Goal: Task Accomplishment & Management: Complete application form

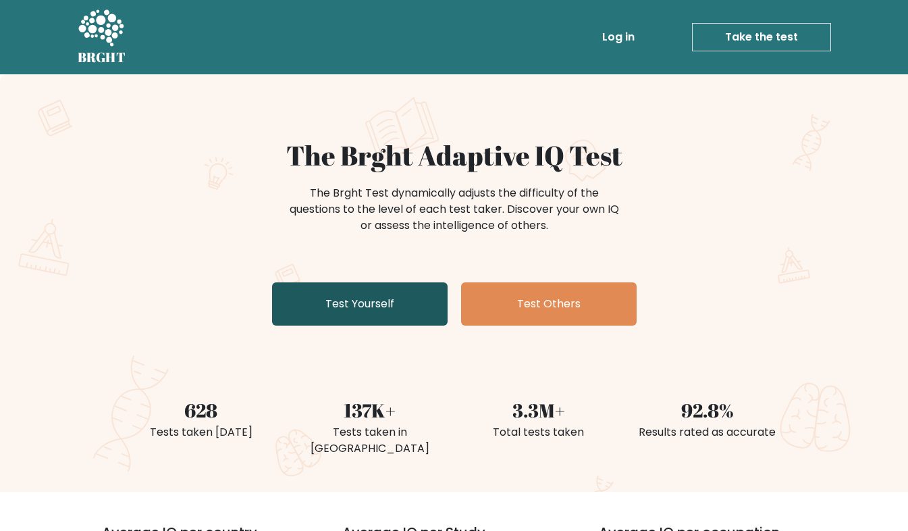
click at [427, 306] on link "Test Yourself" at bounding box center [360, 303] width 176 height 43
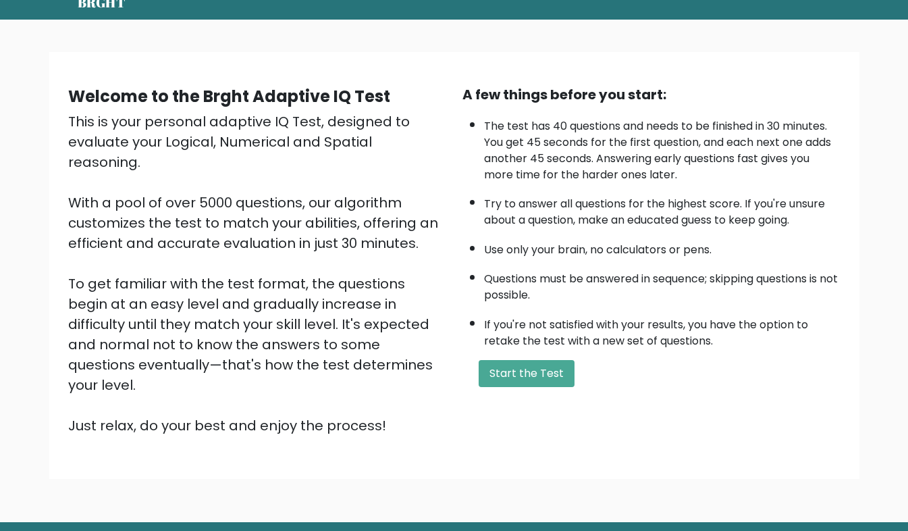
scroll to position [57, 0]
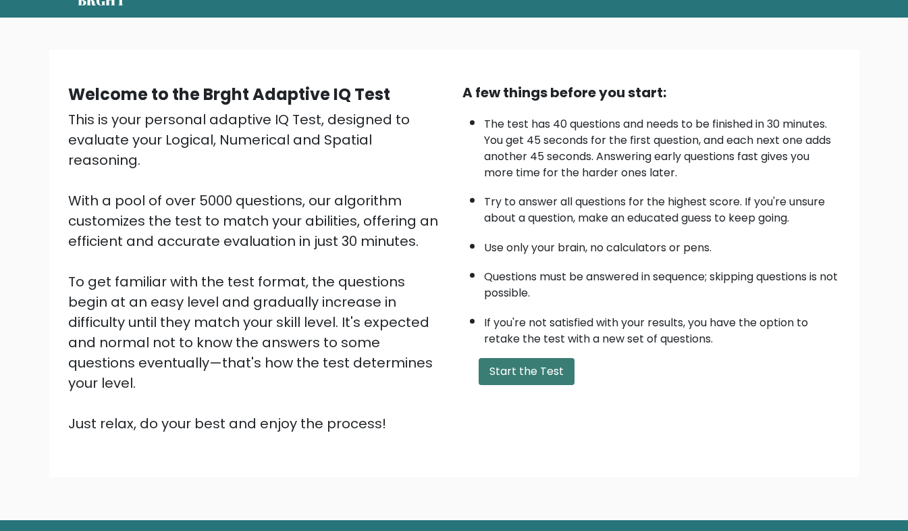
click at [537, 375] on button "Start the Test" at bounding box center [527, 371] width 96 height 27
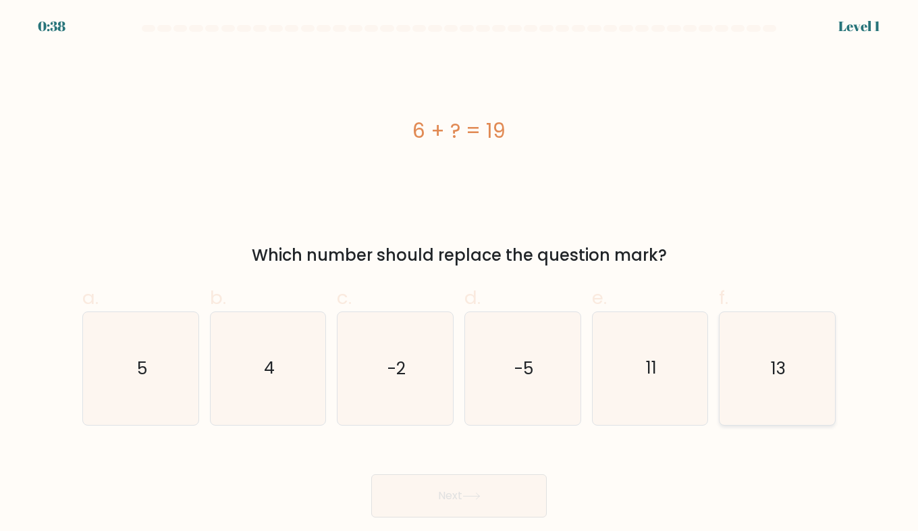
click at [755, 360] on icon "13" at bounding box center [777, 368] width 113 height 113
click at [460, 274] on input "f. 13" at bounding box center [459, 269] width 1 height 9
radio input "true"
click at [466, 518] on body "0:37 Level 1 a." at bounding box center [459, 265] width 918 height 531
click at [456, 486] on button "Next" at bounding box center [459, 495] width 176 height 43
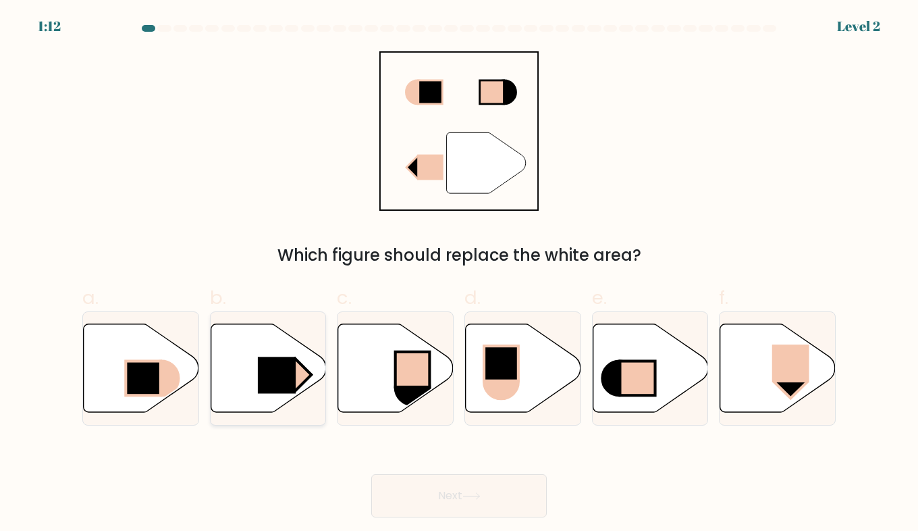
click at [277, 383] on rect at bounding box center [277, 374] width 38 height 36
click at [459, 274] on input "b." at bounding box center [459, 269] width 1 height 9
radio input "true"
click at [475, 507] on button "Next" at bounding box center [459, 495] width 176 height 43
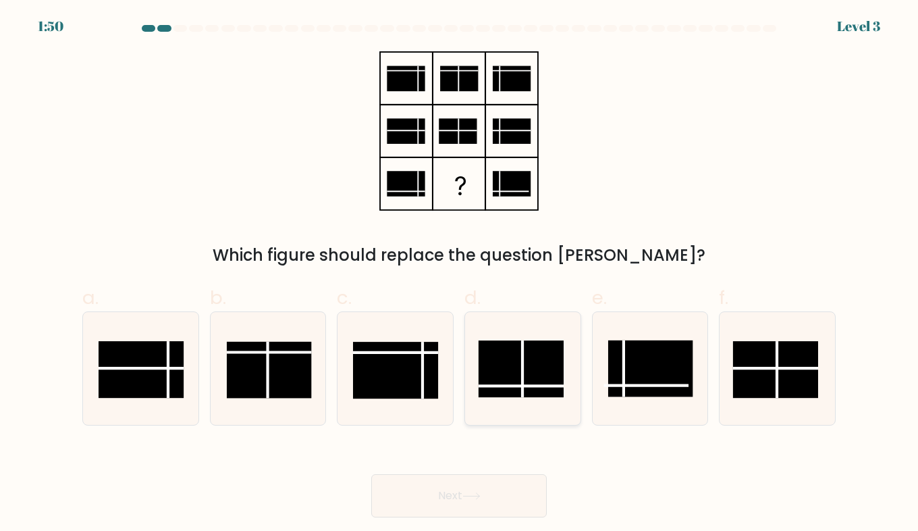
click at [529, 377] on rect at bounding box center [521, 368] width 85 height 57
click at [460, 274] on input "d." at bounding box center [459, 269] width 1 height 9
radio input "true"
click at [495, 506] on button "Next" at bounding box center [459, 495] width 176 height 43
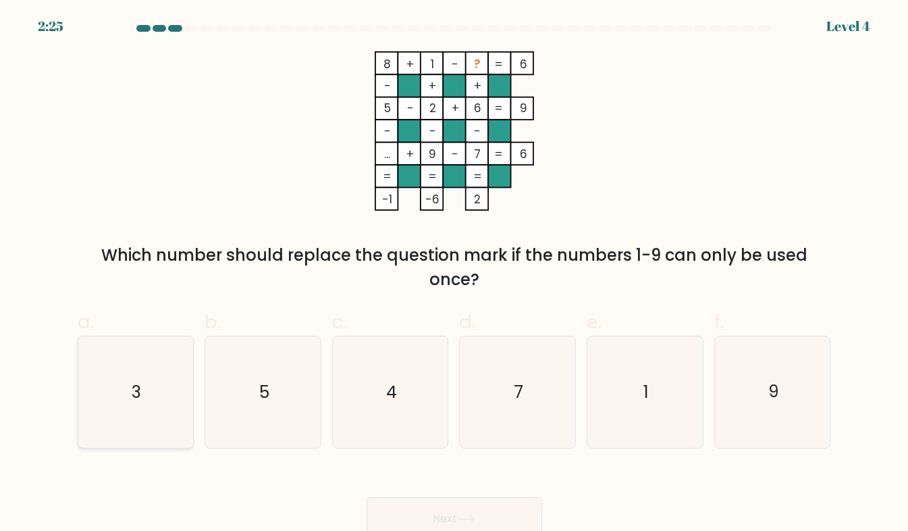
click at [152, 396] on icon "3" at bounding box center [135, 391] width 111 height 111
click at [454, 274] on input "a. 3" at bounding box center [454, 269] width 1 height 9
radio input "true"
click at [442, 503] on button "Next" at bounding box center [455, 518] width 176 height 43
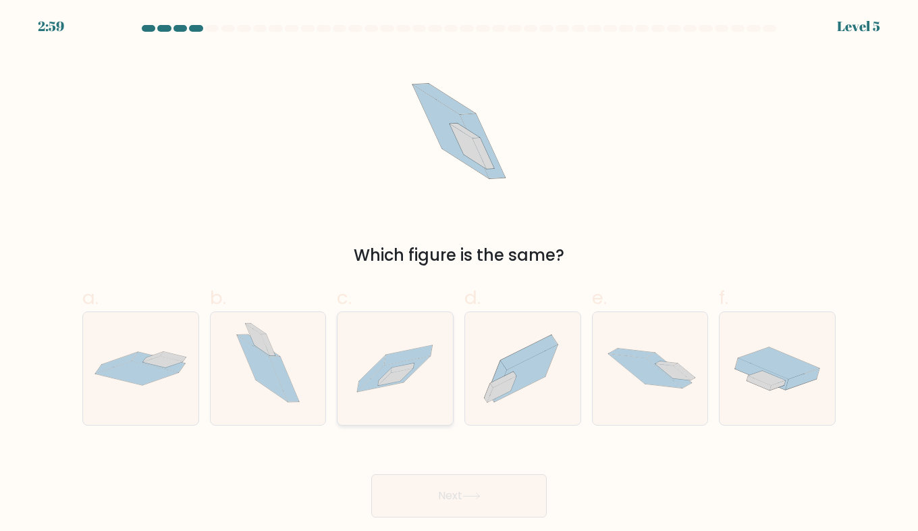
click at [387, 400] on icon at bounding box center [395, 368] width 115 height 78
click at [459, 274] on input "c." at bounding box center [459, 269] width 1 height 9
radio input "true"
click at [473, 495] on icon at bounding box center [471, 495] width 18 height 7
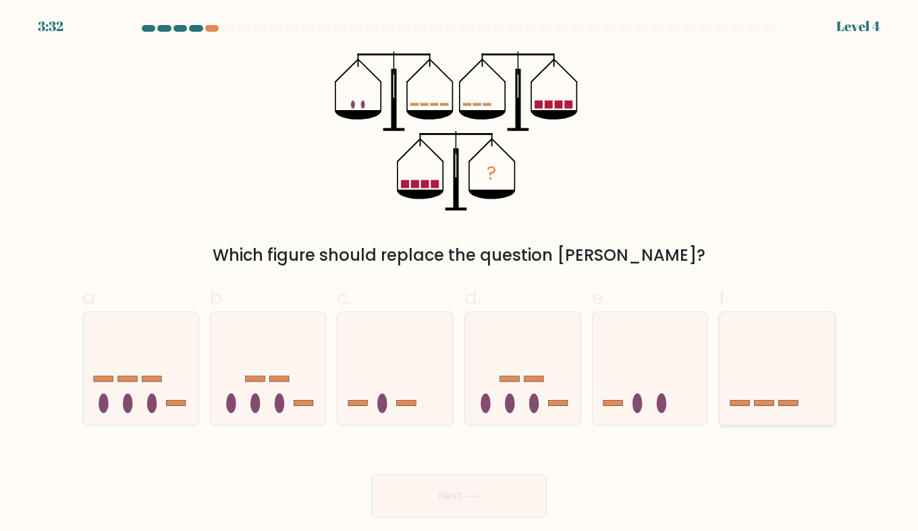
click at [747, 384] on icon at bounding box center [777, 368] width 115 height 95
click at [460, 274] on input "f." at bounding box center [459, 269] width 1 height 9
radio input "true"
click at [481, 492] on icon at bounding box center [471, 495] width 18 height 7
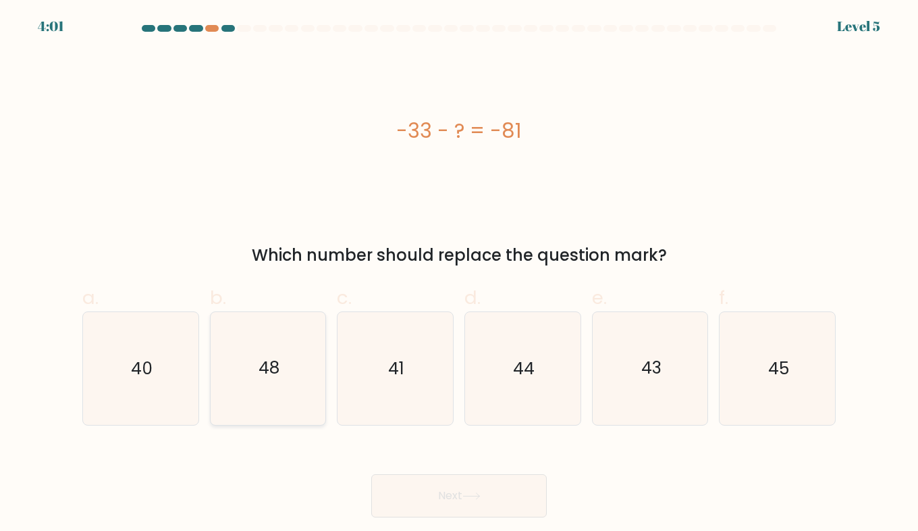
click at [282, 361] on icon "48" at bounding box center [268, 368] width 113 height 113
click at [459, 274] on input "b. 48" at bounding box center [459, 269] width 1 height 9
radio input "true"
click at [419, 494] on button "Next" at bounding box center [459, 495] width 176 height 43
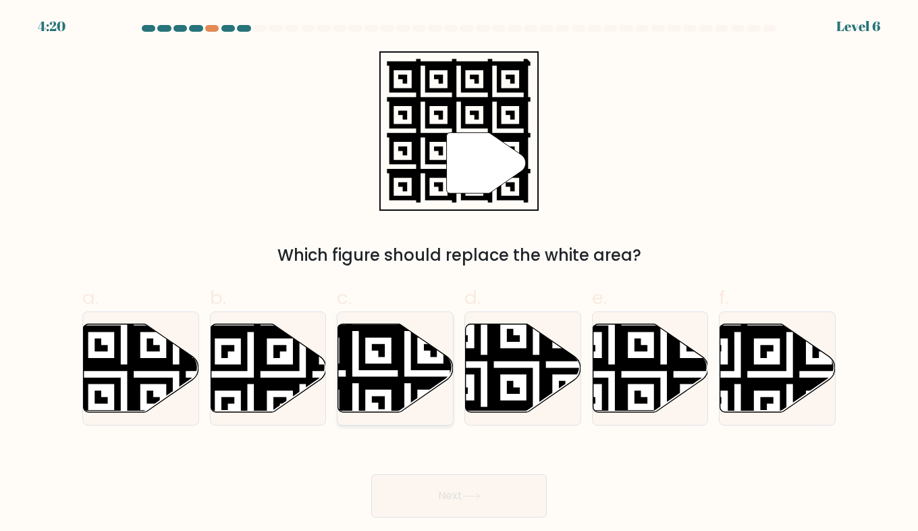
click at [377, 380] on icon at bounding box center [355, 320] width 209 height 209
click at [459, 274] on input "c." at bounding box center [459, 269] width 1 height 9
radio input "true"
click at [462, 490] on button "Next" at bounding box center [459, 495] width 176 height 43
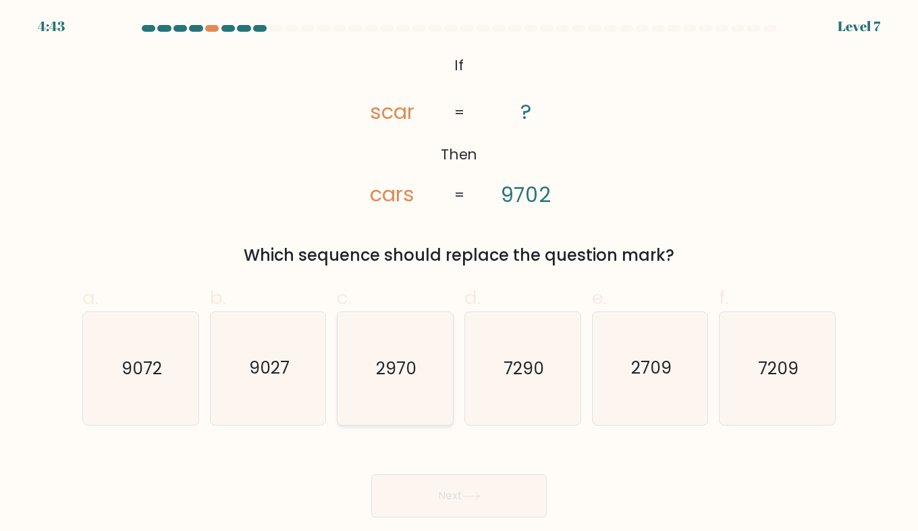
click at [400, 383] on icon "2970" at bounding box center [395, 368] width 113 height 113
click at [459, 274] on input "c. 2970" at bounding box center [459, 269] width 1 height 9
radio input "true"
click at [457, 493] on button "Next" at bounding box center [459, 495] width 176 height 43
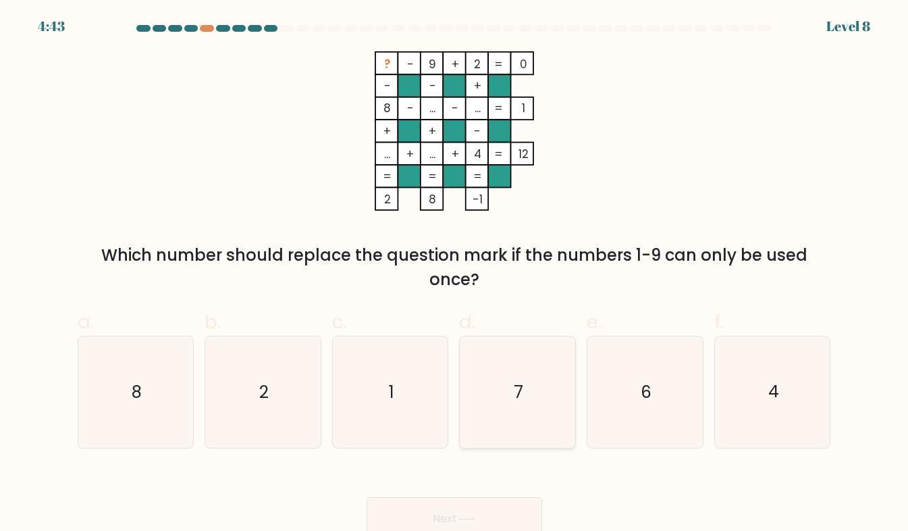
drag, startPoint x: 546, startPoint y: 428, endPoint x: 504, endPoint y: 402, distance: 49.1
click at [504, 402] on icon "7" at bounding box center [517, 391] width 111 height 111
click at [455, 274] on input "d. 7" at bounding box center [454, 269] width 1 height 9
radio input "true"
click at [475, 516] on icon at bounding box center [466, 518] width 18 height 7
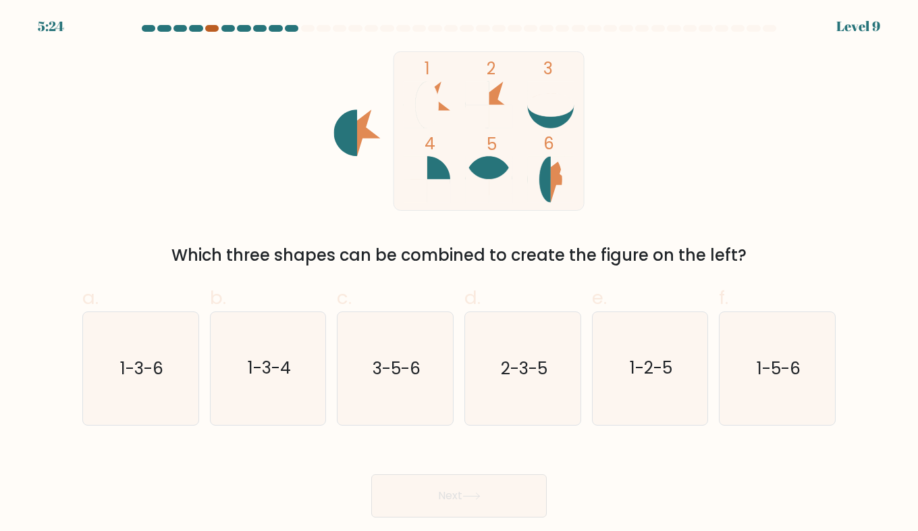
click at [208, 28] on div at bounding box center [212, 28] width 14 height 7
click at [145, 389] on icon "1-3-6" at bounding box center [140, 368] width 113 height 113
click at [459, 274] on input "a. 1-3-6" at bounding box center [459, 269] width 1 height 9
radio input "true"
click at [429, 493] on button "Next" at bounding box center [459, 495] width 176 height 43
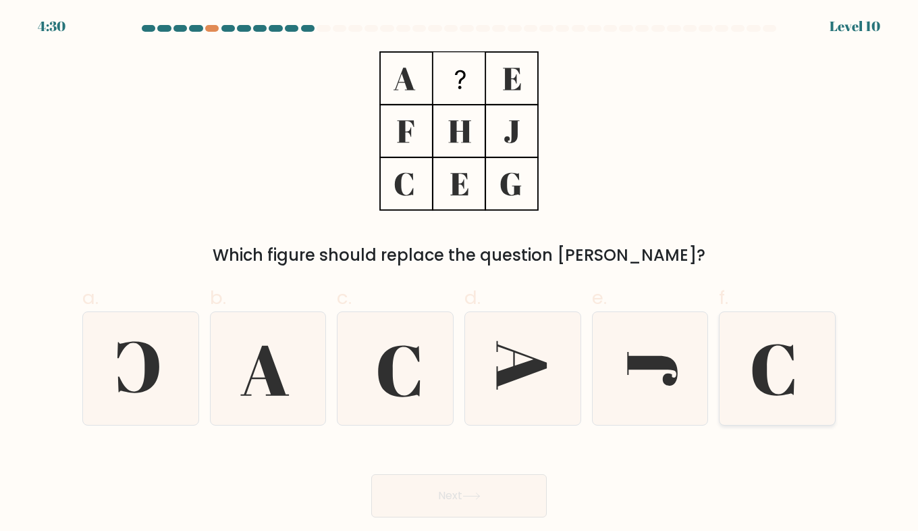
click at [784, 368] on icon at bounding box center [777, 368] width 113 height 113
click at [460, 274] on input "f." at bounding box center [459, 269] width 1 height 9
radio input "true"
click at [452, 481] on button "Next" at bounding box center [459, 495] width 176 height 43
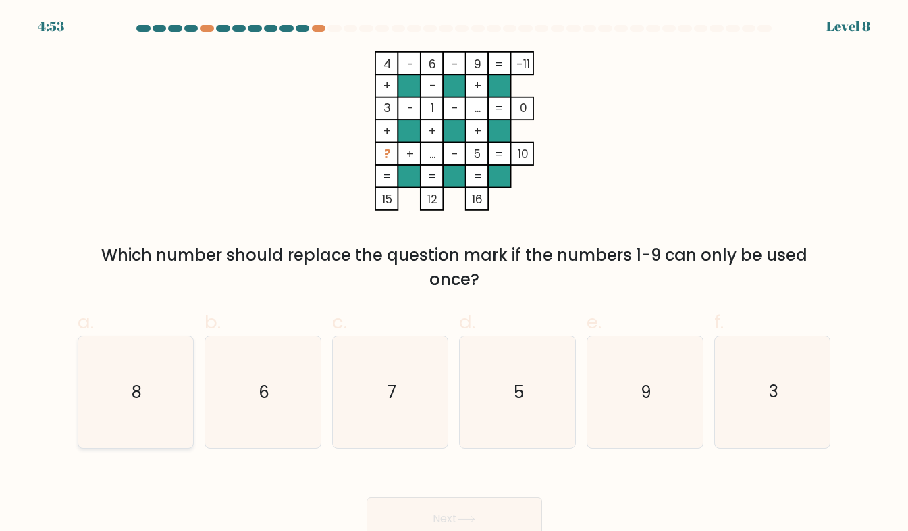
click at [146, 430] on icon "8" at bounding box center [135, 391] width 111 height 111
click at [454, 274] on input "a. 8" at bounding box center [454, 269] width 1 height 9
radio input "true"
click at [459, 510] on button "Next" at bounding box center [455, 518] width 176 height 43
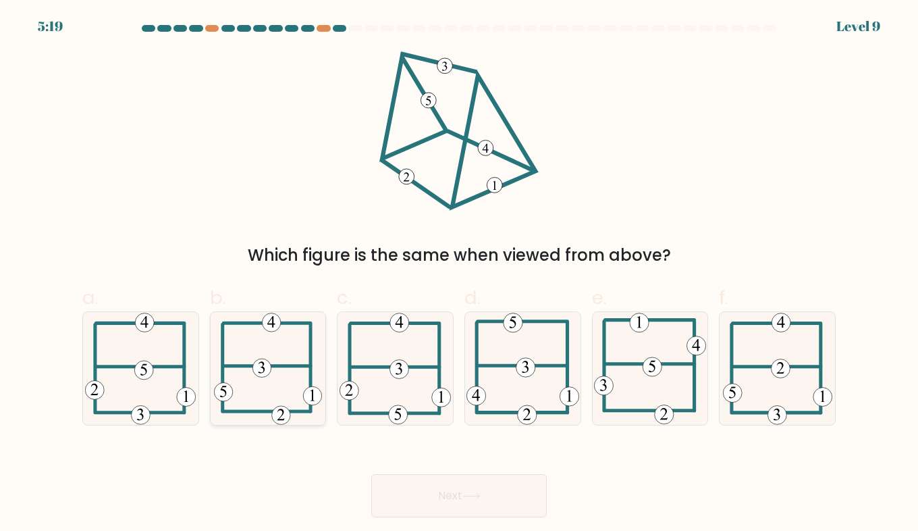
click at [277, 398] on icon at bounding box center [268, 368] width 108 height 113
click at [459, 274] on input "b." at bounding box center [459, 269] width 1 height 9
radio input "true"
click at [441, 488] on button "Next" at bounding box center [459, 495] width 176 height 43
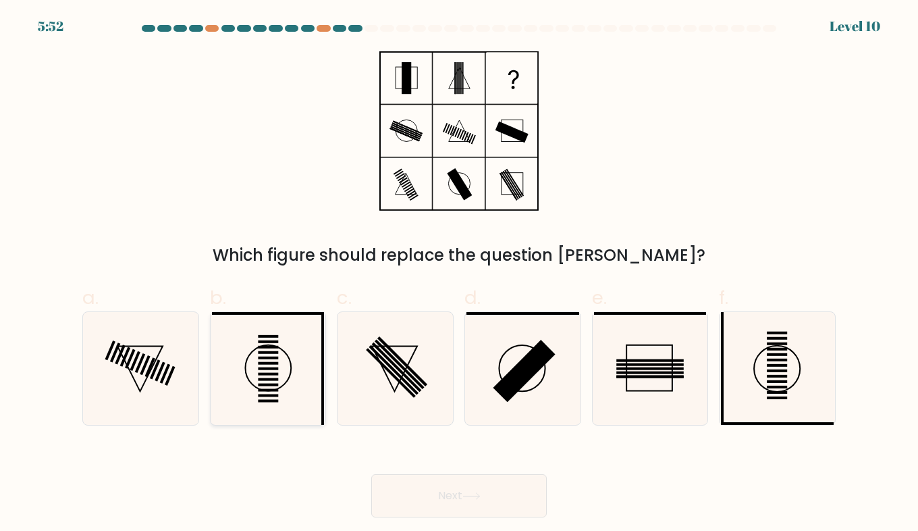
click at [270, 374] on rect at bounding box center [268, 374] width 20 height 3
click at [459, 274] on input "b." at bounding box center [459, 269] width 1 height 9
radio input "true"
click at [461, 501] on button "Next" at bounding box center [459, 495] width 176 height 43
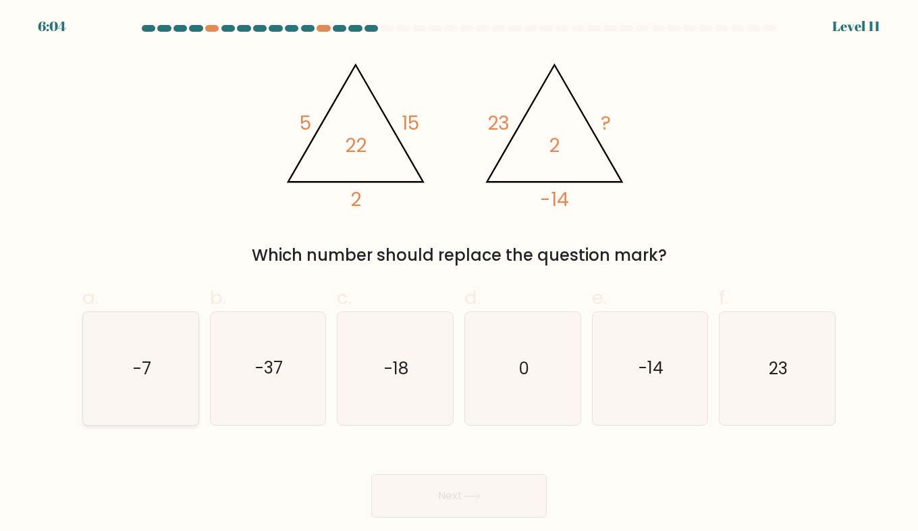
click at [150, 399] on icon "-7" at bounding box center [140, 368] width 113 height 113
click at [459, 274] on input "a. -7" at bounding box center [459, 269] width 1 height 9
radio input "true"
click at [428, 487] on button "Next" at bounding box center [459, 495] width 176 height 43
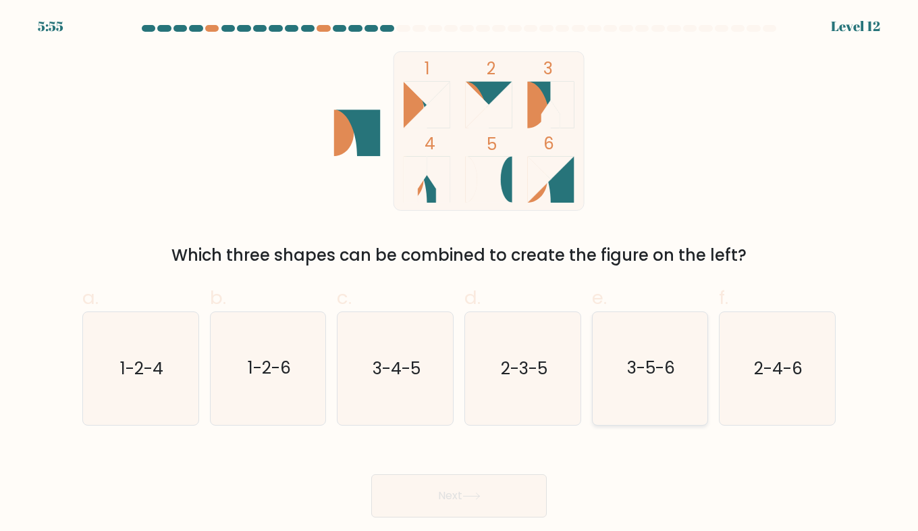
click at [671, 361] on text "3-5-6" at bounding box center [651, 368] width 48 height 24
click at [460, 274] on input "e. 3-5-6" at bounding box center [459, 269] width 1 height 9
radio input "true"
click at [503, 481] on button "Next" at bounding box center [459, 495] width 176 height 43
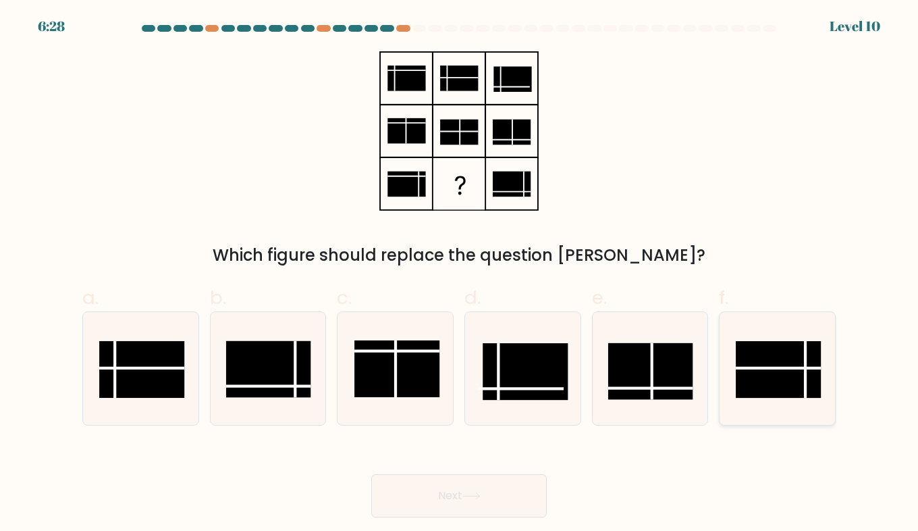
click at [800, 373] on rect at bounding box center [778, 369] width 85 height 57
click at [460, 274] on input "f." at bounding box center [459, 269] width 1 height 9
radio input "true"
click at [479, 498] on icon at bounding box center [471, 496] width 16 height 6
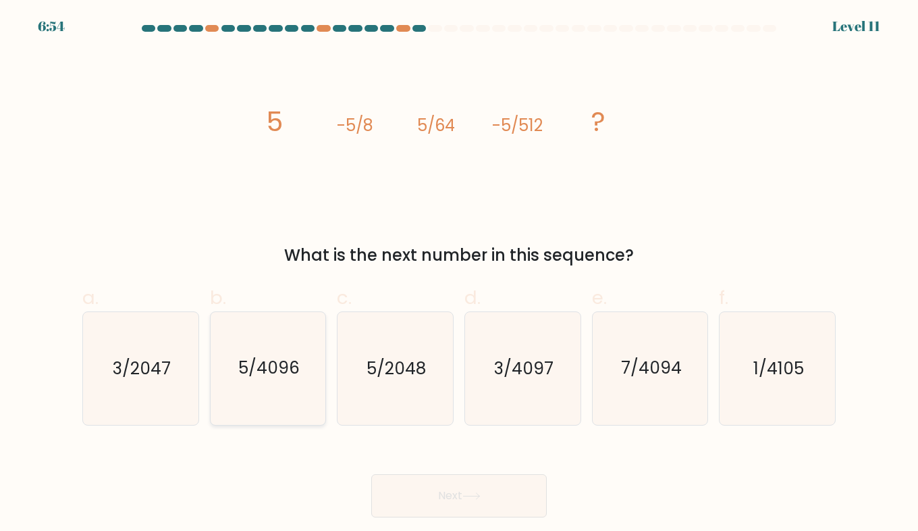
click at [263, 369] on text "5/4096" at bounding box center [268, 368] width 61 height 24
click at [459, 274] on input "b. 5/4096" at bounding box center [459, 269] width 1 height 9
radio input "true"
click at [464, 486] on button "Next" at bounding box center [459, 495] width 176 height 43
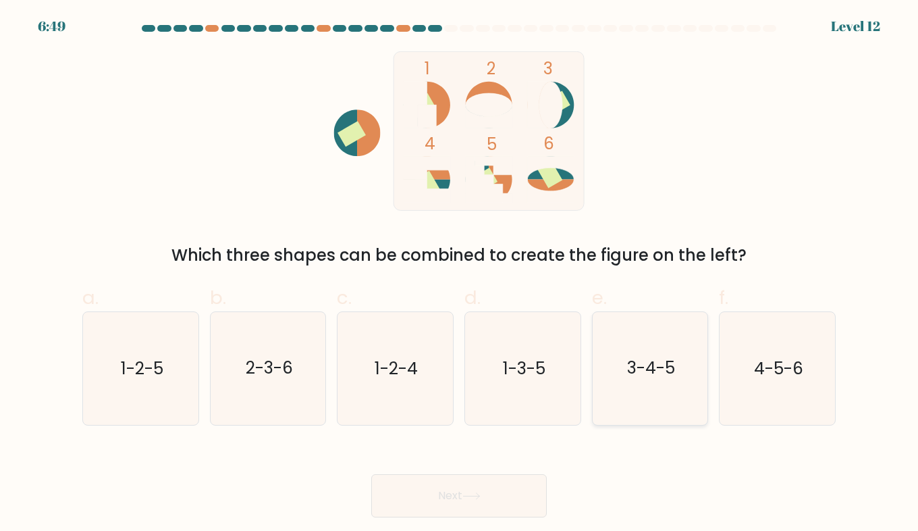
click at [658, 384] on icon "3-4-5" at bounding box center [650, 368] width 113 height 113
click at [460, 274] on input "e. 3-4-5" at bounding box center [459, 269] width 1 height 9
radio input "true"
click at [498, 486] on button "Next" at bounding box center [459, 495] width 176 height 43
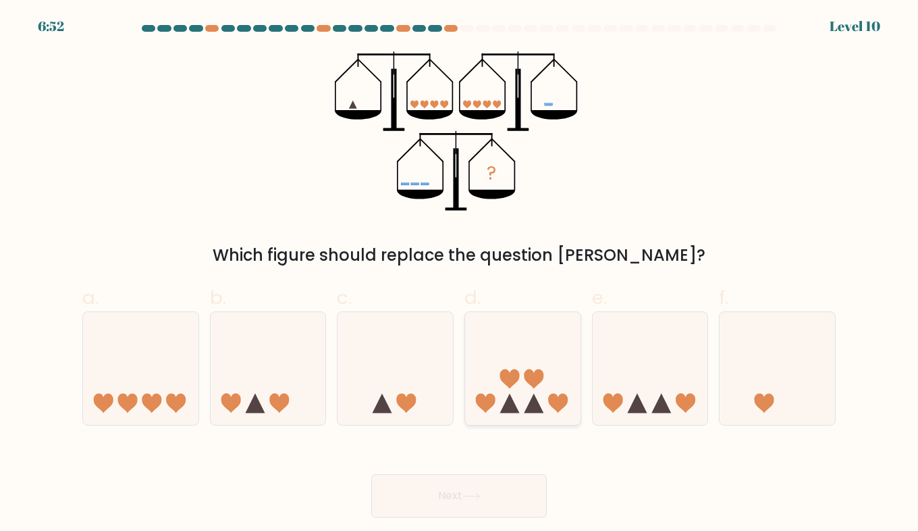
click at [517, 363] on icon at bounding box center [522, 368] width 115 height 95
click at [460, 274] on input "d." at bounding box center [459, 269] width 1 height 9
radio input "true"
click at [486, 500] on button "Next" at bounding box center [459, 495] width 176 height 43
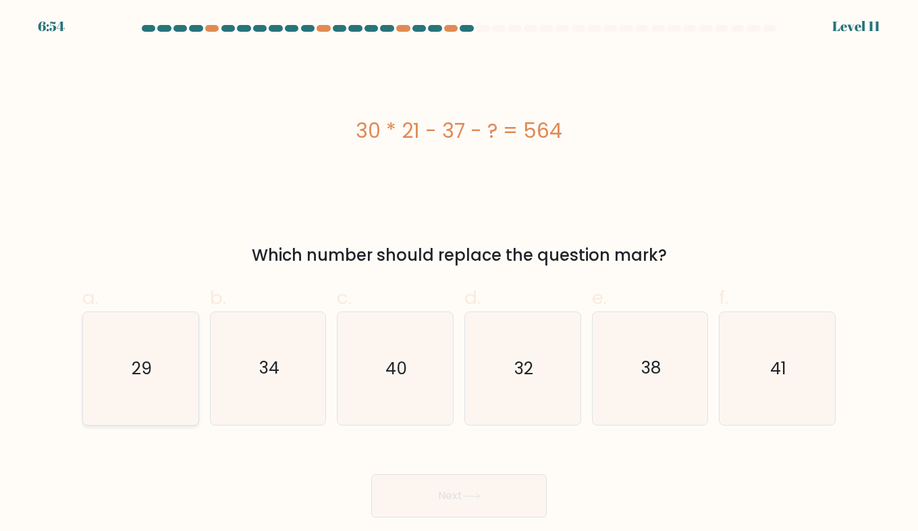
click at [146, 352] on icon "29" at bounding box center [140, 368] width 113 height 113
click at [459, 274] on input "a. 29" at bounding box center [459, 269] width 1 height 9
radio input "true"
click at [468, 497] on icon at bounding box center [471, 495] width 18 height 7
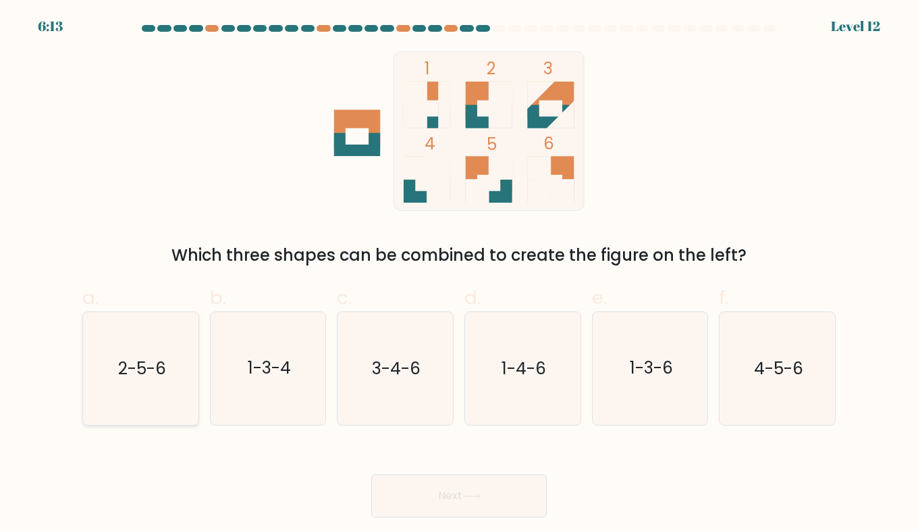
click at [178, 353] on icon "2-5-6" at bounding box center [140, 368] width 113 height 113
click at [459, 274] on input "a. 2-5-6" at bounding box center [459, 269] width 1 height 9
radio input "true"
click at [416, 489] on button "Next" at bounding box center [459, 495] width 176 height 43
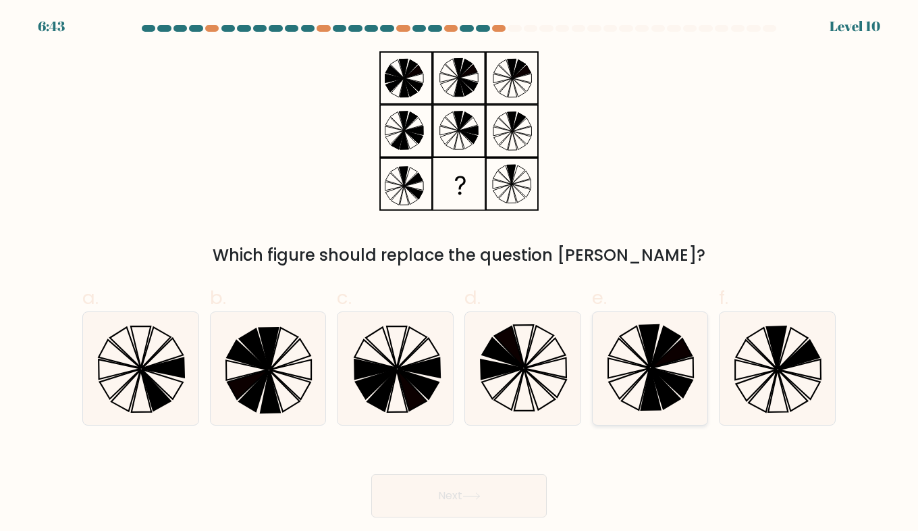
click at [649, 386] on icon at bounding box center [651, 389] width 20 height 42
click at [460, 274] on input "e." at bounding box center [459, 269] width 1 height 9
radio input "true"
click at [485, 502] on button "Next" at bounding box center [459, 495] width 176 height 43
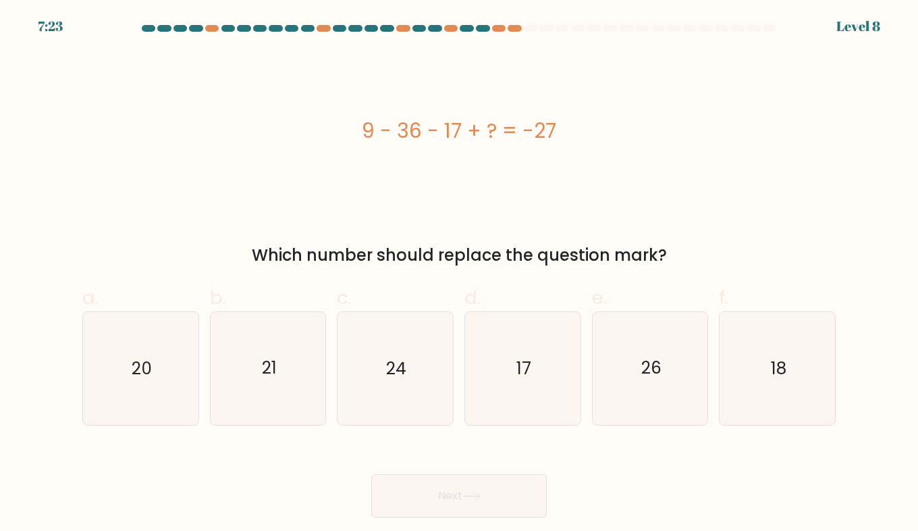
click at [579, 156] on div "9 - 36 - 17 + ? = -27" at bounding box center [458, 130] width 753 height 159
click at [139, 383] on icon "20" at bounding box center [140, 368] width 113 height 113
click at [459, 274] on input "a. 20" at bounding box center [459, 269] width 1 height 9
radio input "true"
click at [389, 506] on button "Next" at bounding box center [459, 495] width 176 height 43
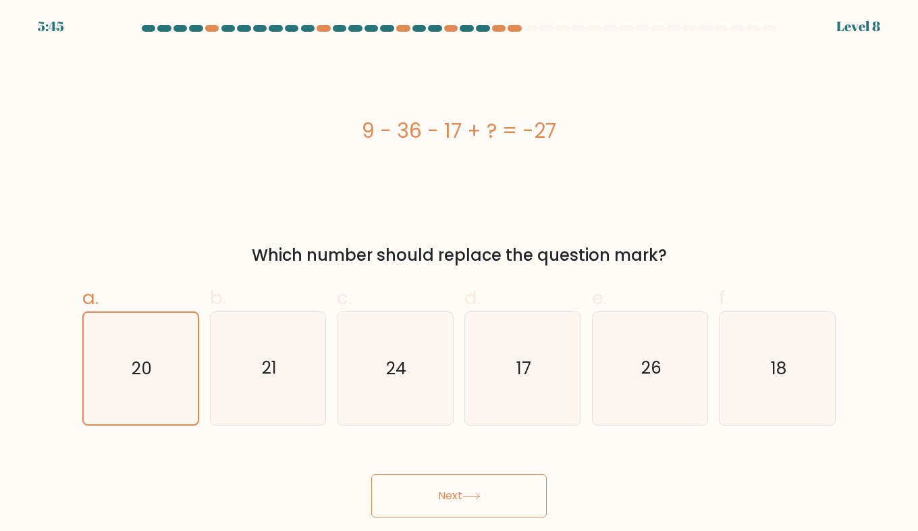
click at [410, 509] on button "Next" at bounding box center [459, 495] width 176 height 43
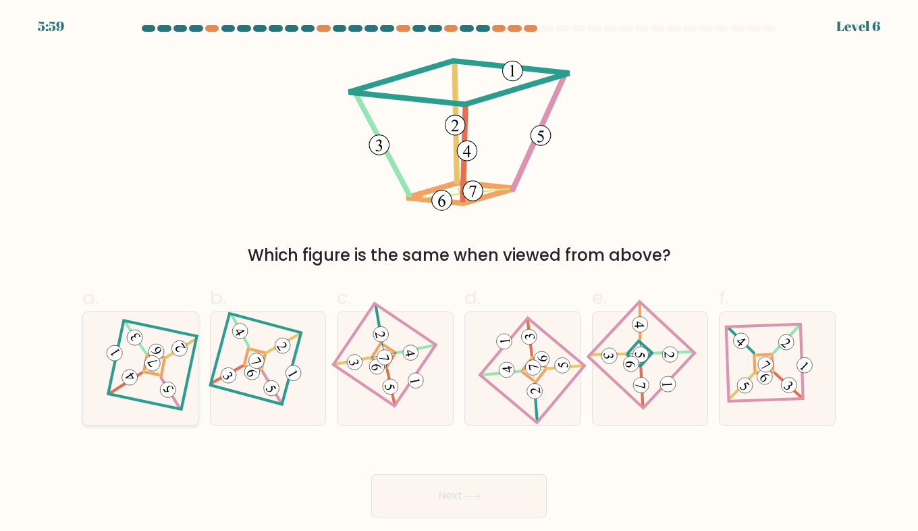
click at [161, 389] on 874 at bounding box center [168, 390] width 22 height 22
click at [459, 274] on input "a." at bounding box center [459, 269] width 1 height 9
radio input "true"
click at [444, 492] on button "Next" at bounding box center [459, 495] width 176 height 43
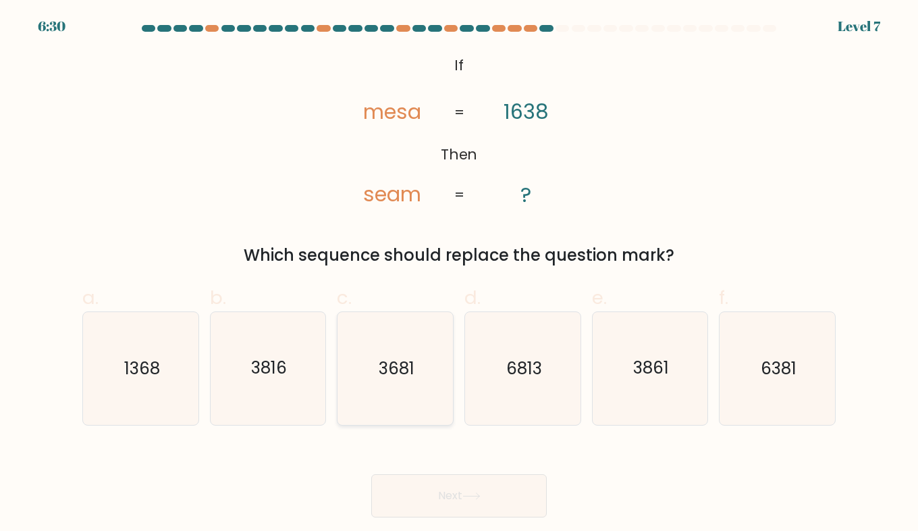
click at [410, 387] on icon "3681" at bounding box center [395, 368] width 113 height 113
click at [459, 274] on input "c. 3681" at bounding box center [459, 269] width 1 height 9
radio input "true"
click at [451, 491] on button "Next" at bounding box center [459, 495] width 176 height 43
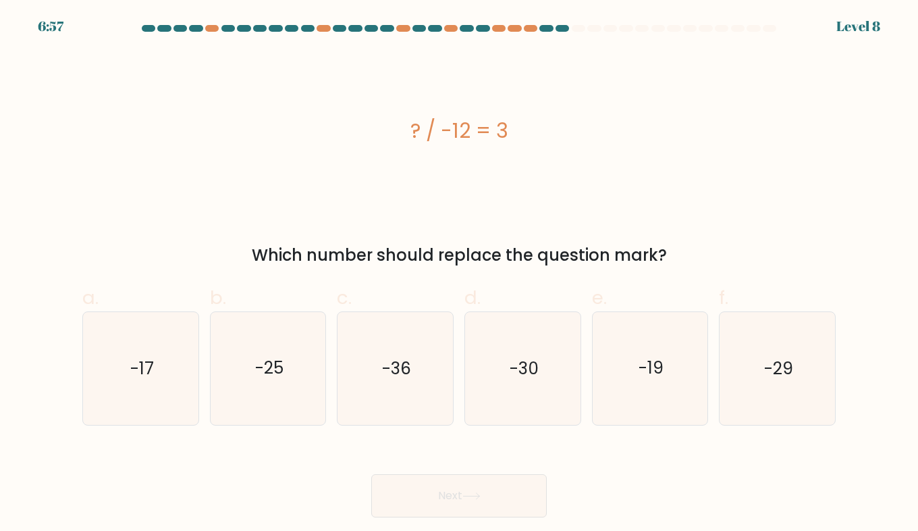
click at [877, 22] on div "Level 8" at bounding box center [858, 26] width 44 height 20
click at [531, 30] on div at bounding box center [531, 28] width 14 height 7
drag, startPoint x: 531, startPoint y: 30, endPoint x: 493, endPoint y: 32, distance: 37.2
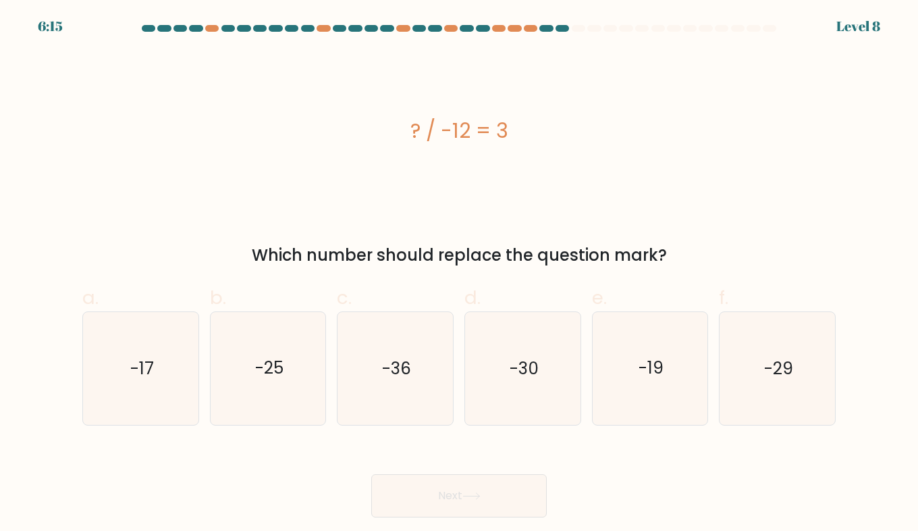
click at [493, 32] on div at bounding box center [459, 31] width 770 height 12
click at [412, 364] on icon "-36" at bounding box center [395, 368] width 113 height 113
click at [459, 274] on input "c. -36" at bounding box center [459, 269] width 1 height 9
radio input "true"
click at [466, 489] on button "Next" at bounding box center [459, 495] width 176 height 43
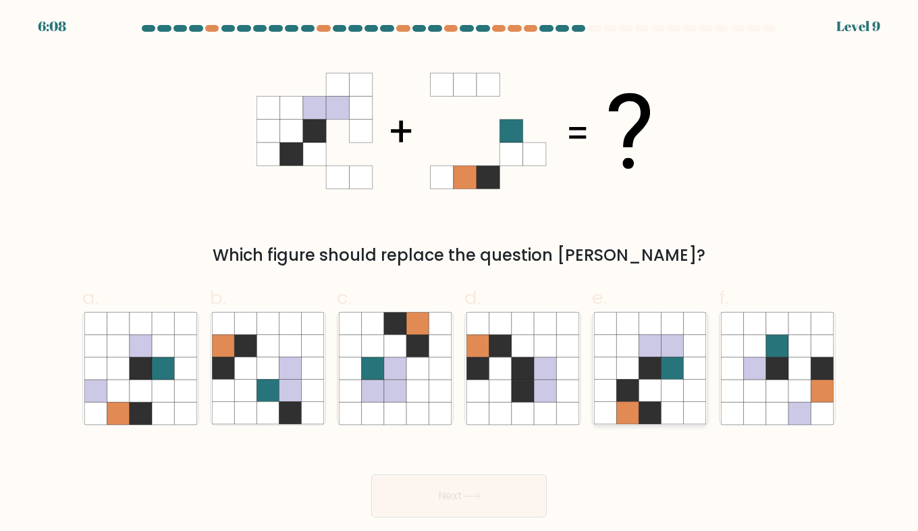
click at [653, 408] on icon at bounding box center [650, 413] width 22 height 22
click at [460, 274] on input "e." at bounding box center [459, 269] width 1 height 9
radio input "true"
click at [502, 498] on button "Next" at bounding box center [459, 495] width 176 height 43
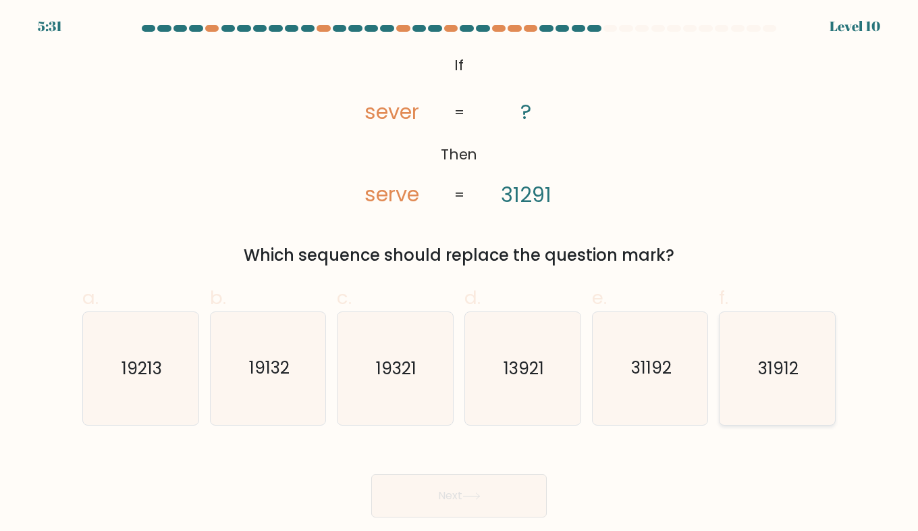
click at [782, 379] on text "31912" at bounding box center [778, 368] width 41 height 24
click at [460, 274] on input "f. 31912" at bounding box center [459, 269] width 1 height 9
radio input "true"
click at [481, 497] on icon at bounding box center [471, 495] width 18 height 7
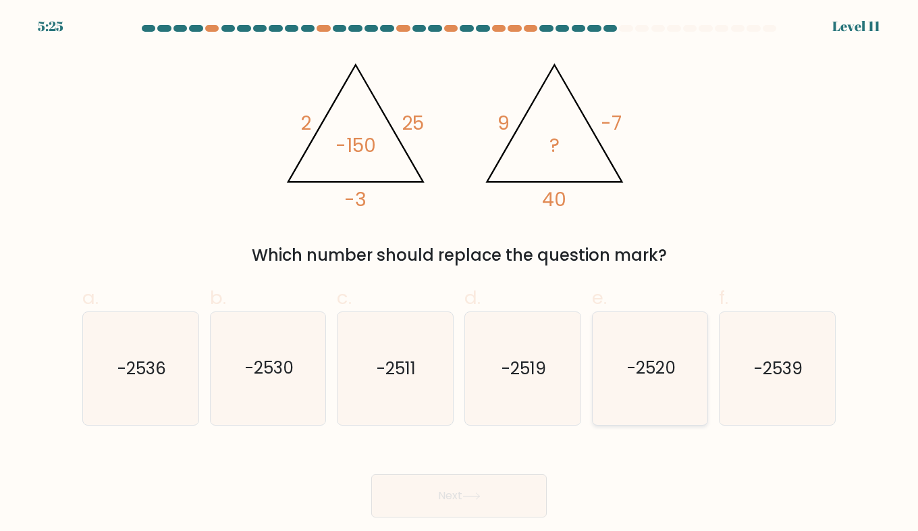
click at [654, 369] on text "-2520" at bounding box center [651, 368] width 49 height 24
click at [460, 274] on input "e. -2520" at bounding box center [459, 269] width 1 height 9
radio input "true"
drag, startPoint x: 443, startPoint y: 519, endPoint x: 446, endPoint y: 496, distance: 23.0
click at [446, 496] on body "5:24 Level 11" at bounding box center [459, 265] width 918 height 531
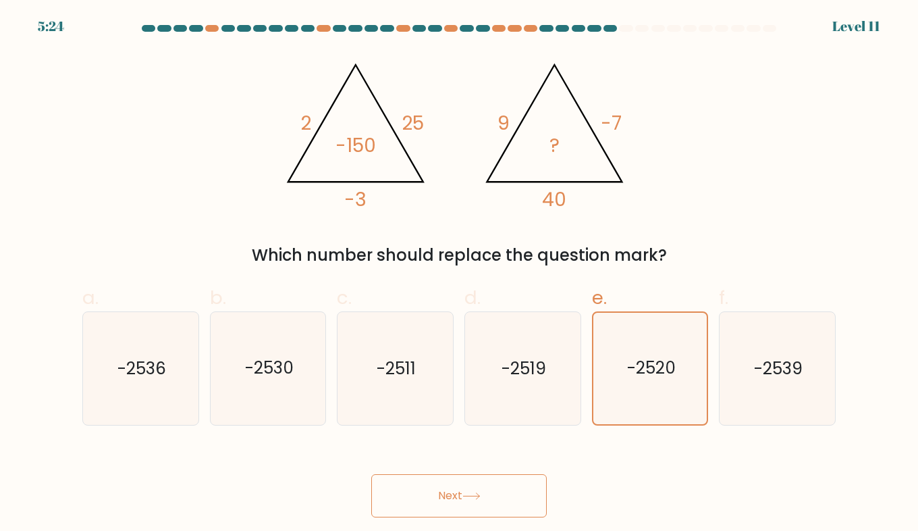
click at [446, 496] on button "Next" at bounding box center [459, 495] width 176 height 43
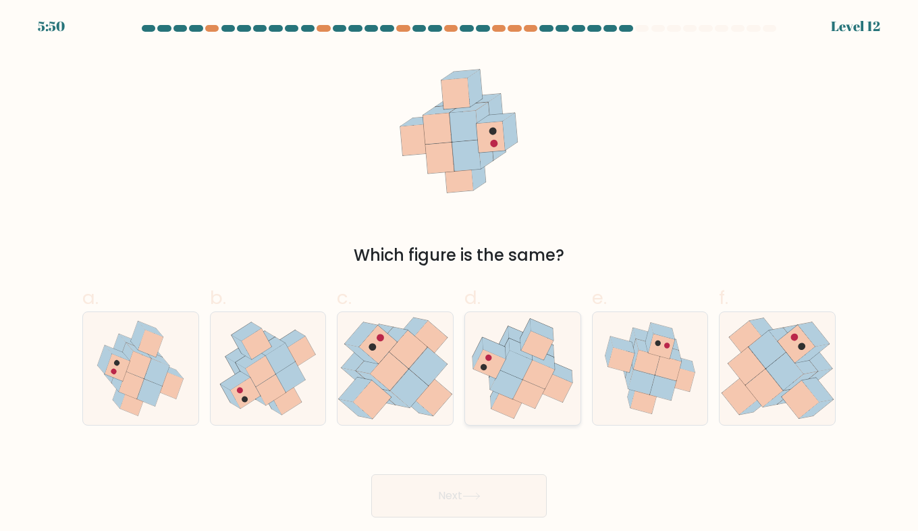
click at [530, 378] on icon at bounding box center [538, 374] width 32 height 29
click at [460, 274] on input "d." at bounding box center [459, 269] width 1 height 9
radio input "true"
click at [502, 520] on body "5:47 Level 12" at bounding box center [459, 265] width 918 height 531
click at [502, 511] on button "Next" at bounding box center [459, 495] width 176 height 43
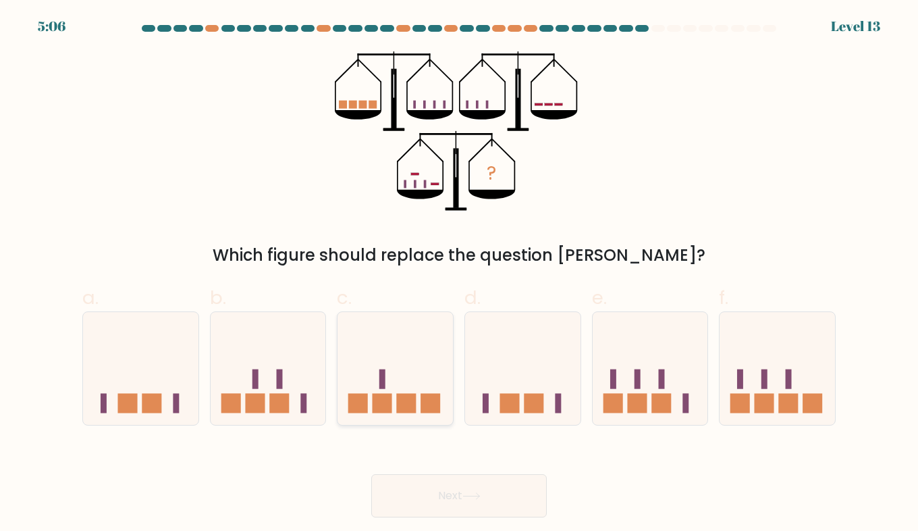
click at [375, 421] on div at bounding box center [395, 368] width 117 height 114
click at [459, 274] on input "c." at bounding box center [459, 269] width 1 height 9
radio input "true"
click at [431, 491] on button "Next" at bounding box center [459, 495] width 176 height 43
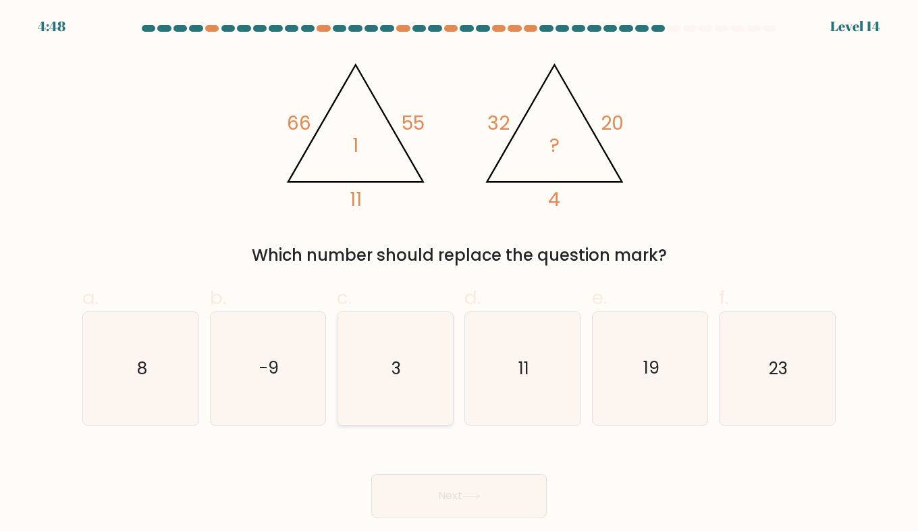
click at [401, 367] on text "3" at bounding box center [396, 368] width 9 height 24
click at [459, 274] on input "c. 3" at bounding box center [459, 269] width 1 height 9
radio input "true"
click at [463, 495] on button "Next" at bounding box center [459, 495] width 176 height 43
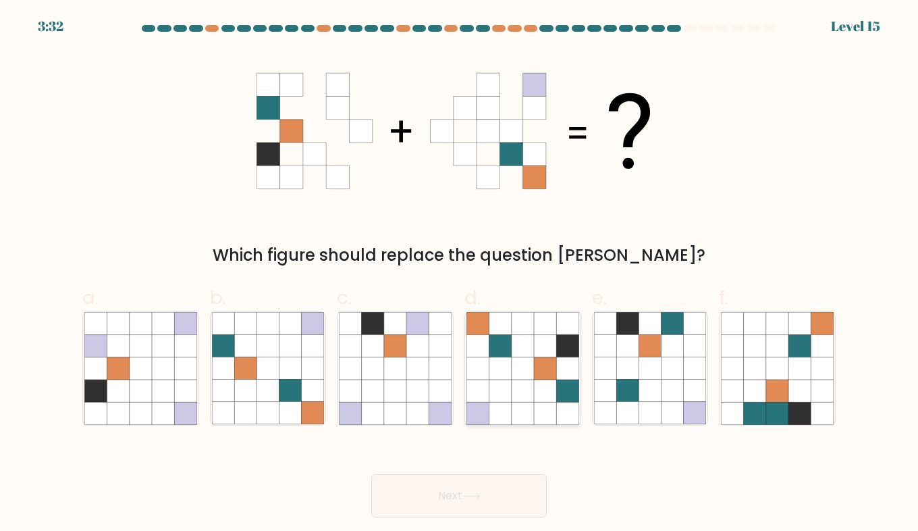
click at [518, 348] on icon at bounding box center [523, 346] width 22 height 22
click at [460, 274] on input "d." at bounding box center [459, 269] width 1 height 9
radio input "true"
click at [500, 472] on div "Next" at bounding box center [459, 479] width 770 height 76
click at [502, 493] on button "Next" at bounding box center [459, 495] width 176 height 43
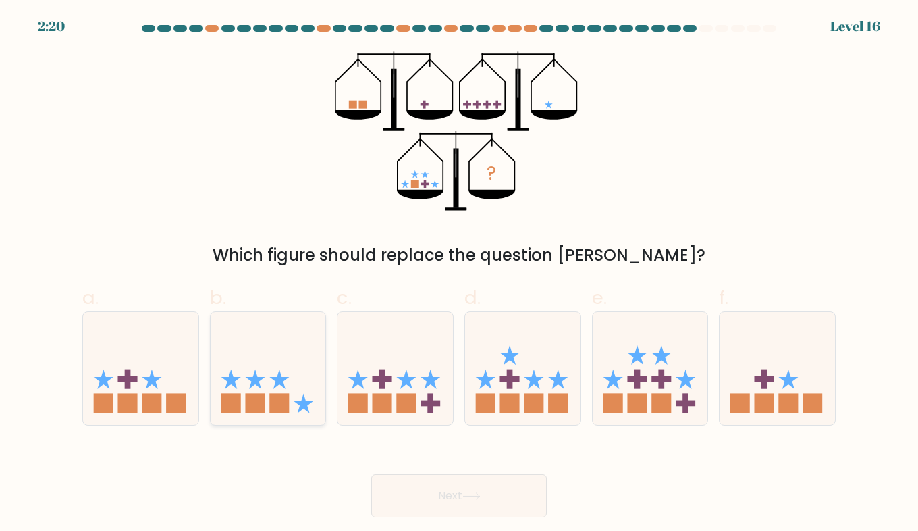
click at [273, 389] on icon at bounding box center [268, 368] width 115 height 95
click at [459, 274] on input "b." at bounding box center [459, 269] width 1 height 9
radio input "true"
click at [423, 482] on button "Next" at bounding box center [459, 495] width 176 height 43
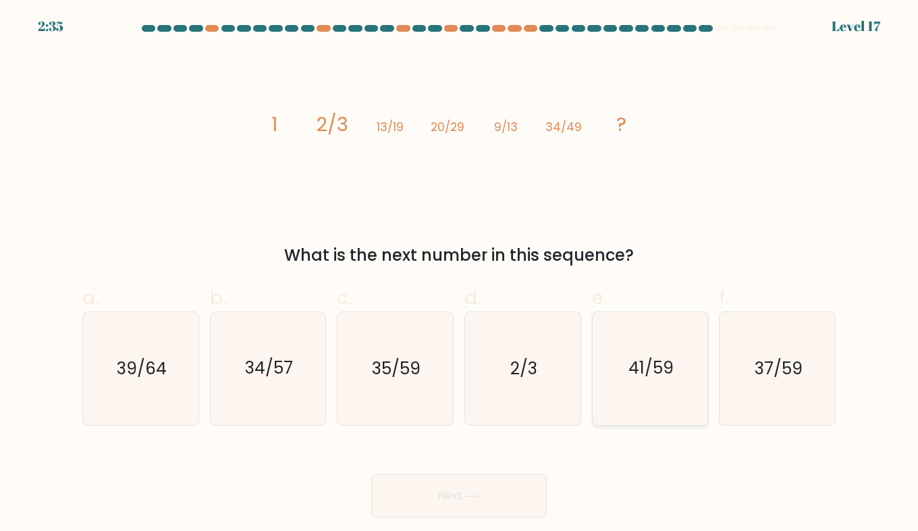
click at [651, 365] on text "41/59" at bounding box center [650, 368] width 45 height 24
click at [460, 274] on input "e. 41/59" at bounding box center [459, 269] width 1 height 9
radio input "true"
click at [492, 505] on button "Next" at bounding box center [459, 495] width 176 height 43
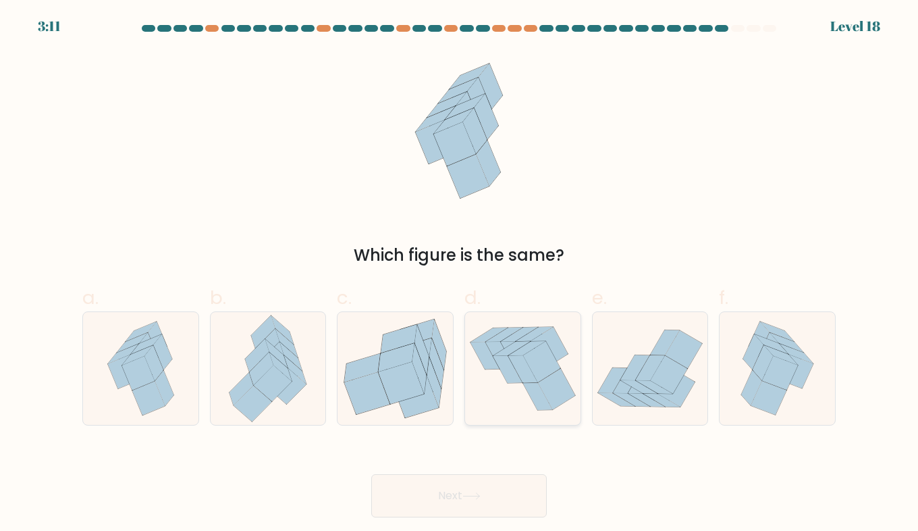
click at [510, 342] on icon at bounding box center [514, 354] width 29 height 27
click at [460, 274] on input "d." at bounding box center [459, 269] width 1 height 9
radio input "true"
click at [489, 490] on button "Next" at bounding box center [459, 495] width 176 height 43
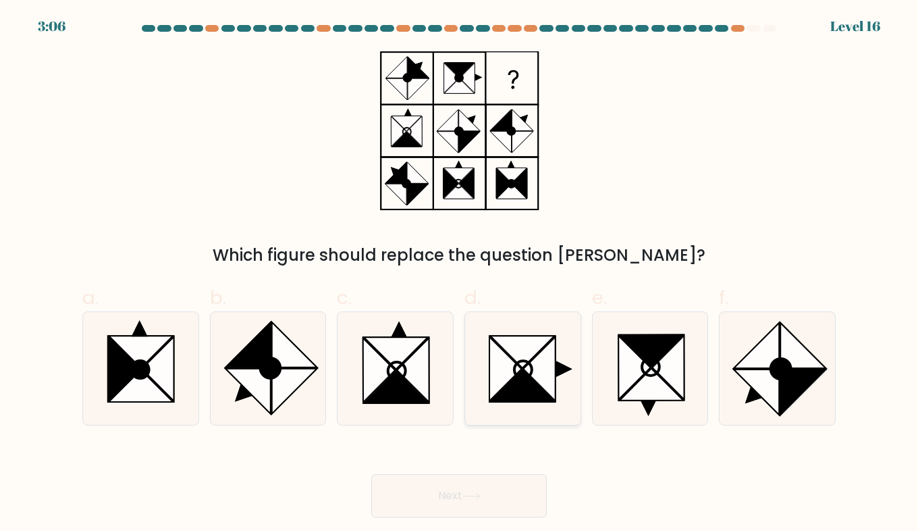
click at [541, 361] on icon at bounding box center [539, 369] width 32 height 64
click at [460, 274] on input "d." at bounding box center [459, 269] width 1 height 9
radio input "true"
click at [607, 387] on icon at bounding box center [650, 368] width 113 height 113
click at [460, 274] on input "e." at bounding box center [459, 269] width 1 height 9
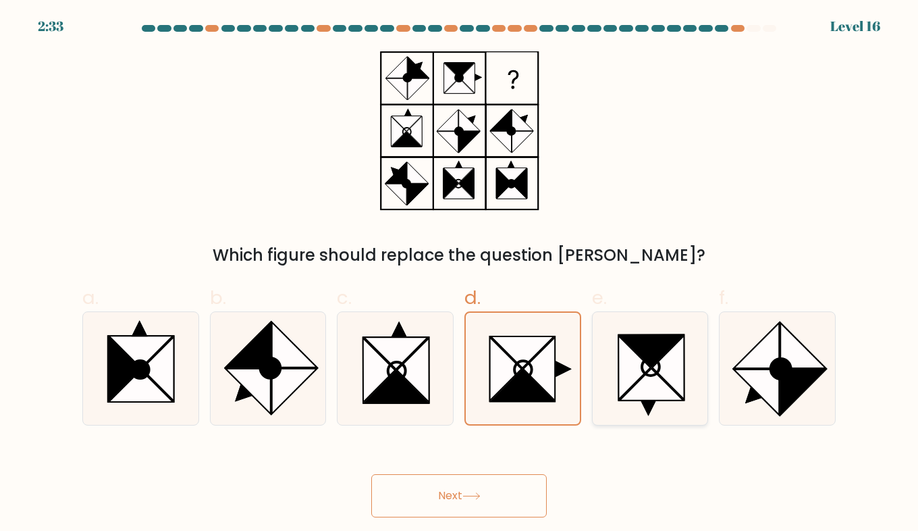
radio input "true"
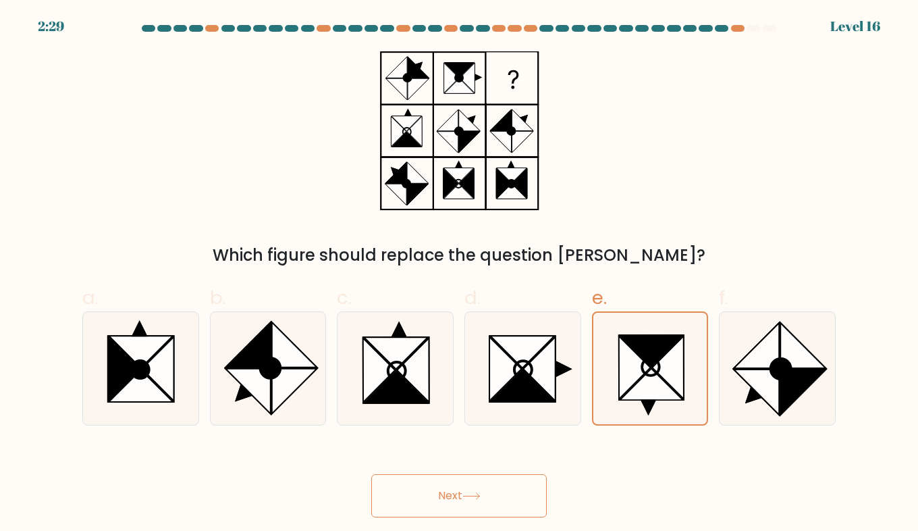
click at [464, 494] on button "Next" at bounding box center [459, 495] width 176 height 43
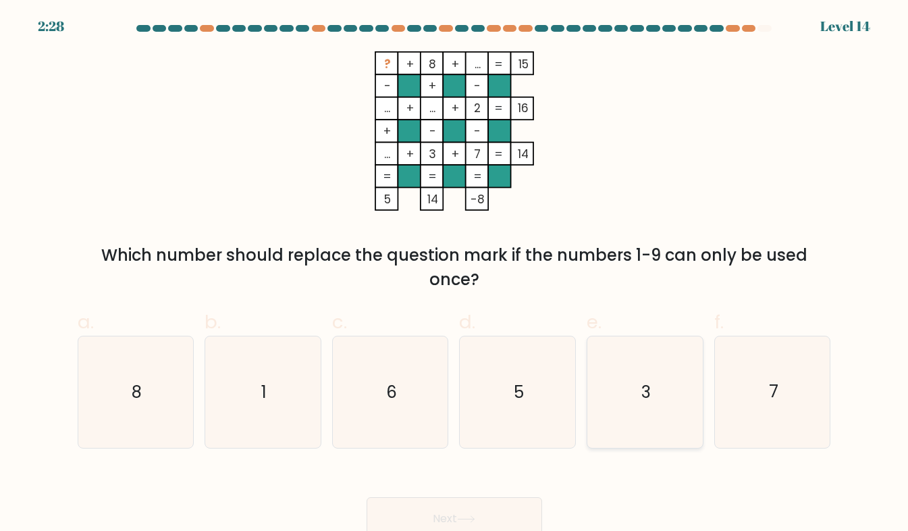
click at [621, 398] on icon "3" at bounding box center [644, 391] width 111 height 111
click at [455, 274] on input "e. 3" at bounding box center [454, 269] width 1 height 9
radio input "true"
click at [260, 408] on icon "1" at bounding box center [262, 391] width 111 height 111
click at [454, 274] on input "b. 1" at bounding box center [454, 269] width 1 height 9
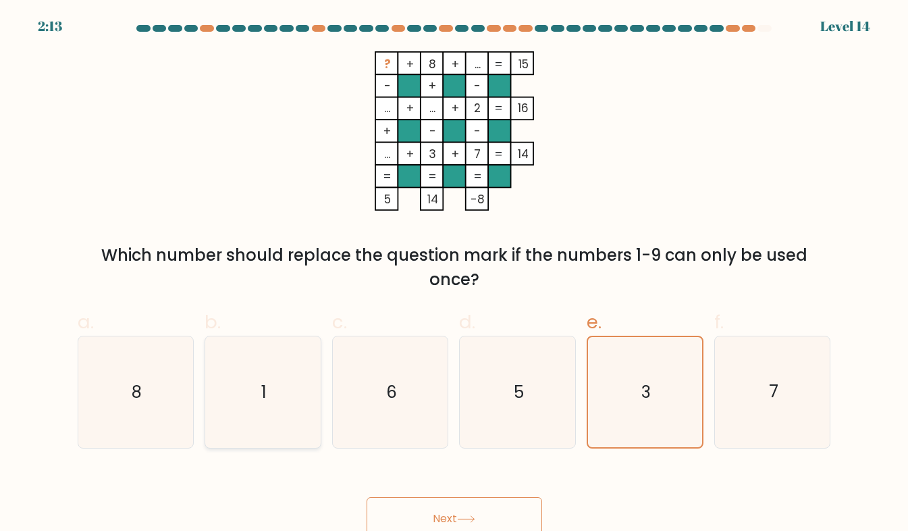
radio input "true"
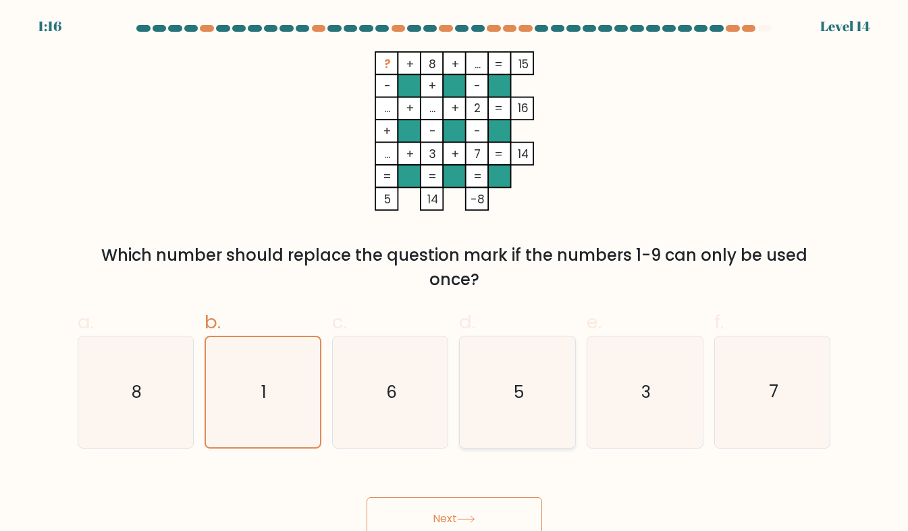
click at [523, 411] on icon "5" at bounding box center [517, 391] width 111 height 111
click at [455, 274] on input "d. 5" at bounding box center [454, 269] width 1 height 9
radio input "true"
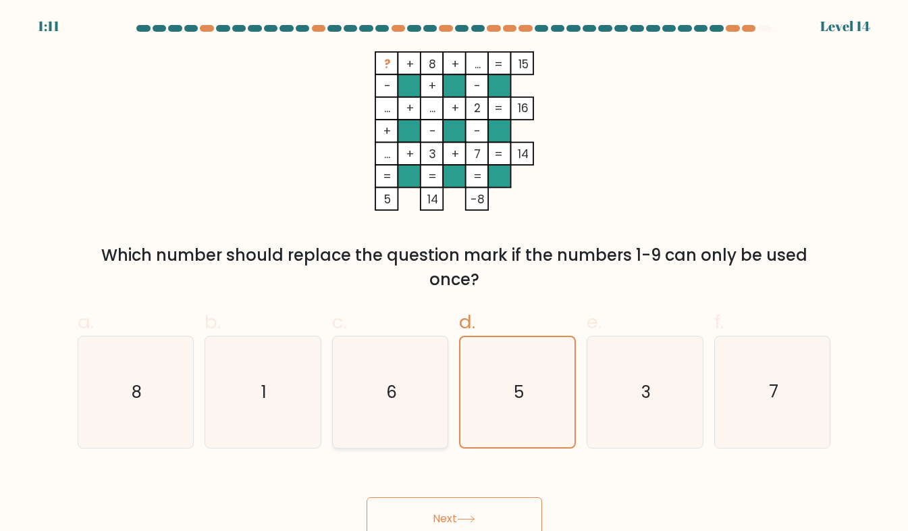
click at [435, 402] on icon "6" at bounding box center [390, 391] width 111 height 111
click at [454, 274] on input "c. 6" at bounding box center [454, 269] width 1 height 9
radio input "true"
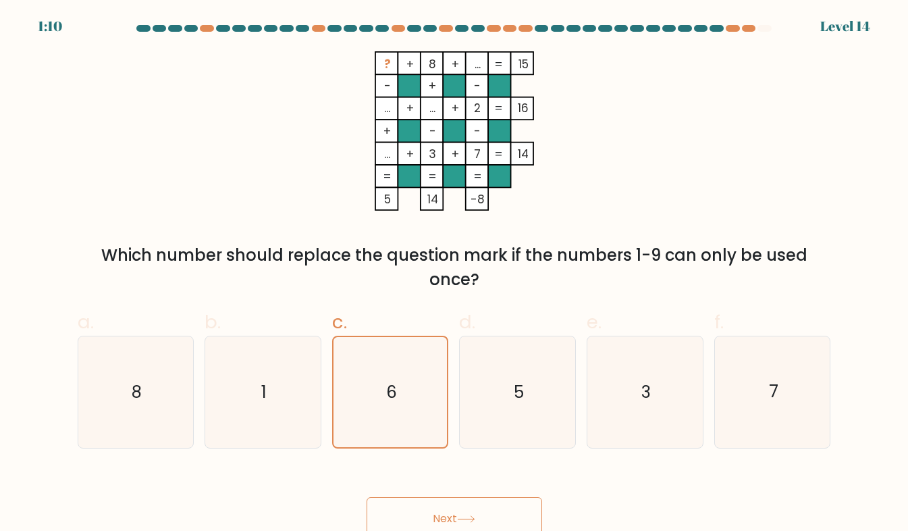
click at [479, 494] on div "Next" at bounding box center [455, 502] width 770 height 76
click at [481, 505] on button "Next" at bounding box center [455, 518] width 176 height 43
click at [451, 510] on button "Next" at bounding box center [455, 518] width 176 height 43
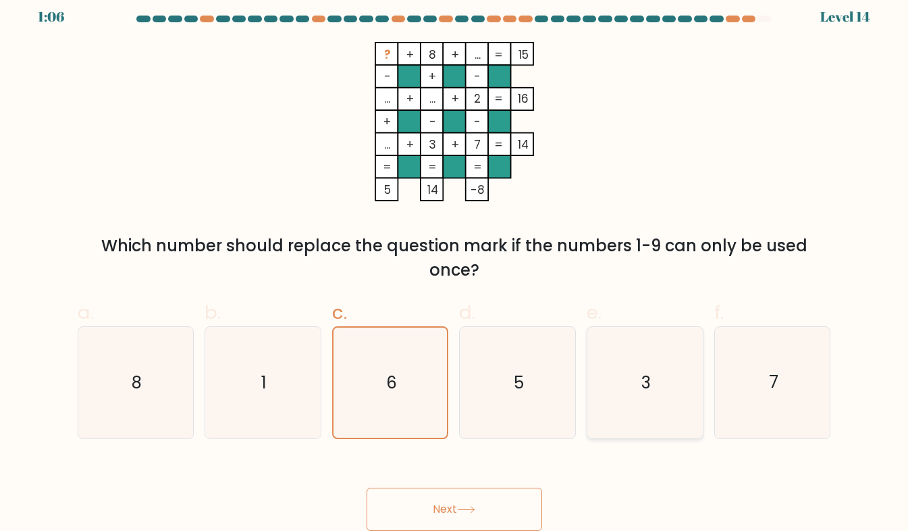
scroll to position [11, 0]
click at [481, 518] on button "Next" at bounding box center [455, 508] width 176 height 43
click at [457, 505] on button "Next" at bounding box center [455, 508] width 176 height 43
click at [454, 505] on button "Next" at bounding box center [455, 508] width 176 height 43
click at [410, 508] on button "Next" at bounding box center [455, 508] width 176 height 43
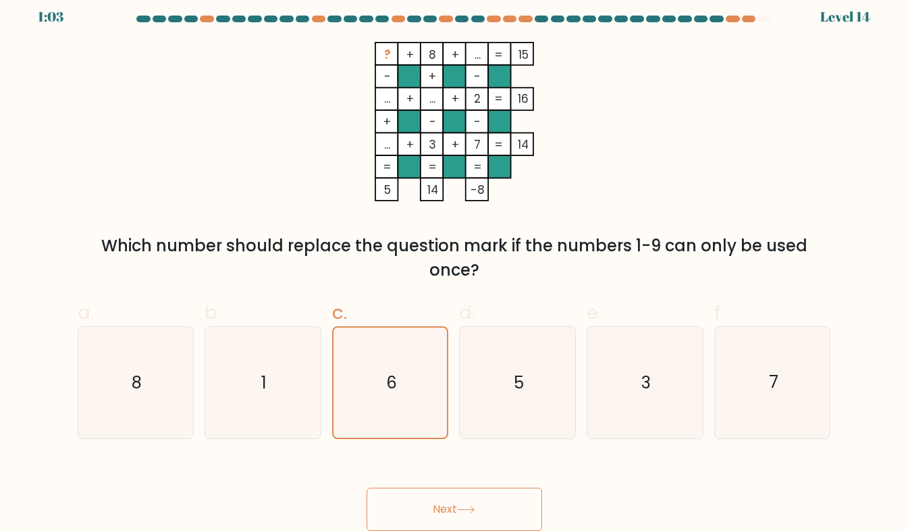
click at [414, 511] on button "Next" at bounding box center [455, 508] width 176 height 43
click at [549, 205] on div "? + 8 + ... 15 - + - ... + ... + 2 16 + - - ... + 3 + 7 = 14 = = = = 5 14 -8 = …" at bounding box center [455, 162] width 770 height 240
click at [392, 395] on icon "6" at bounding box center [390, 382] width 110 height 110
click at [454, 265] on input "c. 6" at bounding box center [454, 260] width 1 height 9
click at [502, 398] on icon "5" at bounding box center [517, 382] width 111 height 111
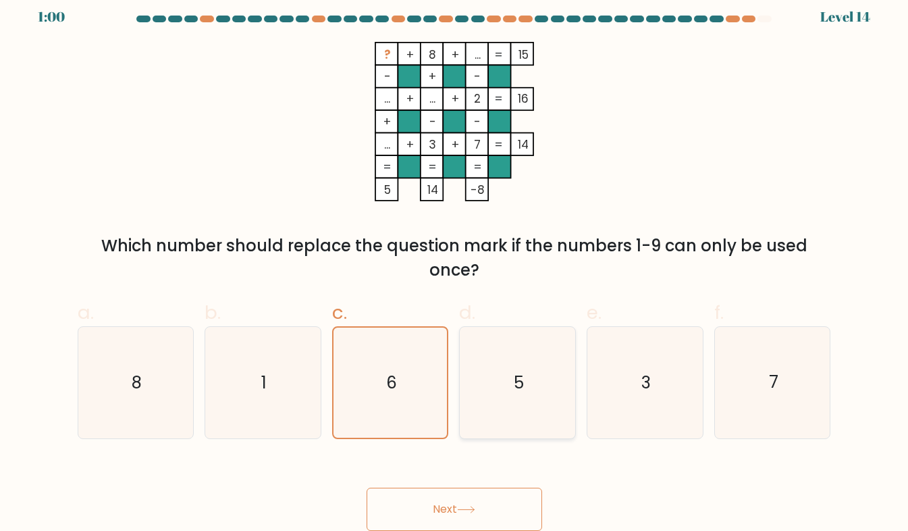
click at [455, 265] on input "d. 5" at bounding box center [454, 260] width 1 height 9
radio input "true"
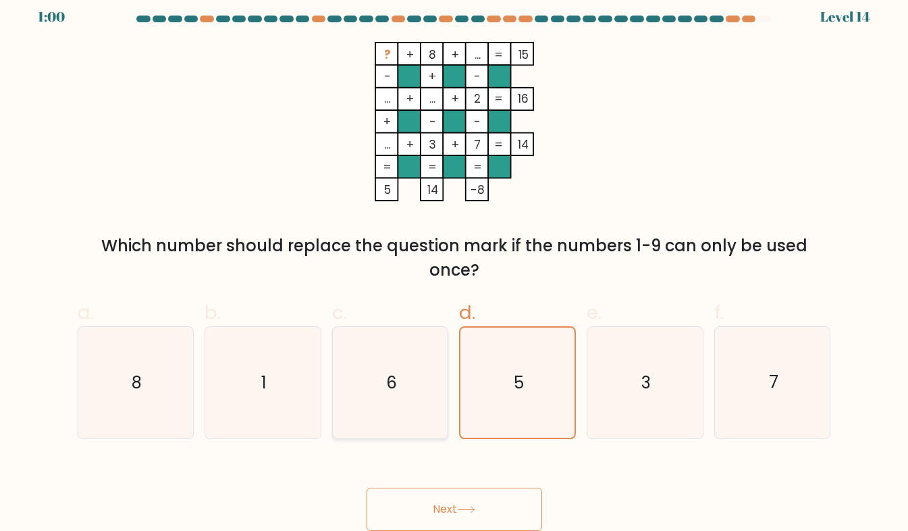
click at [390, 396] on icon "6" at bounding box center [390, 382] width 111 height 111
click at [454, 265] on input "c. 6" at bounding box center [454, 260] width 1 height 9
radio input "true"
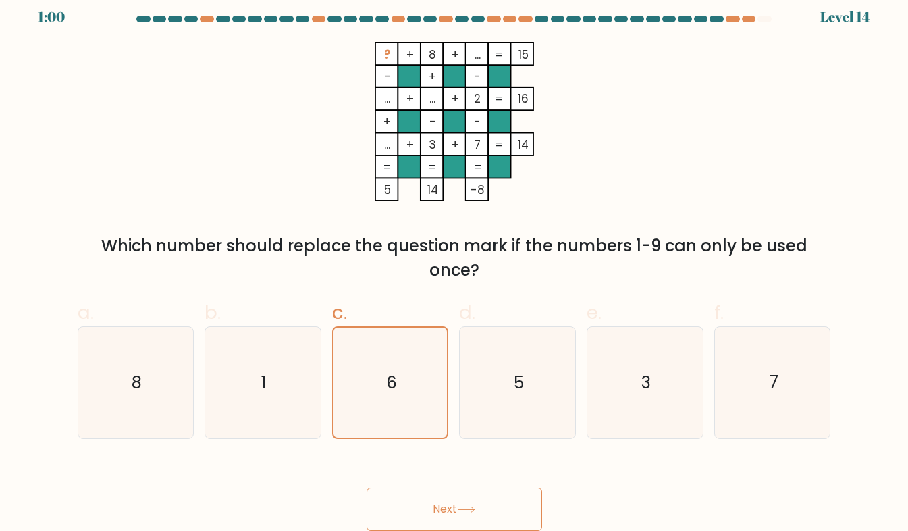
click at [461, 506] on icon at bounding box center [466, 509] width 18 height 7
click at [406, 499] on button "Next" at bounding box center [455, 508] width 176 height 43
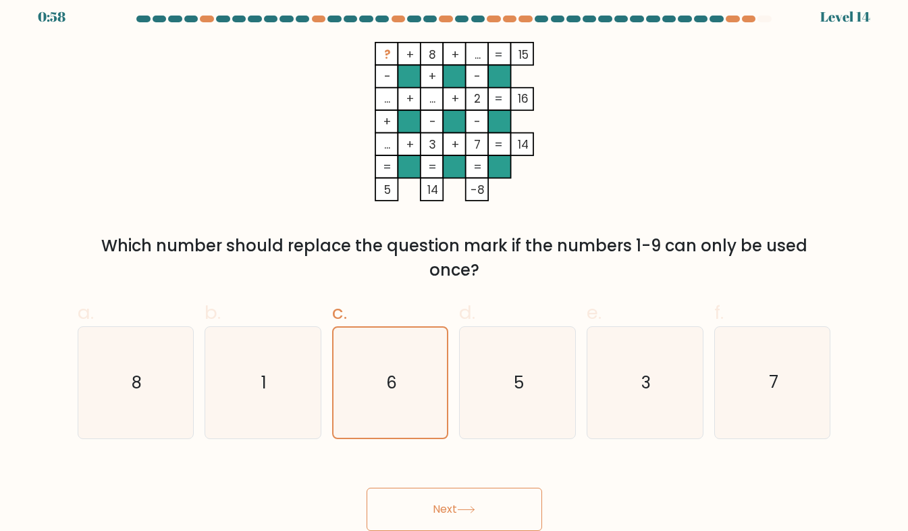
click at [406, 499] on button "Next" at bounding box center [455, 508] width 176 height 43
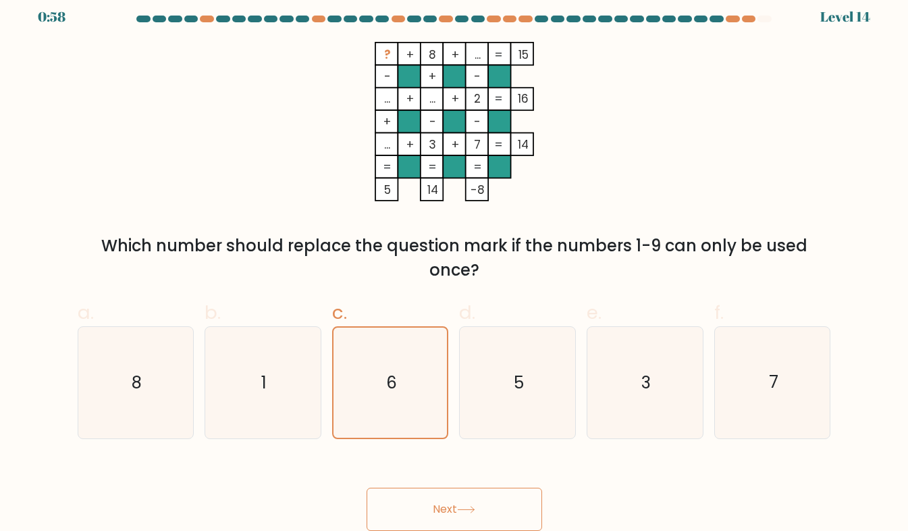
click at [406, 499] on button "Next" at bounding box center [455, 508] width 176 height 43
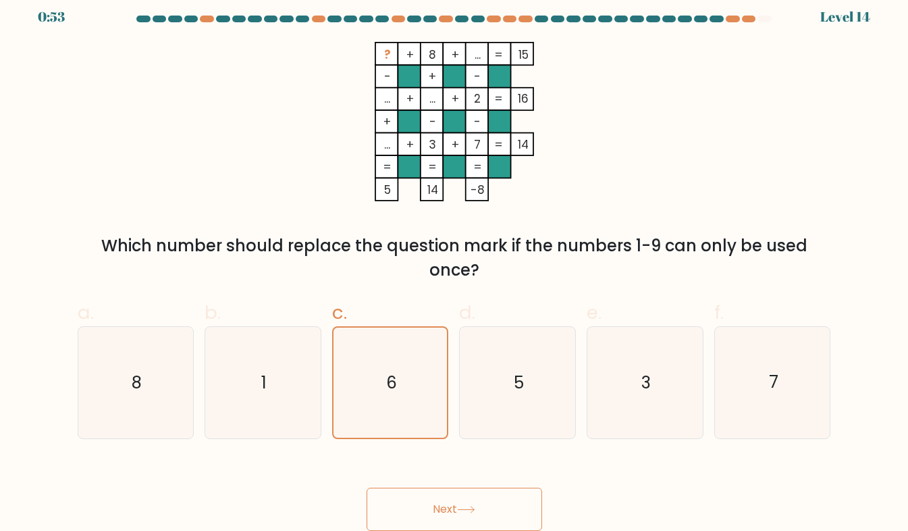
click at [491, 487] on button "Next" at bounding box center [455, 508] width 176 height 43
click at [519, 508] on button "Next" at bounding box center [455, 508] width 176 height 43
click at [389, 496] on button "Next" at bounding box center [455, 508] width 176 height 43
click at [395, 395] on icon "6" at bounding box center [390, 382] width 110 height 110
click at [454, 265] on input "c. 6" at bounding box center [454, 260] width 1 height 9
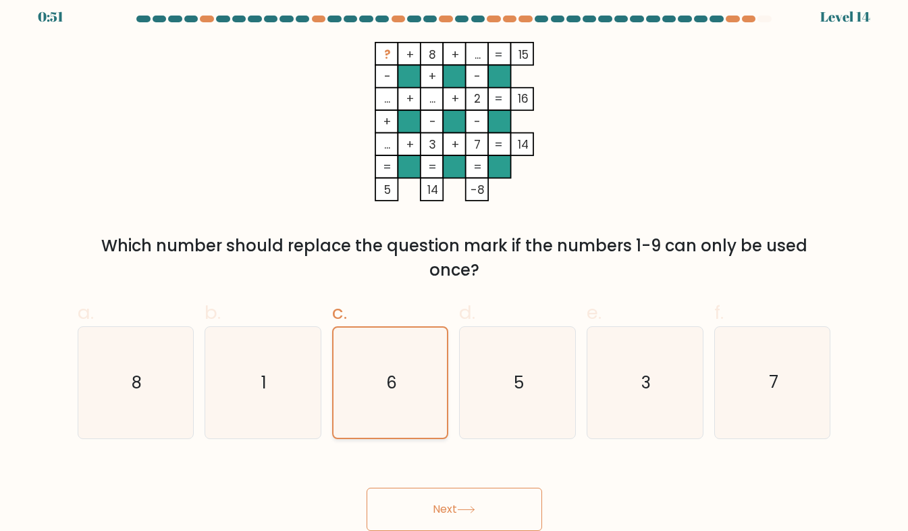
click at [364, 389] on icon "6" at bounding box center [390, 382] width 110 height 110
click at [454, 265] on input "c. 6" at bounding box center [454, 260] width 1 height 9
click at [364, 389] on icon "6" at bounding box center [390, 382] width 110 height 110
click at [454, 265] on input "c. 6" at bounding box center [454, 260] width 1 height 9
click at [364, 389] on icon "6" at bounding box center [390, 382] width 110 height 110
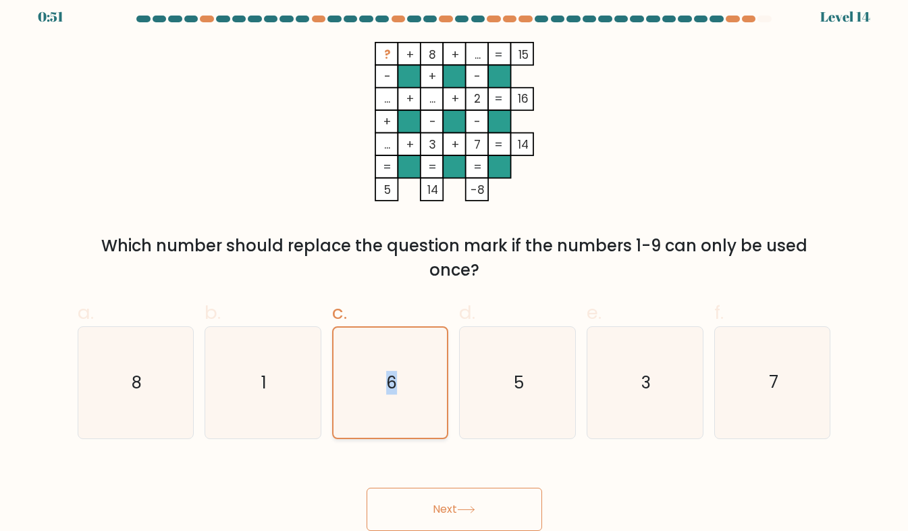
click at [454, 265] on input "c. 6" at bounding box center [454, 260] width 1 height 9
click at [364, 389] on icon "6" at bounding box center [390, 382] width 110 height 110
click at [454, 265] on input "c. 6" at bounding box center [454, 260] width 1 height 9
drag, startPoint x: 364, startPoint y: 389, endPoint x: 360, endPoint y: 396, distance: 6.9
click at [360, 396] on icon "6" at bounding box center [390, 382] width 110 height 110
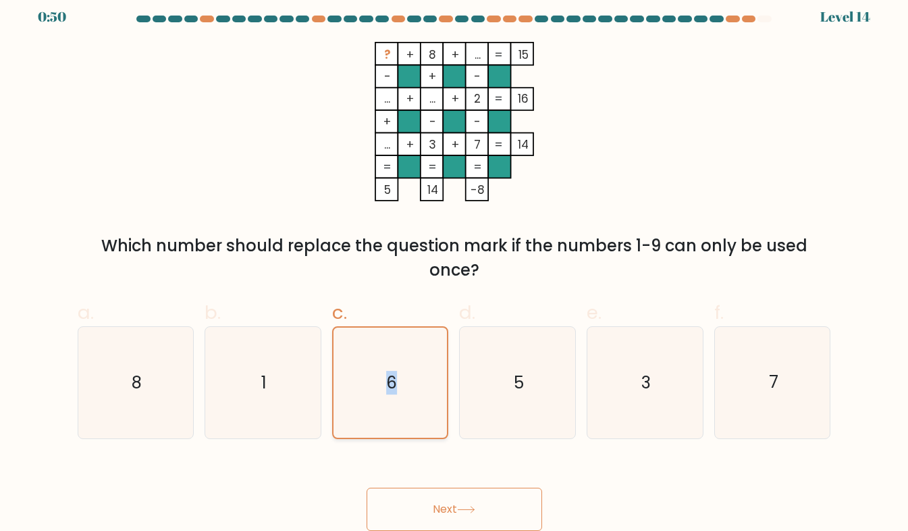
click at [454, 265] on input "c. 6" at bounding box center [454, 260] width 1 height 9
click at [373, 403] on icon "6" at bounding box center [390, 382] width 110 height 110
click at [454, 265] on input "c. 6" at bounding box center [454, 260] width 1 height 9
click at [456, 484] on div "Next" at bounding box center [455, 493] width 770 height 76
click at [469, 515] on button "Next" at bounding box center [455, 508] width 176 height 43
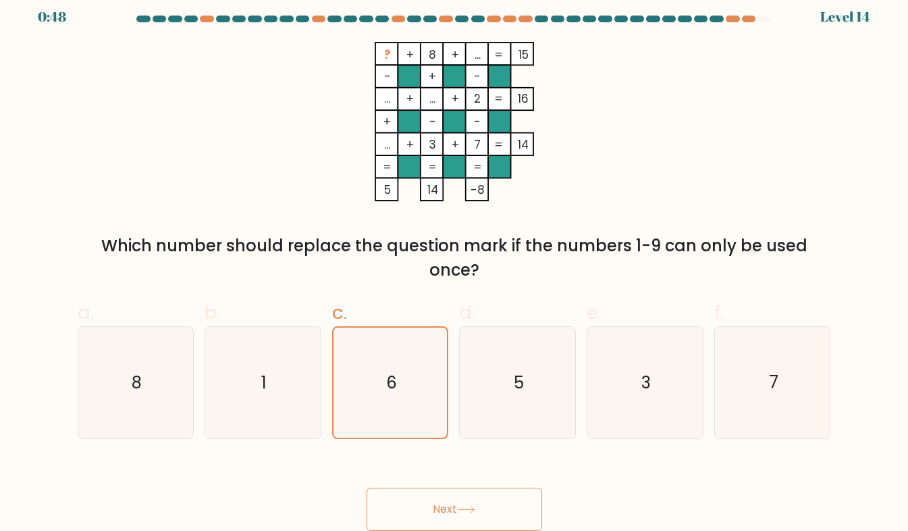
click at [468, 515] on button "Next" at bounding box center [455, 508] width 176 height 43
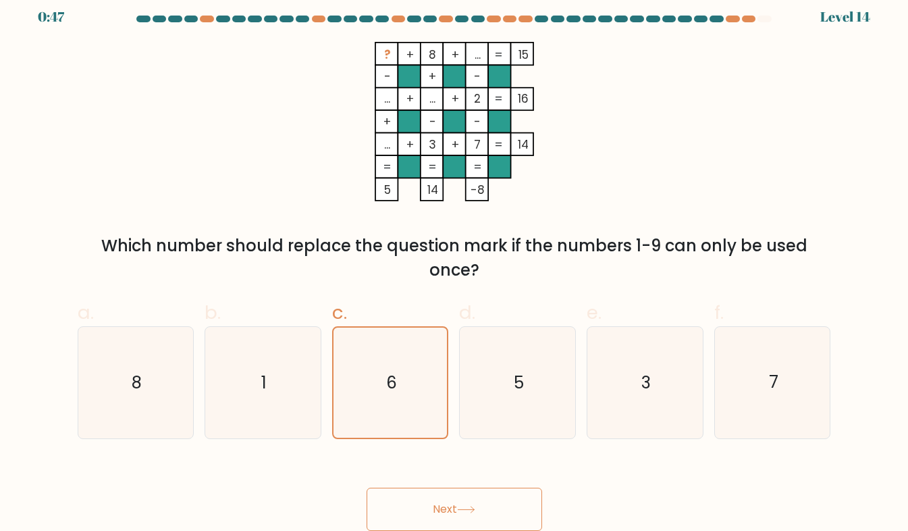
click at [468, 515] on button "Next" at bounding box center [455, 508] width 176 height 43
click at [367, 487] on button "Next" at bounding box center [455, 508] width 176 height 43
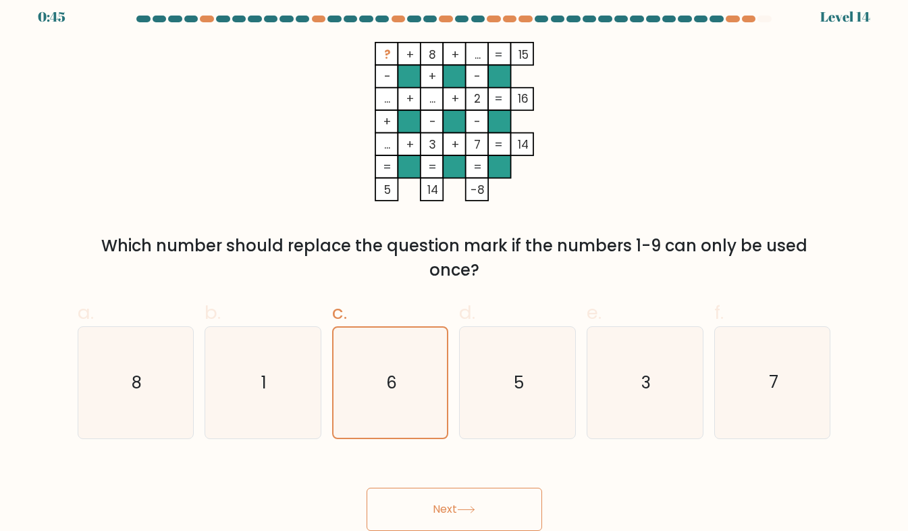
click at [367, 487] on button "Next" at bounding box center [455, 508] width 176 height 43
click at [513, 513] on button "Next" at bounding box center [455, 508] width 176 height 43
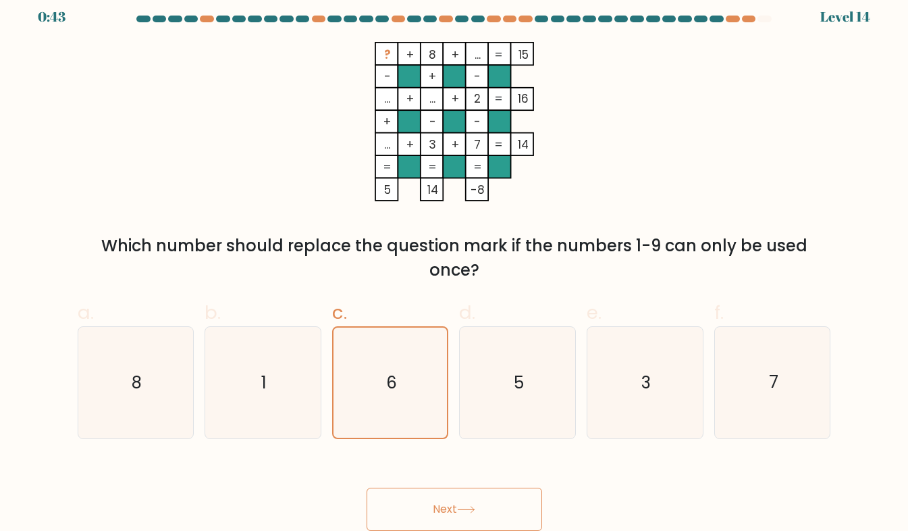
click at [525, 493] on button "Next" at bounding box center [455, 508] width 176 height 43
click at [464, 496] on button "Next" at bounding box center [455, 508] width 176 height 43
click at [467, 496] on button "Next" at bounding box center [455, 508] width 176 height 43
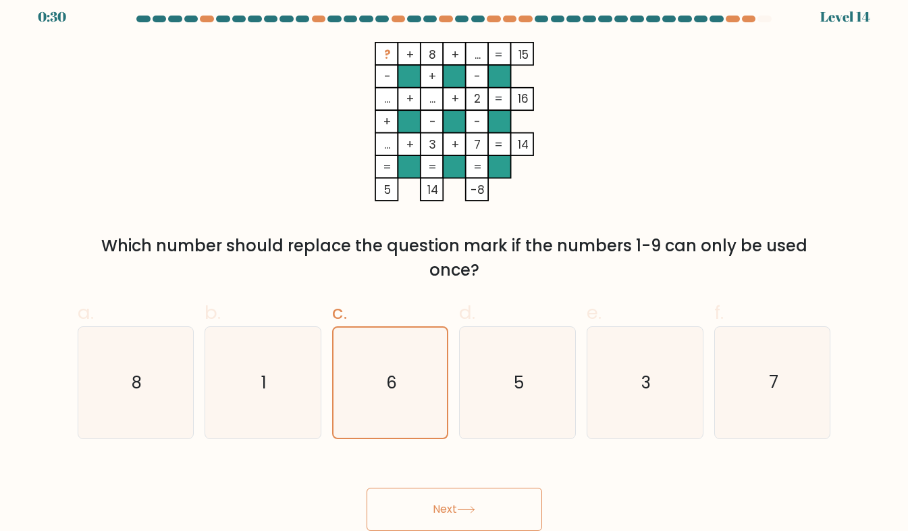
click at [467, 496] on button "Next" at bounding box center [455, 508] width 176 height 43
click at [468, 495] on button "Next" at bounding box center [455, 508] width 176 height 43
click at [464, 495] on button "Next" at bounding box center [455, 508] width 176 height 43
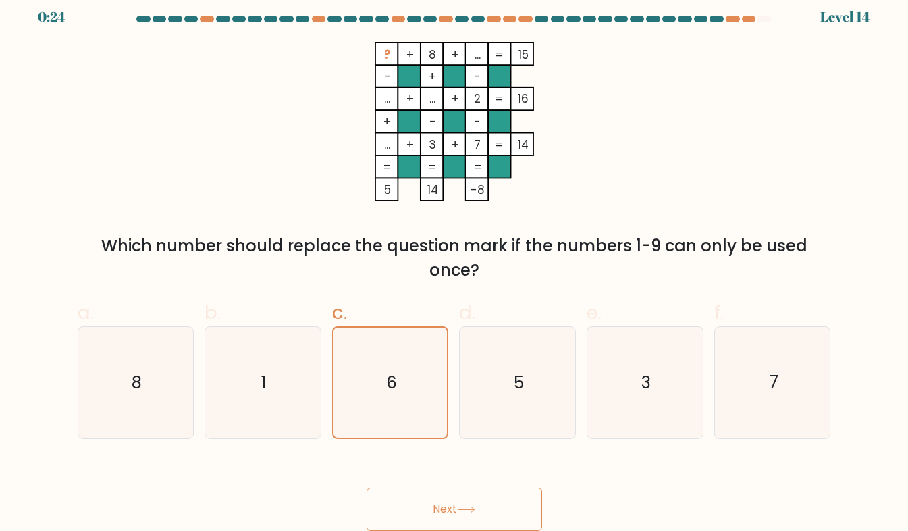
drag, startPoint x: 464, startPoint y: 495, endPoint x: 462, endPoint y: 506, distance: 11.6
click at [462, 506] on button "Next" at bounding box center [455, 508] width 176 height 43
click at [462, 506] on icon at bounding box center [466, 509] width 18 height 7
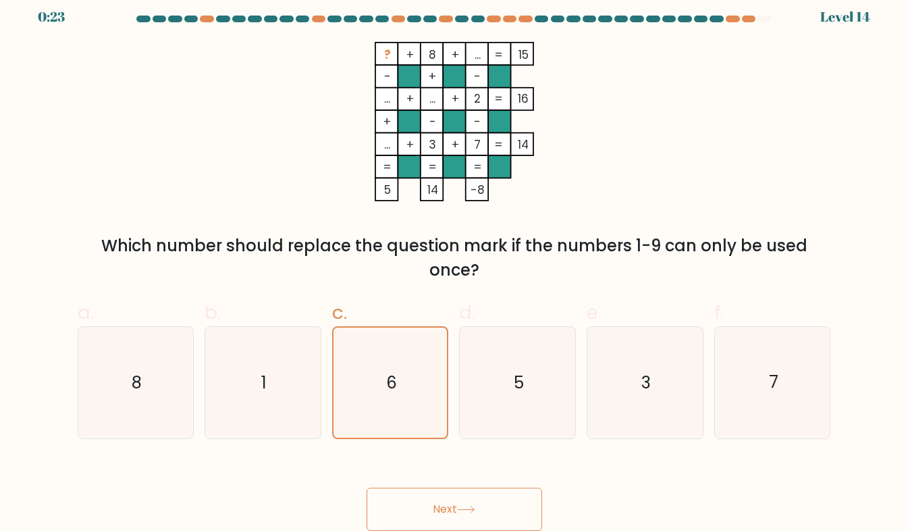
drag, startPoint x: 462, startPoint y: 506, endPoint x: 427, endPoint y: 507, distance: 35.1
click at [427, 507] on button "Next" at bounding box center [455, 508] width 176 height 43
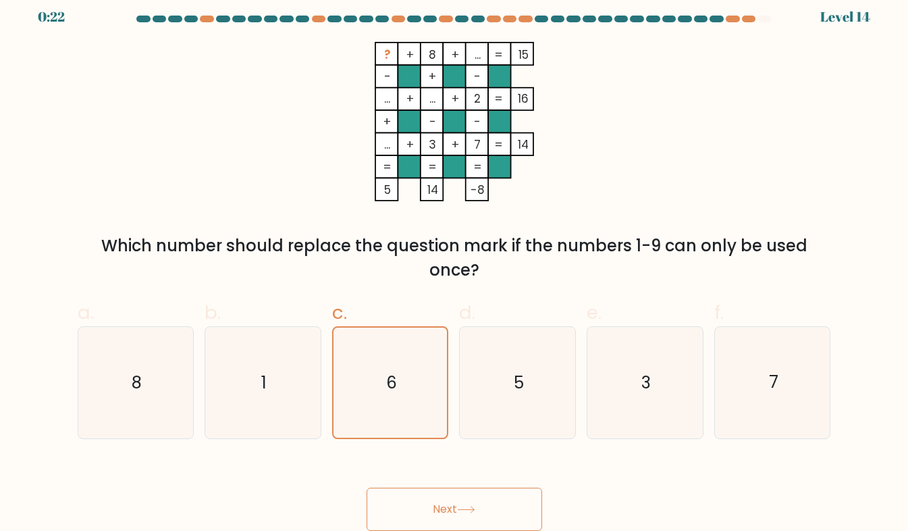
click at [427, 507] on button "Next" at bounding box center [455, 508] width 176 height 43
drag, startPoint x: 427, startPoint y: 507, endPoint x: 377, endPoint y: 500, distance: 51.2
click at [377, 500] on button "Next" at bounding box center [455, 508] width 176 height 43
click at [448, 505] on button "Next" at bounding box center [455, 508] width 176 height 43
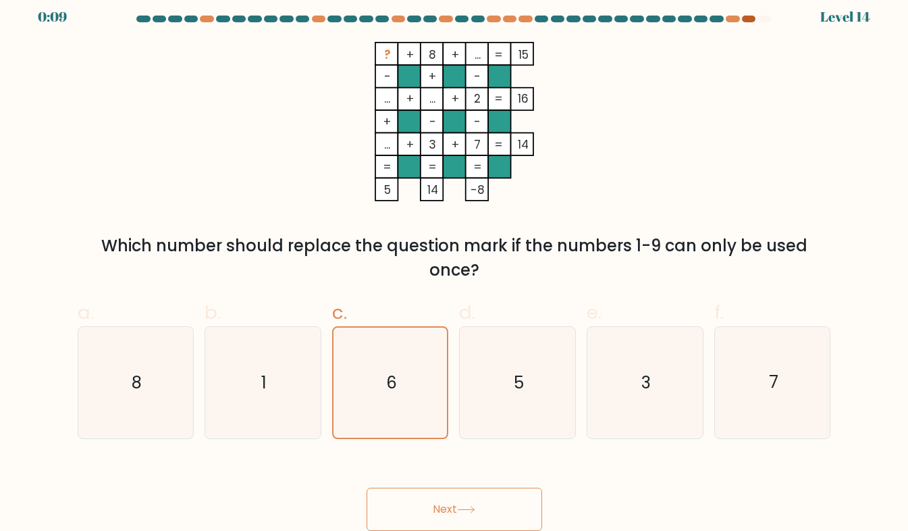
click at [743, 19] on div at bounding box center [749, 19] width 14 height 7
click at [748, 19] on div at bounding box center [749, 19] width 14 height 7
click at [456, 527] on button "Next" at bounding box center [455, 508] width 176 height 43
click at [452, 502] on button "Next" at bounding box center [455, 508] width 176 height 43
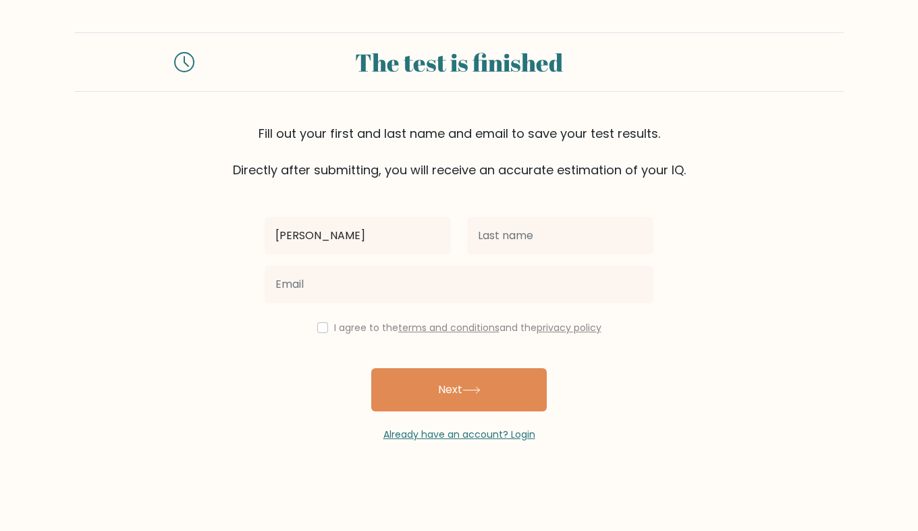
type input "[PERSON_NAME]"
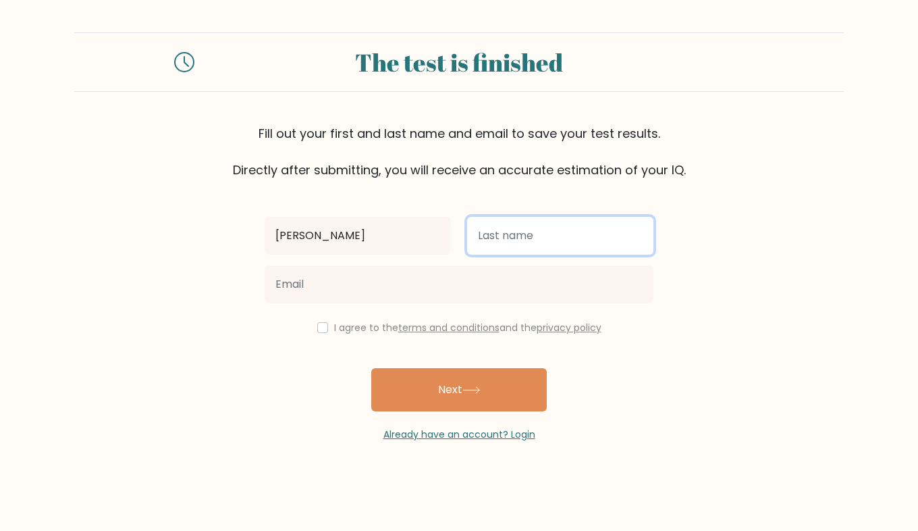
click at [525, 239] on input "text" at bounding box center [560, 236] width 186 height 38
type input "s"
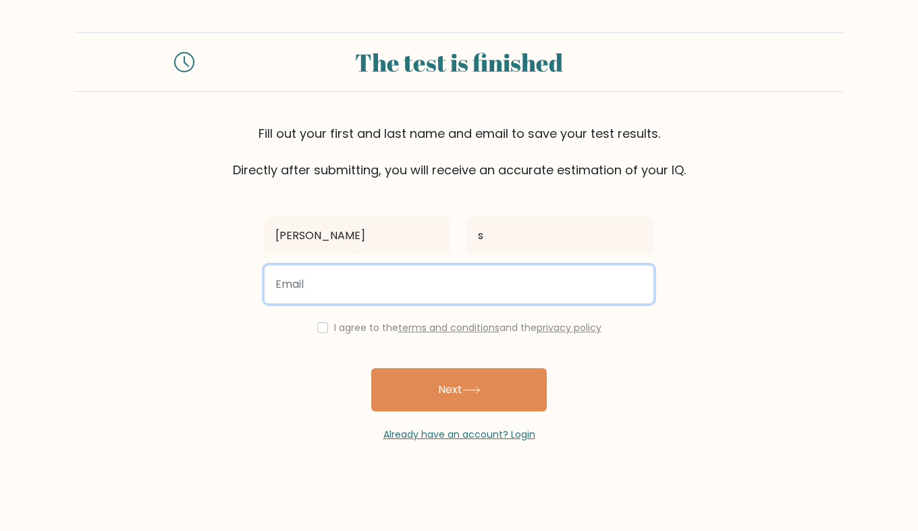
click at [446, 291] on input "email" at bounding box center [459, 284] width 389 height 38
type input "boobiegootie@gmail.com"
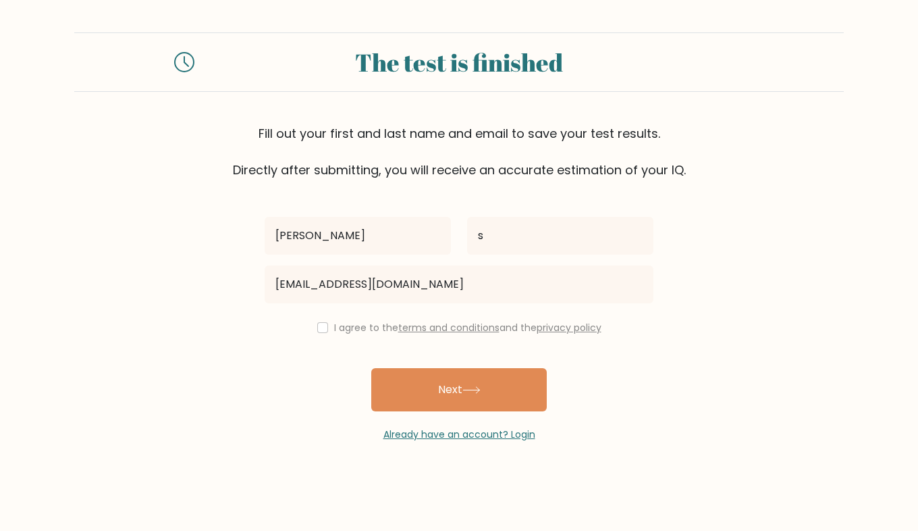
click at [327, 329] on div "I agree to the terms and conditions and the privacy policy" at bounding box center [459, 327] width 405 height 16
click at [321, 329] on input "checkbox" at bounding box center [322, 327] width 11 height 11
checkbox input "true"
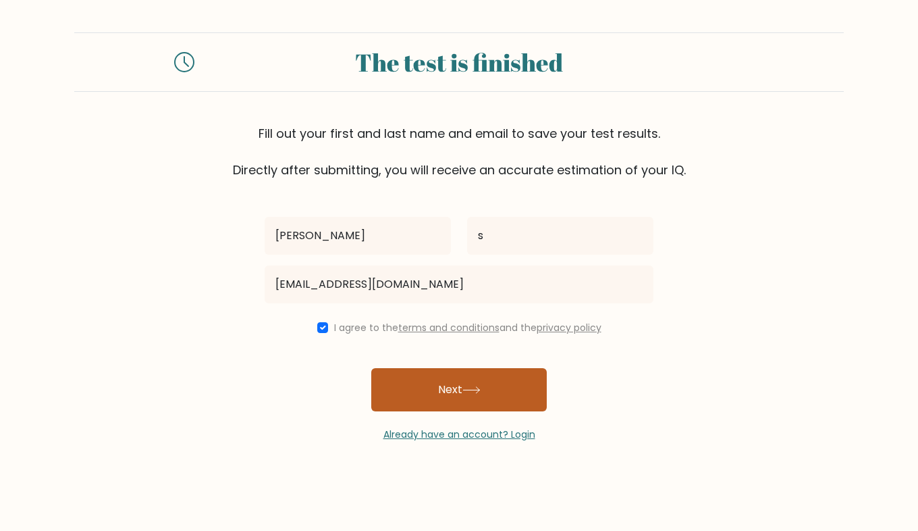
click at [423, 387] on button "Next" at bounding box center [459, 389] width 176 height 43
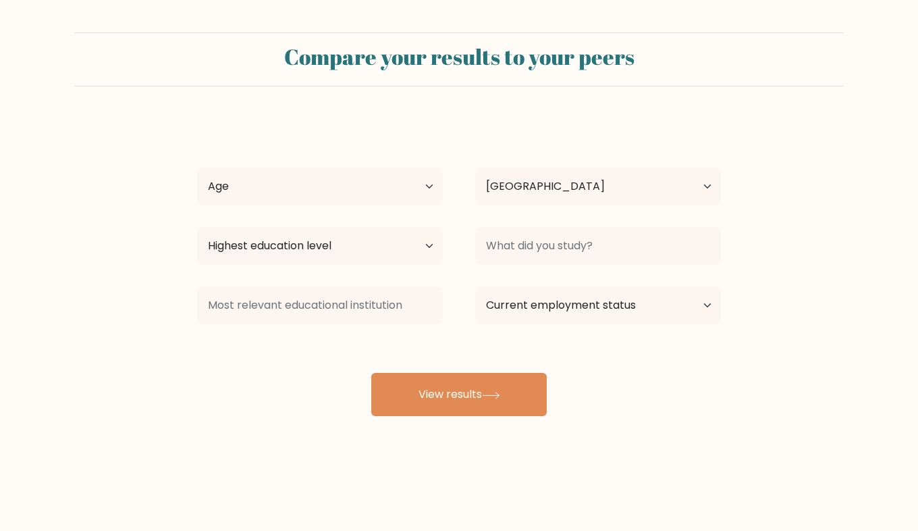
select select "US"
click at [357, 191] on select "Age Under 18 years old 18-24 years old 25-34 years old 35-44 years old 45-54 ye…" at bounding box center [320, 186] width 246 height 38
select select "min_18"
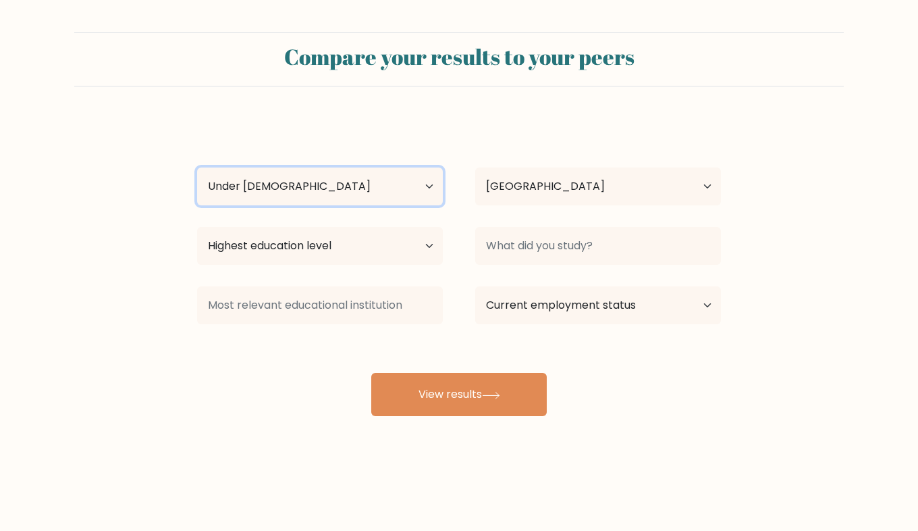
click at [197, 167] on select "Age Under 18 years old 18-24 years old 25-34 years old 35-44 years old 45-54 ye…" at bounding box center [320, 186] width 246 height 38
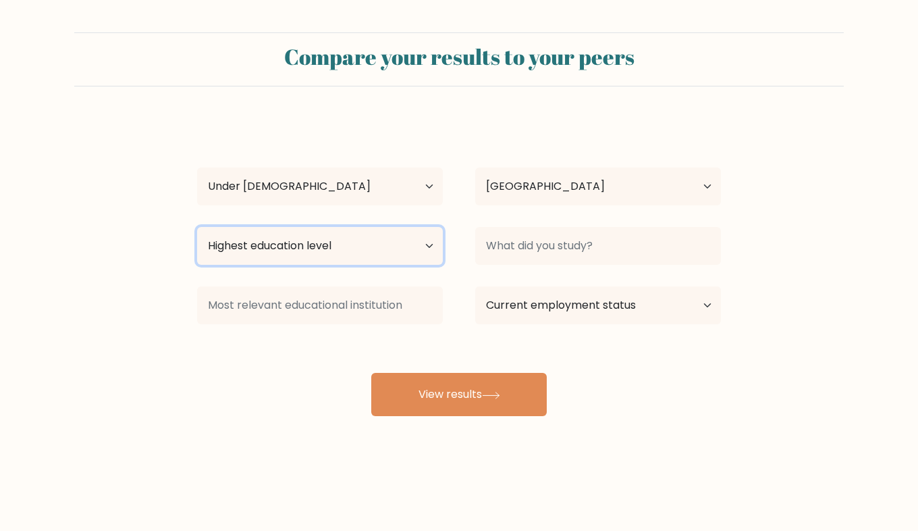
click at [319, 261] on select "Highest education level No schooling Primary Lower Secondary Upper Secondary Oc…" at bounding box center [320, 246] width 246 height 38
select select "lower_secondary"
click at [197, 227] on select "Highest education level No schooling Primary Lower Secondary Upper Secondary Oc…" at bounding box center [320, 246] width 246 height 38
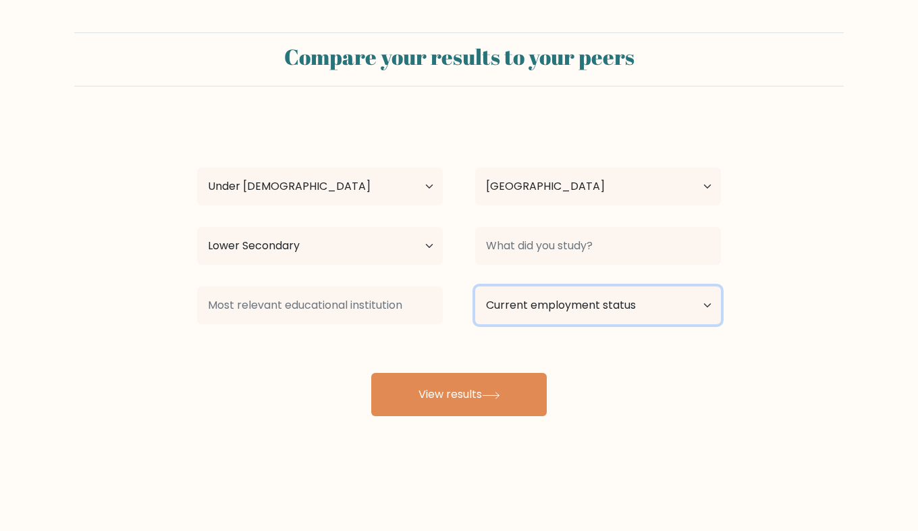
click at [582, 309] on select "Current employment status Employed Student Retired Other / prefer not to answer" at bounding box center [598, 305] width 246 height 38
select select "student"
click at [475, 286] on select "Current employment status Employed Student Retired Other / prefer not to answer" at bounding box center [598, 305] width 246 height 38
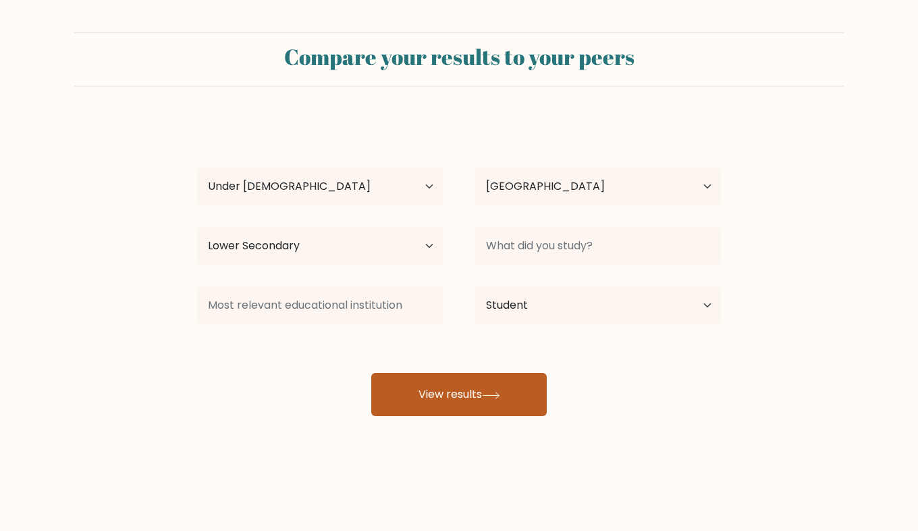
click at [424, 410] on button "View results" at bounding box center [459, 394] width 176 height 43
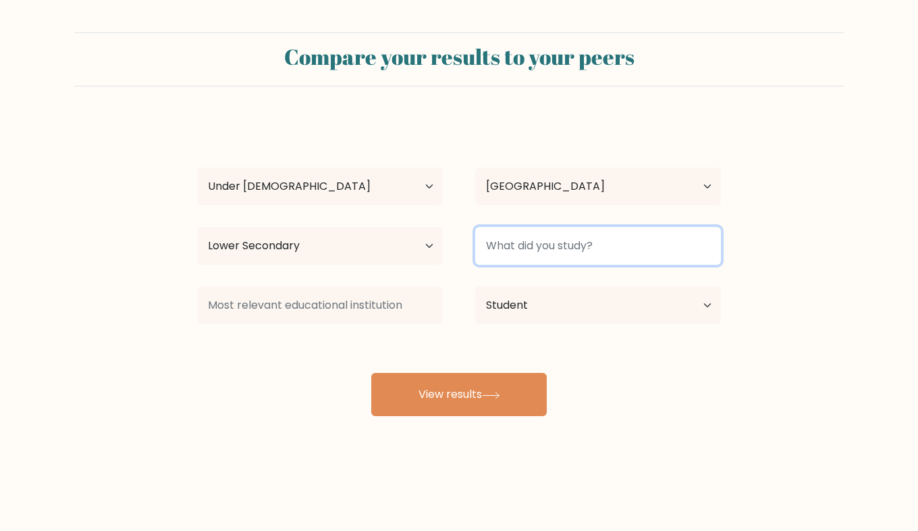
click at [527, 246] on input at bounding box center [598, 246] width 246 height 38
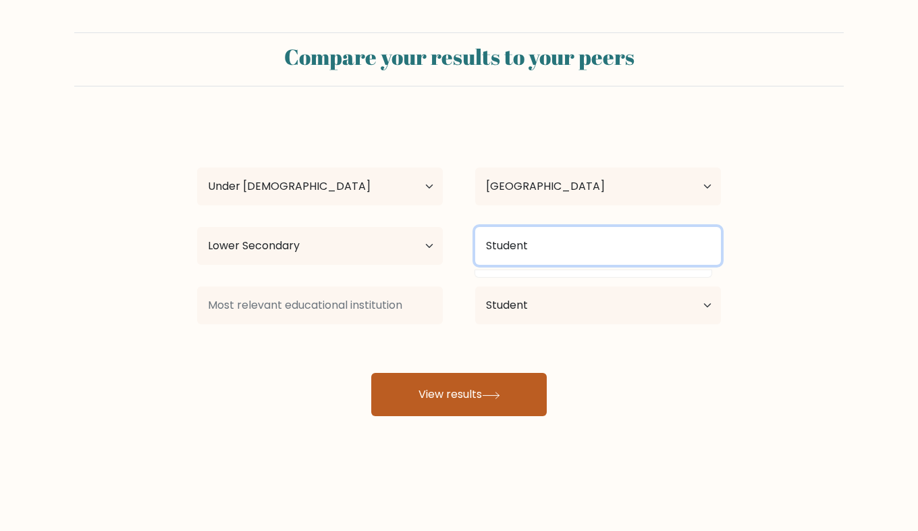
type input "Student"
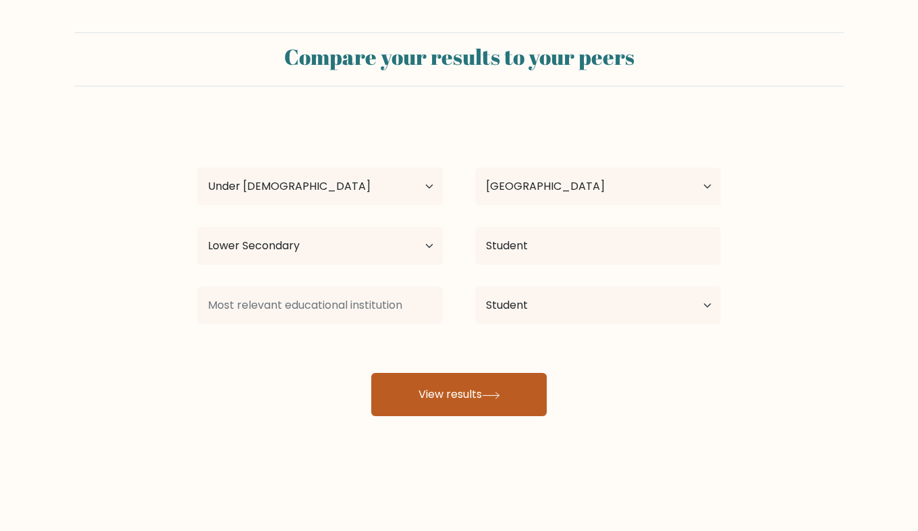
click at [448, 393] on button "View results" at bounding box center [459, 394] width 176 height 43
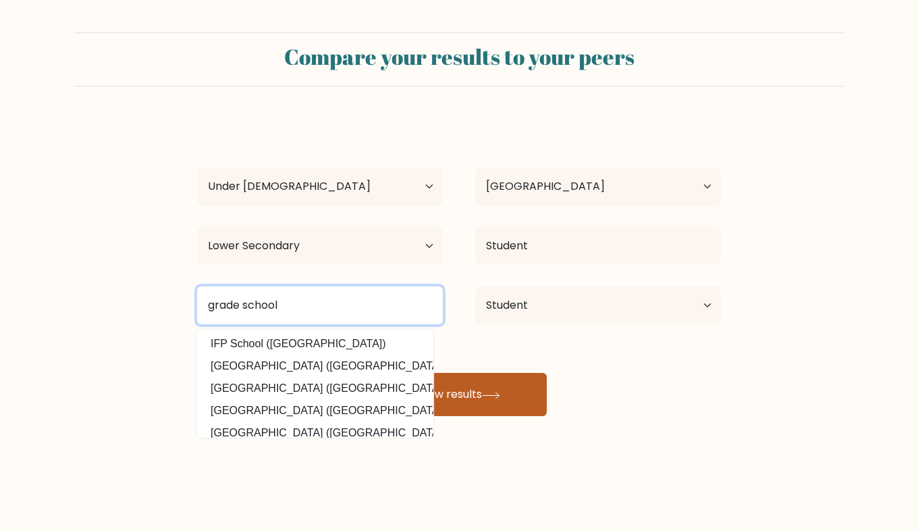
type input "grade school"
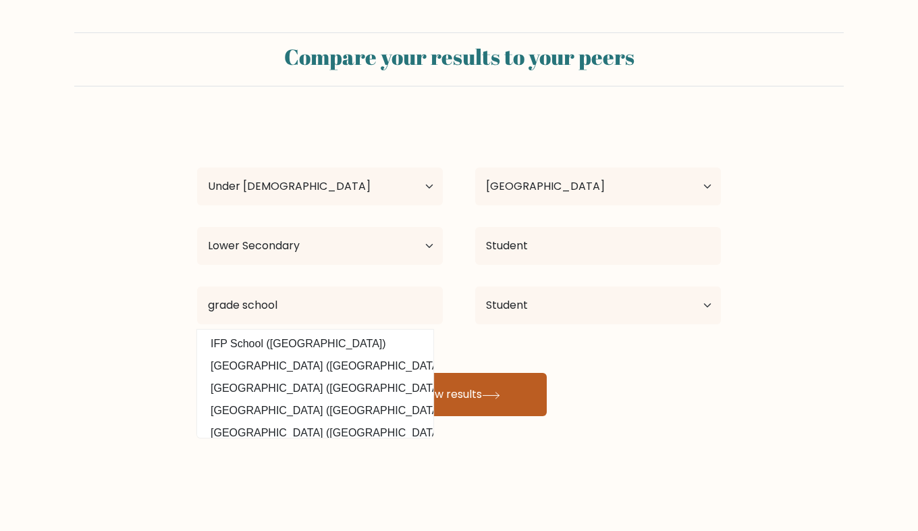
click at [524, 407] on button "View results" at bounding box center [459, 394] width 176 height 43
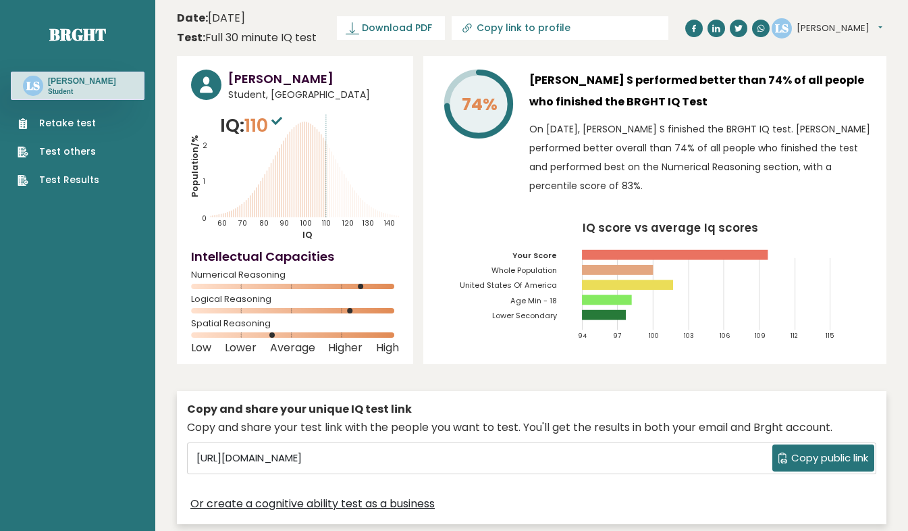
click at [78, 173] on link "Test Results" at bounding box center [59, 180] width 82 height 14
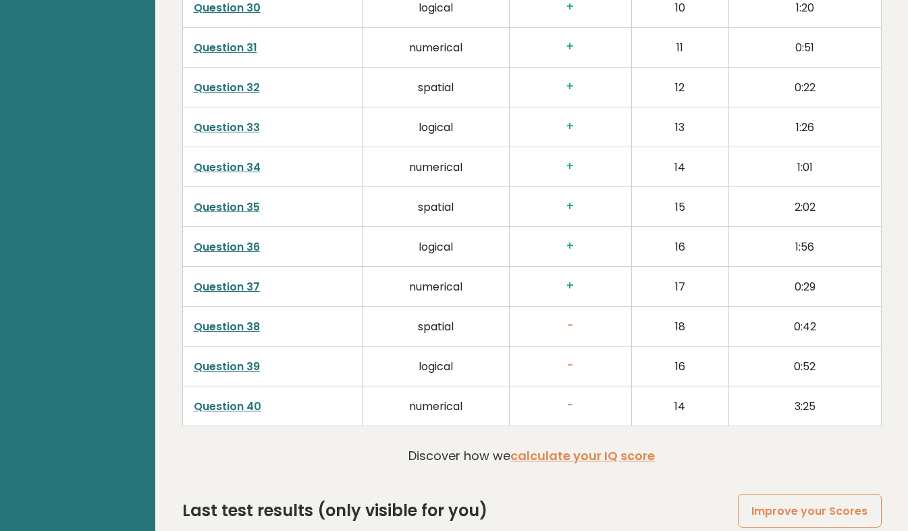
scroll to position [3306, 0]
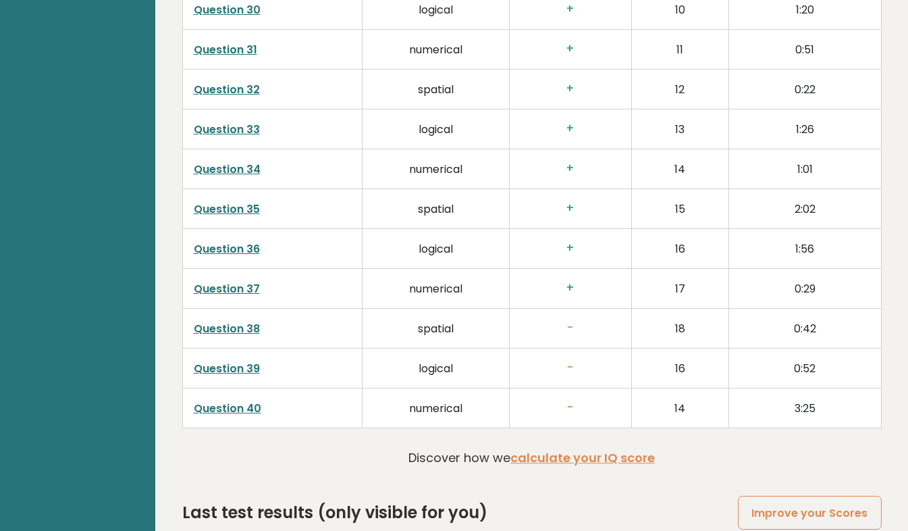
click at [222, 201] on link "Question 35" at bounding box center [227, 209] width 66 height 16
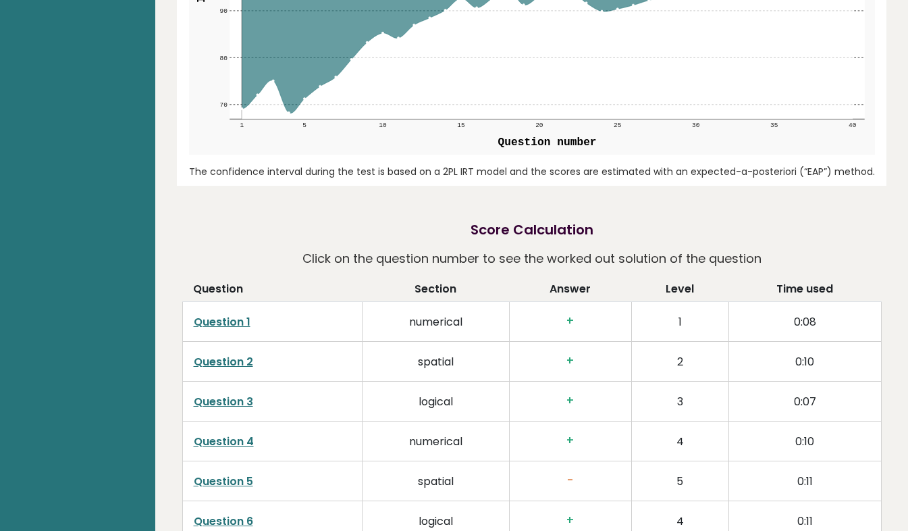
scroll to position [1835, 0]
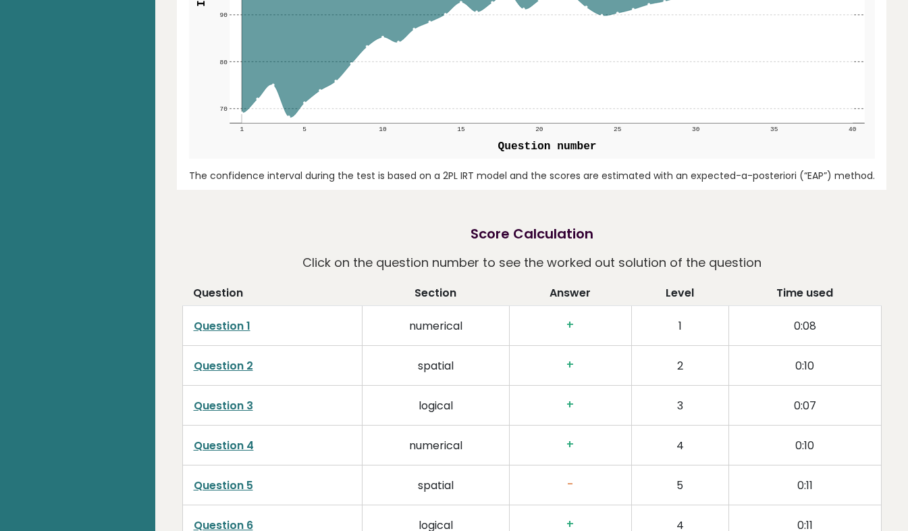
click at [233, 318] on link "Question 1" at bounding box center [222, 326] width 57 height 16
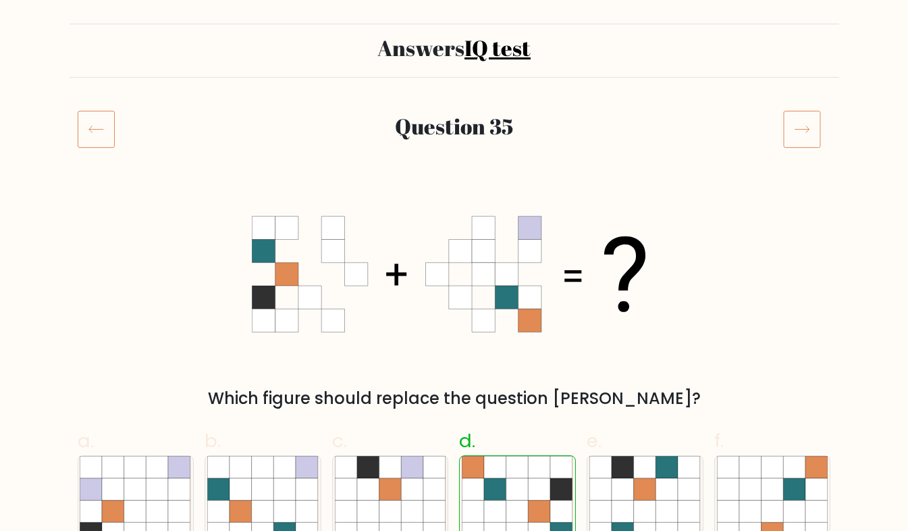
scroll to position [143, 0]
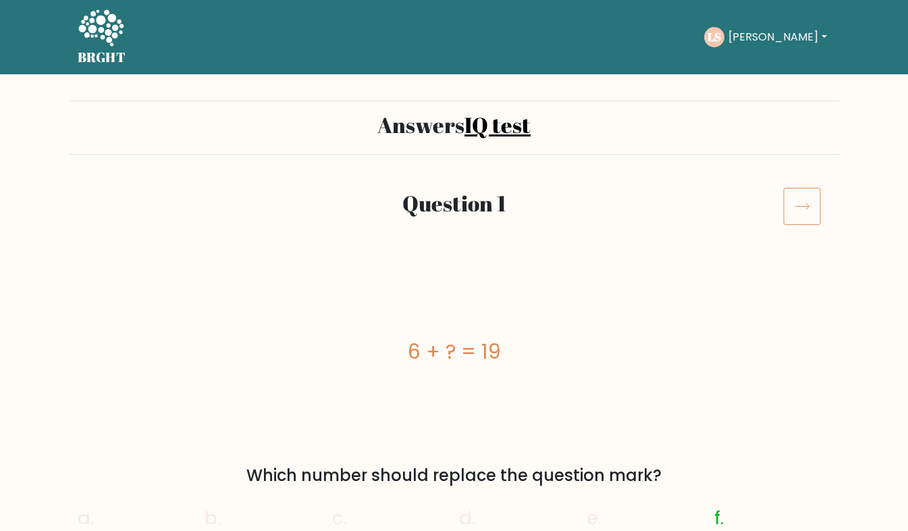
click at [802, 215] on icon at bounding box center [802, 206] width 38 height 38
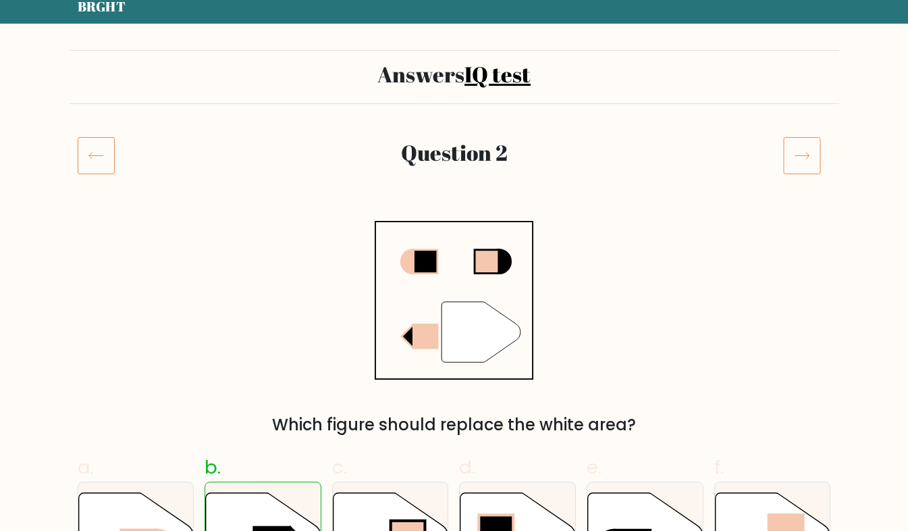
scroll to position [50, 0]
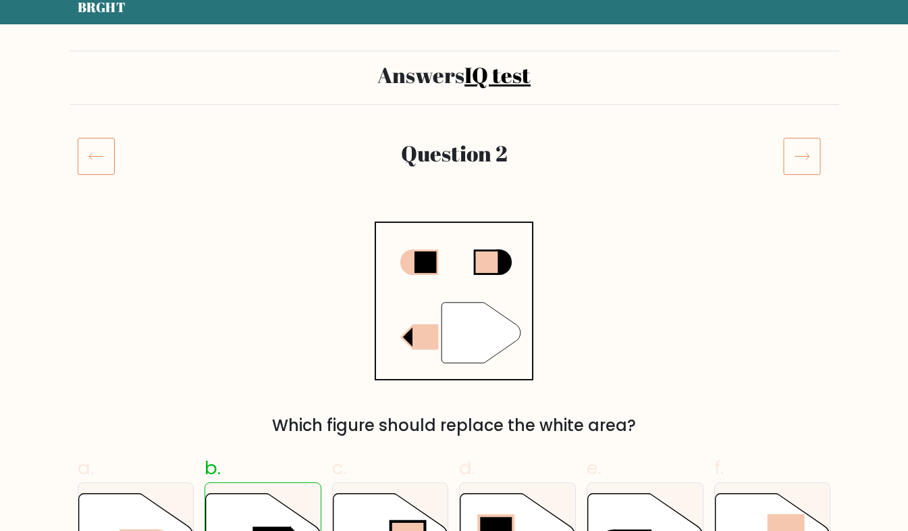
click at [810, 149] on icon at bounding box center [802, 156] width 38 height 38
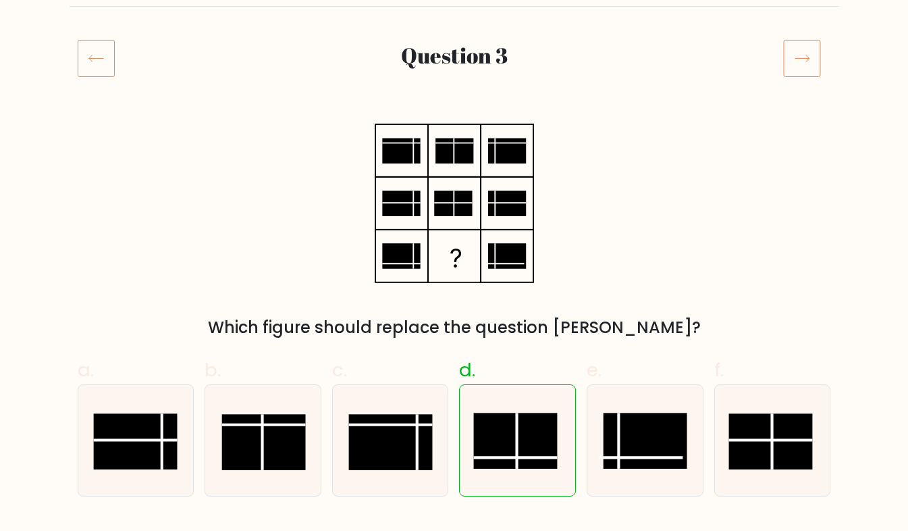
scroll to position [150, 0]
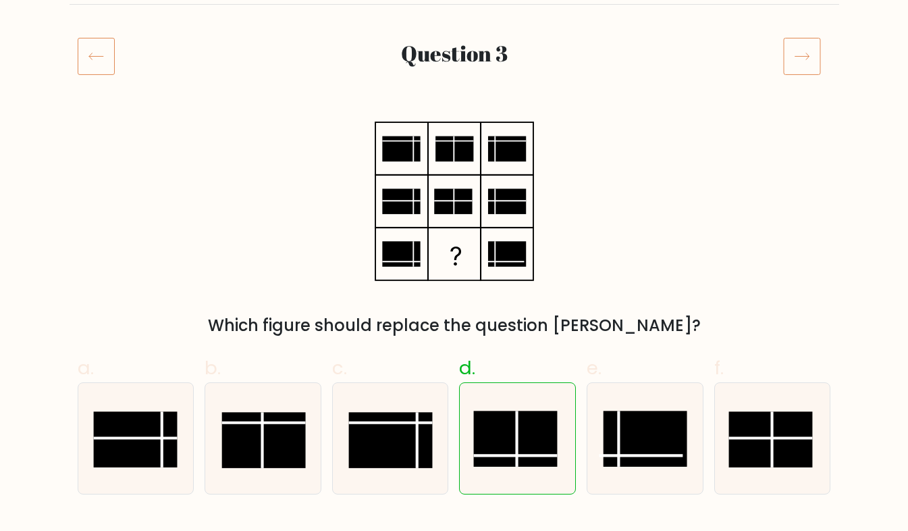
click at [801, 53] on icon at bounding box center [802, 56] width 38 height 38
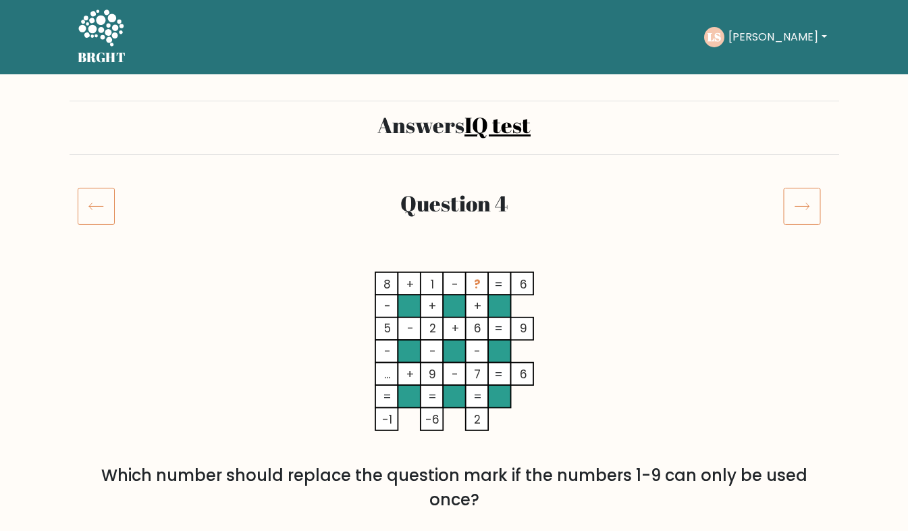
click at [815, 208] on icon at bounding box center [802, 206] width 38 height 38
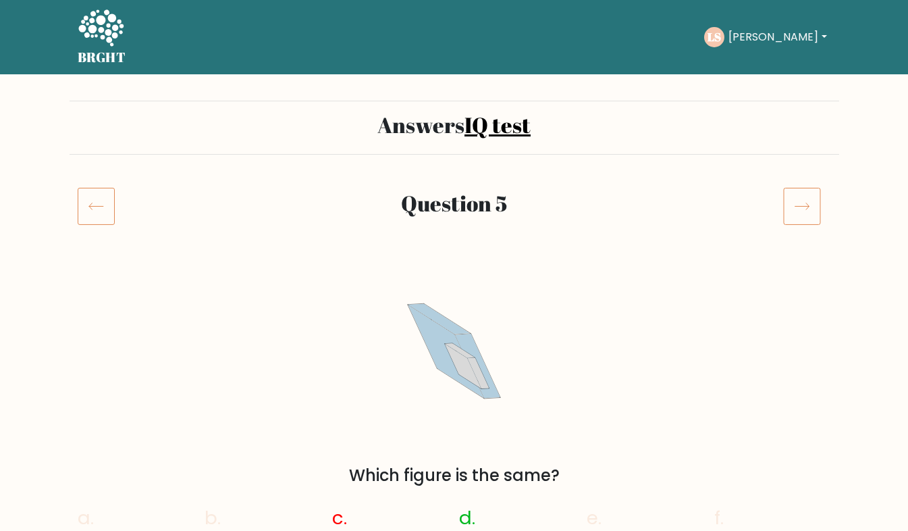
click at [794, 206] on icon at bounding box center [801, 206] width 14 height 7
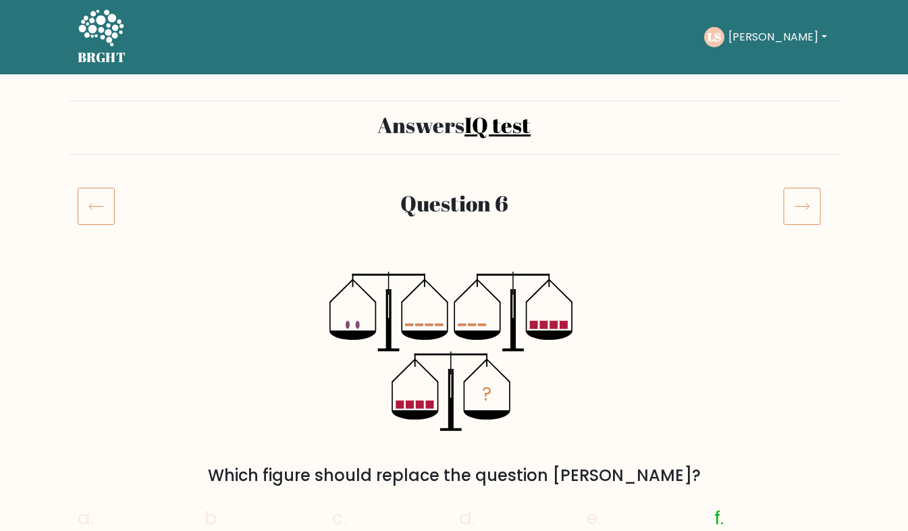
click at [102, 211] on icon at bounding box center [96, 206] width 37 height 38
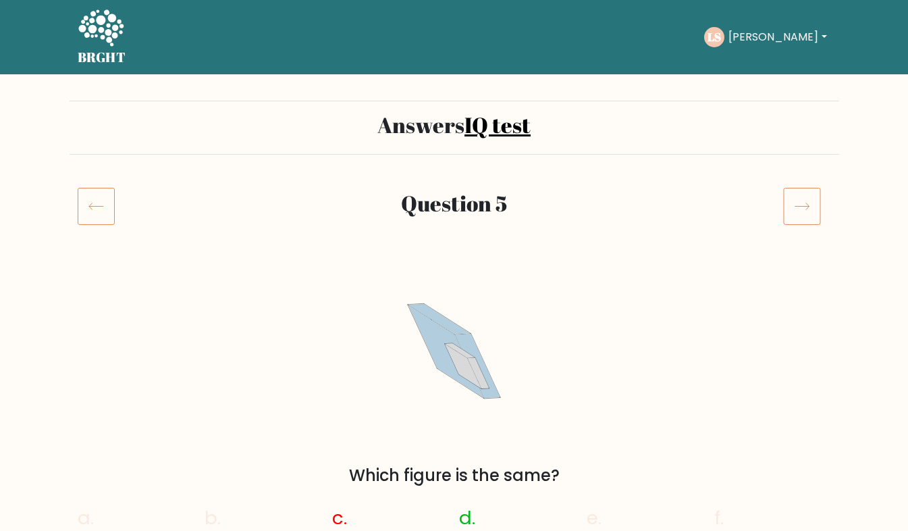
scroll to position [130, 0]
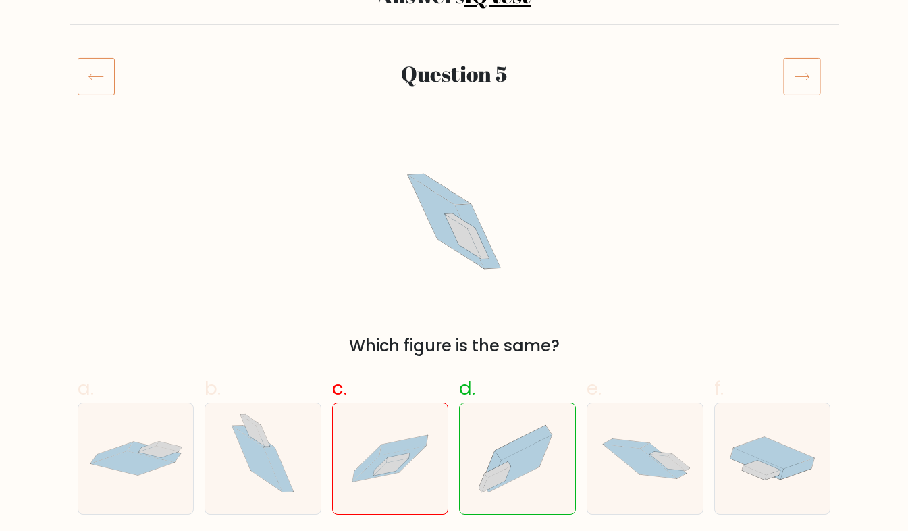
click at [792, 77] on icon at bounding box center [802, 76] width 38 height 38
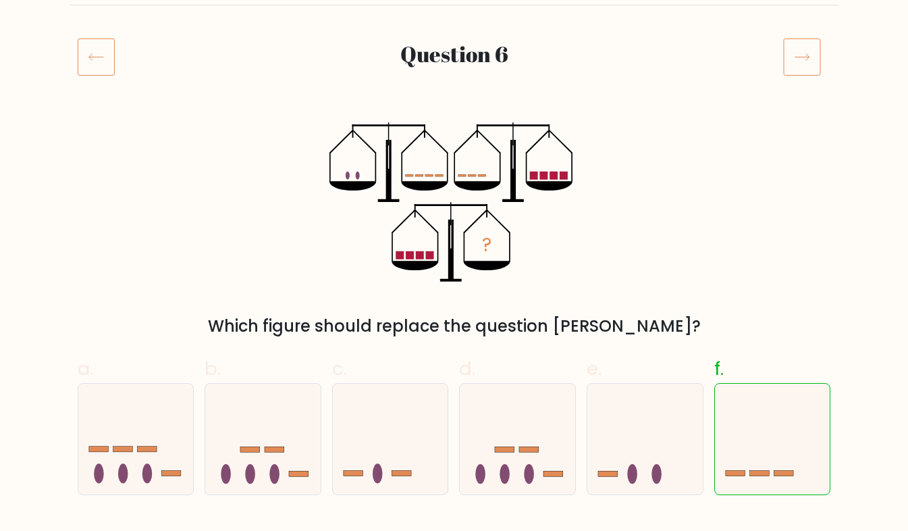
scroll to position [149, 0]
click at [797, 64] on icon at bounding box center [802, 57] width 38 height 38
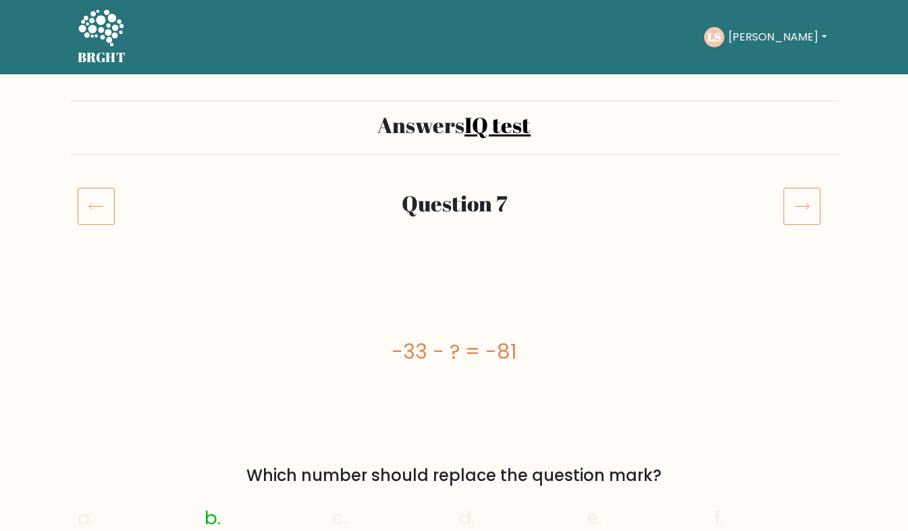
click at [791, 209] on icon at bounding box center [802, 206] width 38 height 38
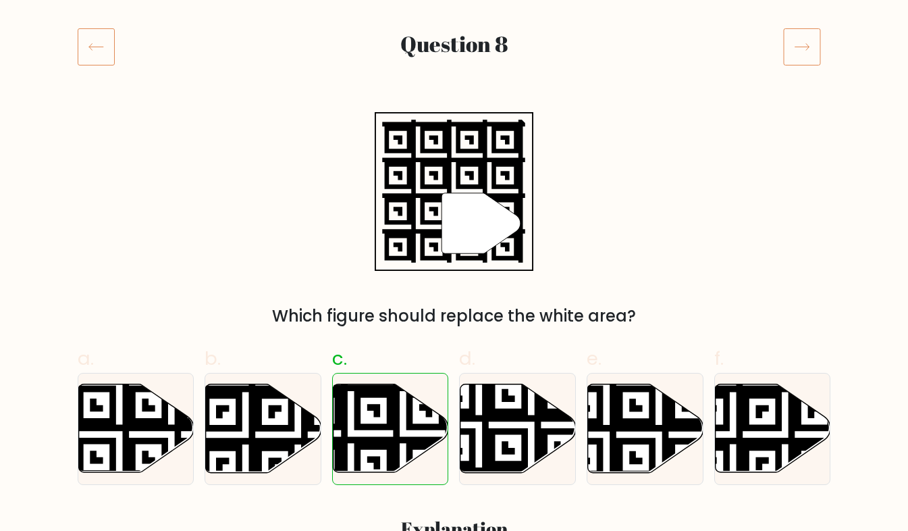
scroll to position [169, 0]
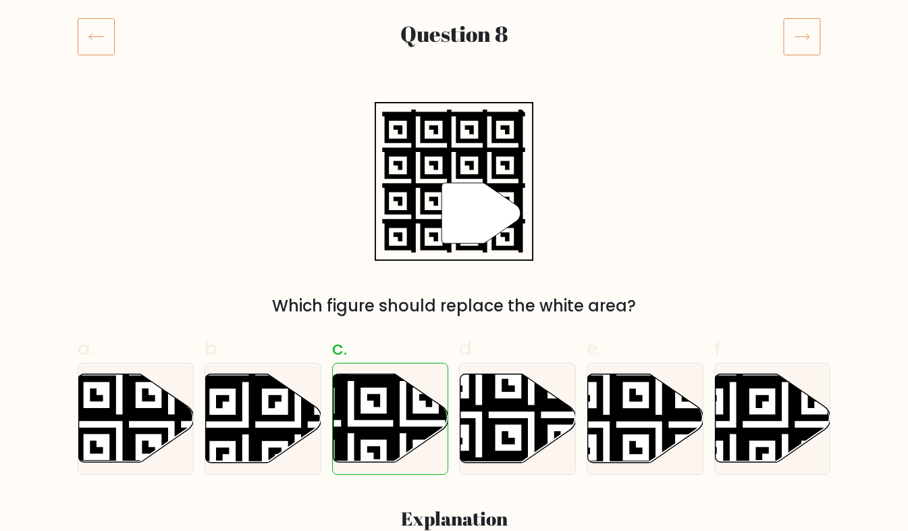
click at [800, 32] on icon at bounding box center [802, 37] width 38 height 38
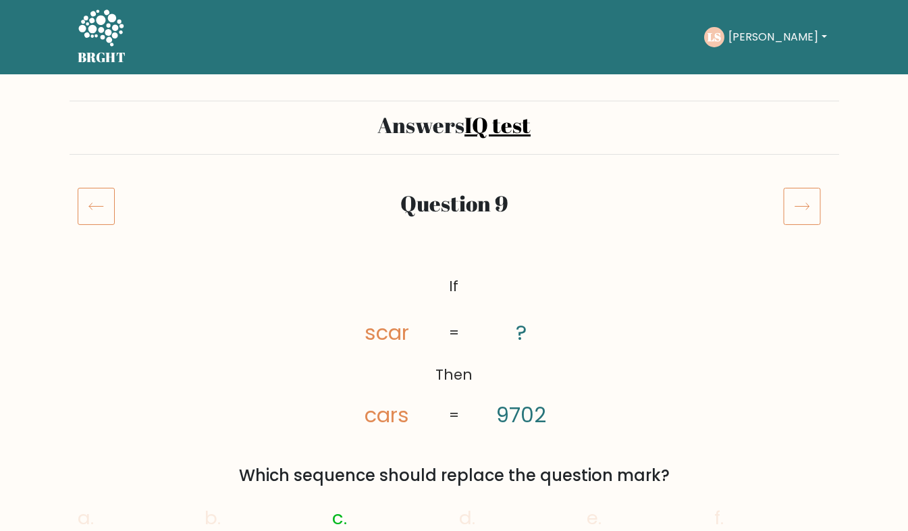
scroll to position [171, 0]
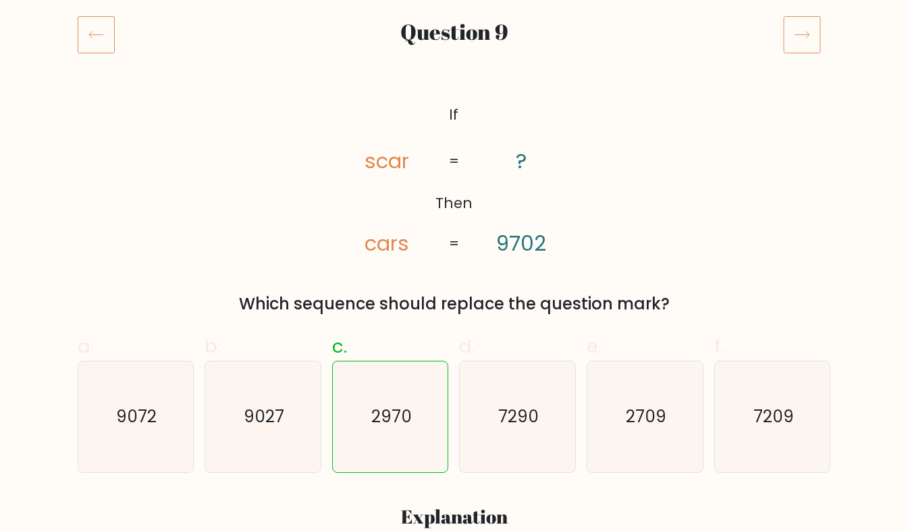
click at [803, 38] on icon at bounding box center [802, 35] width 38 height 38
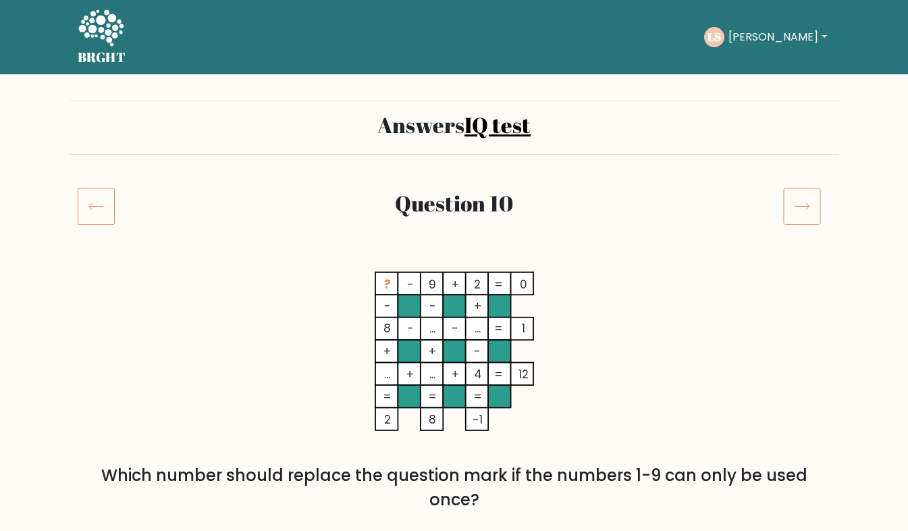
click at [811, 200] on icon at bounding box center [802, 206] width 38 height 38
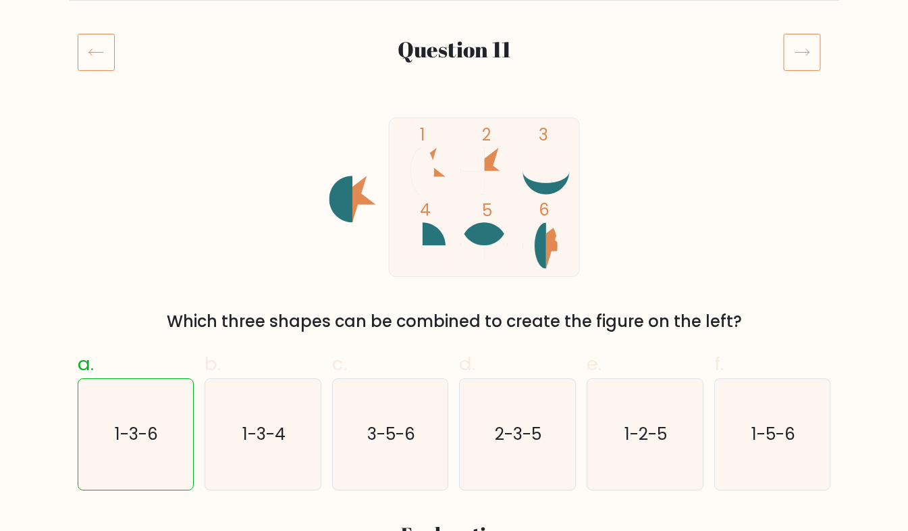
scroll to position [155, 0]
click at [803, 46] on icon at bounding box center [802, 51] width 38 height 38
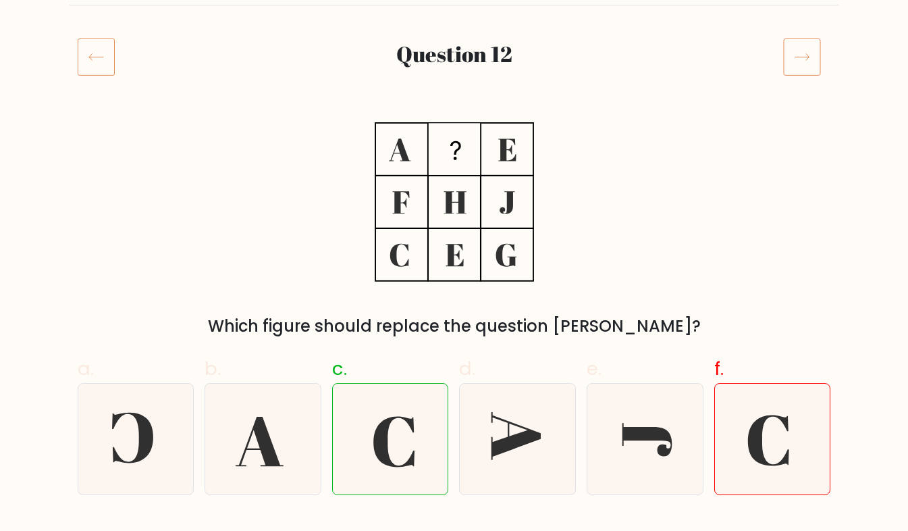
scroll to position [150, 0]
click at [789, 51] on icon at bounding box center [802, 56] width 38 height 38
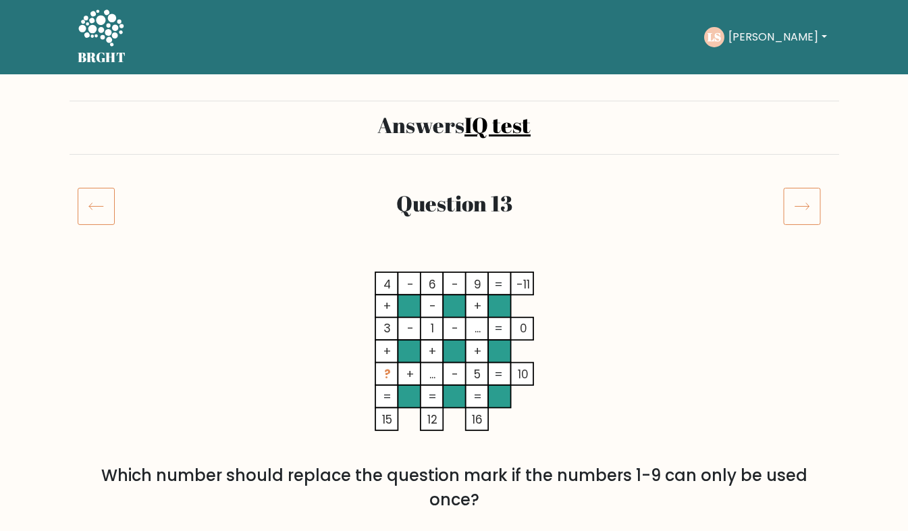
click at [803, 218] on icon at bounding box center [802, 206] width 38 height 38
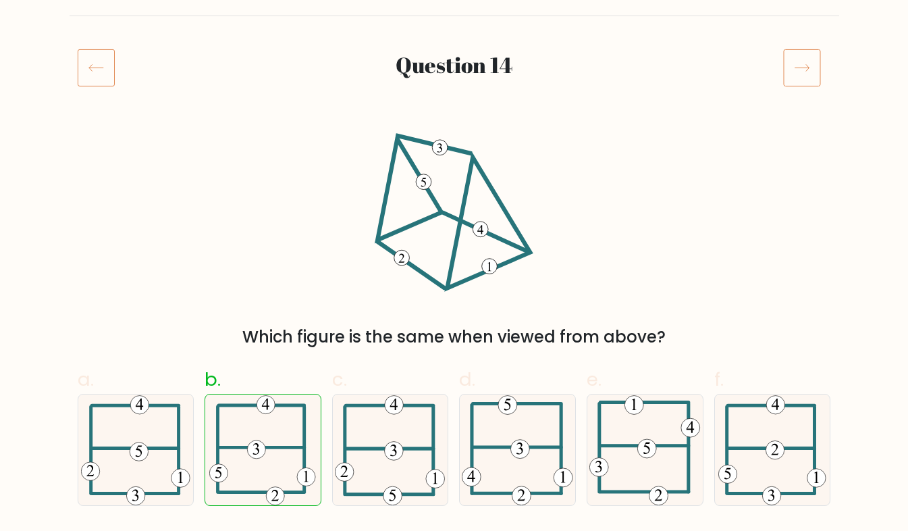
scroll to position [141, 0]
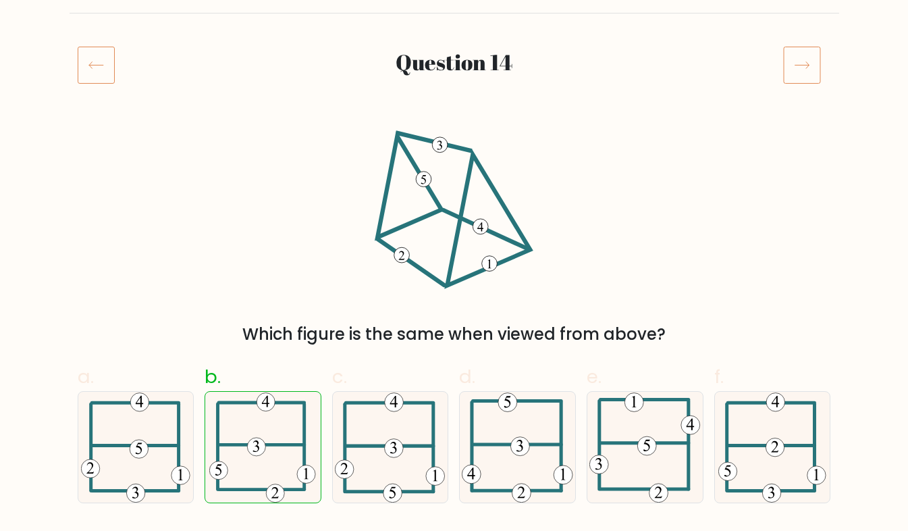
click at [809, 62] on icon at bounding box center [802, 65] width 38 height 38
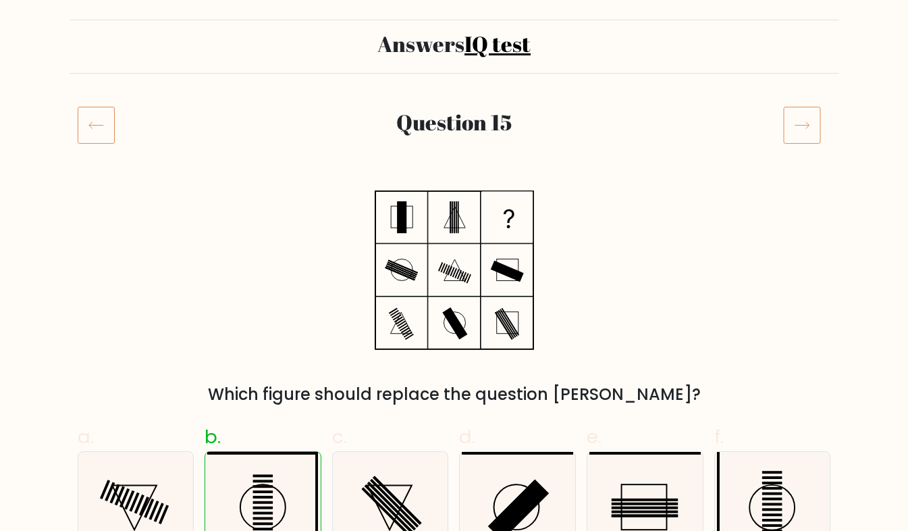
scroll to position [64, 0]
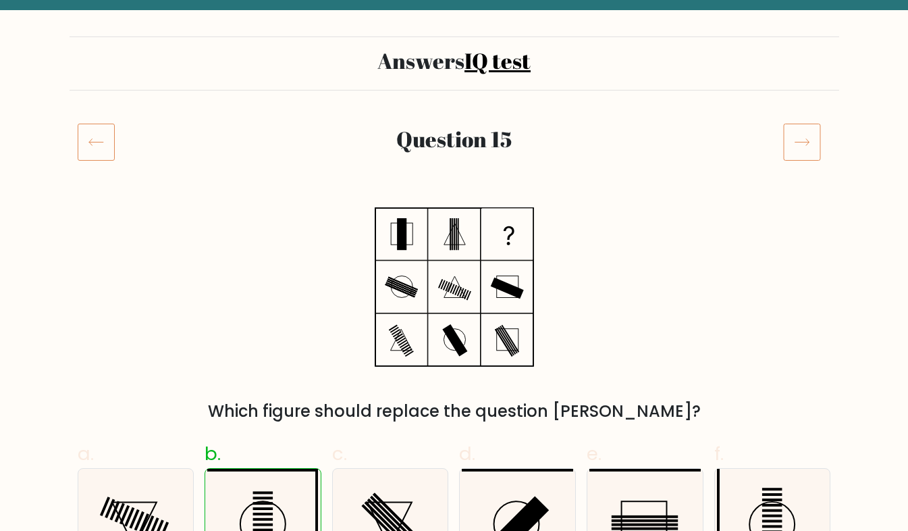
click at [807, 159] on icon at bounding box center [802, 142] width 38 height 38
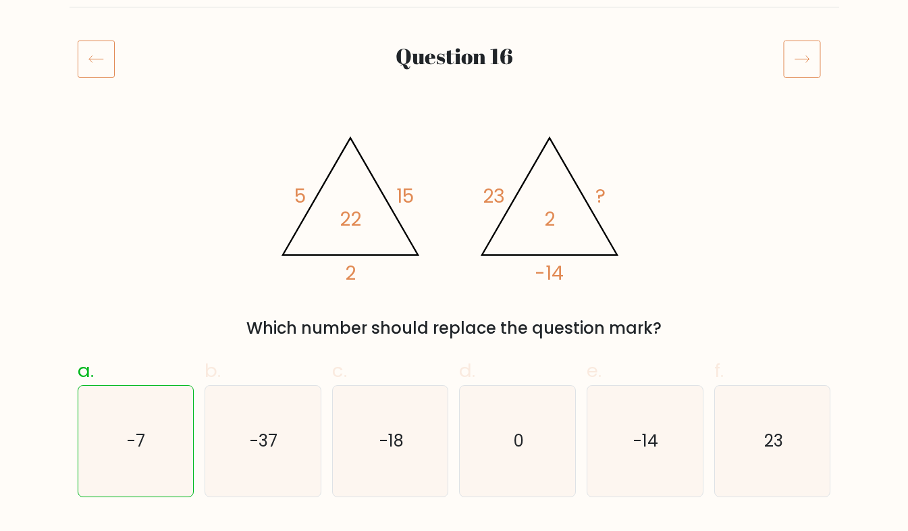
scroll to position [149, 0]
click at [788, 55] on icon at bounding box center [802, 57] width 38 height 38
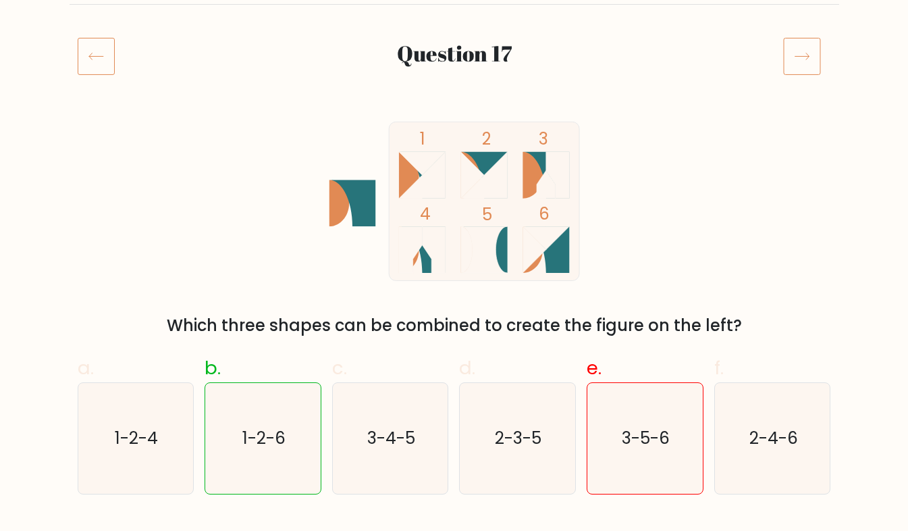
scroll to position [190, 0]
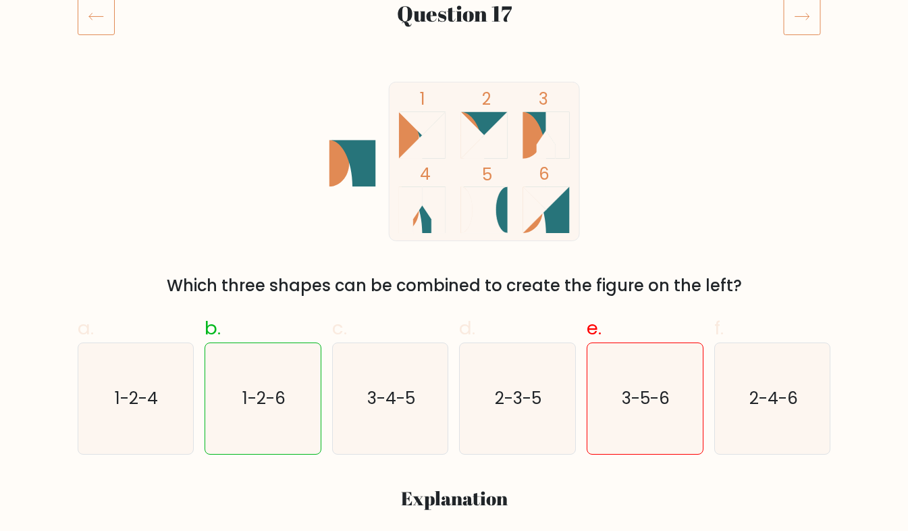
click at [797, 22] on icon at bounding box center [802, 16] width 38 height 38
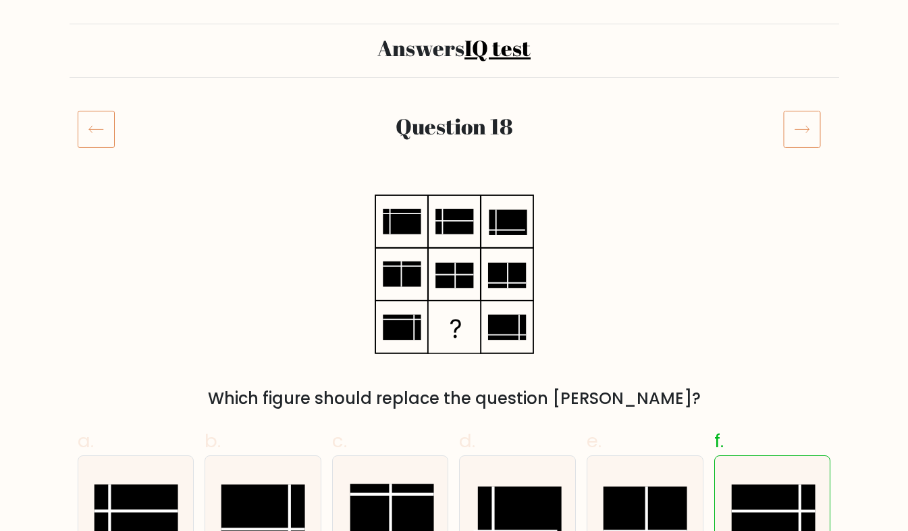
scroll to position [74, 0]
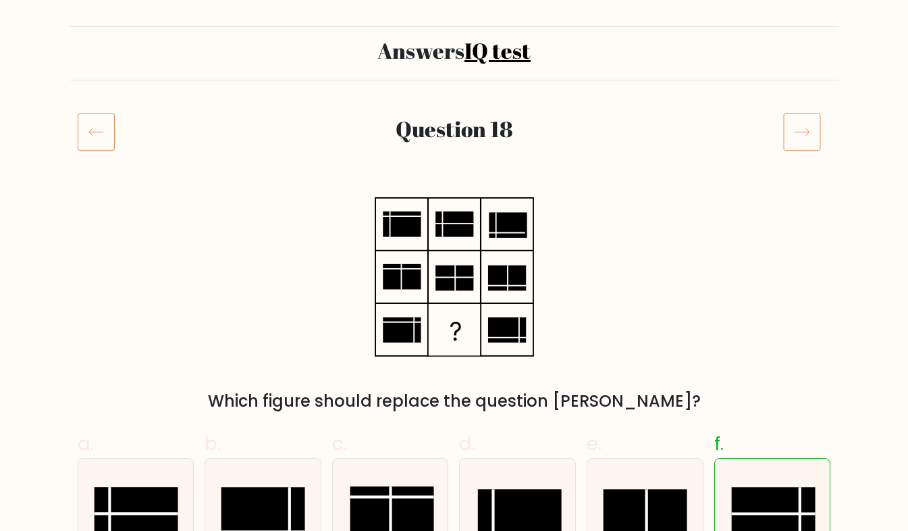
click at [796, 127] on icon at bounding box center [802, 132] width 38 height 38
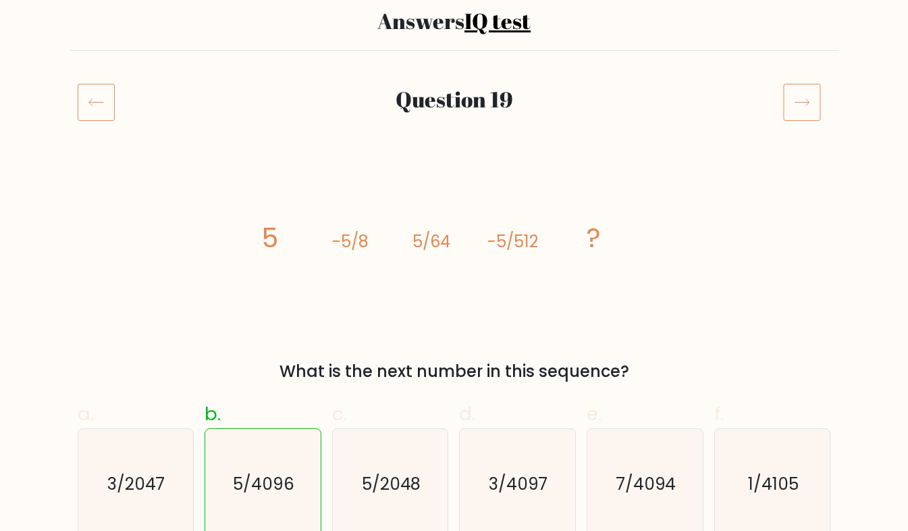
scroll to position [103, 0]
click at [792, 99] on icon at bounding box center [802, 103] width 38 height 38
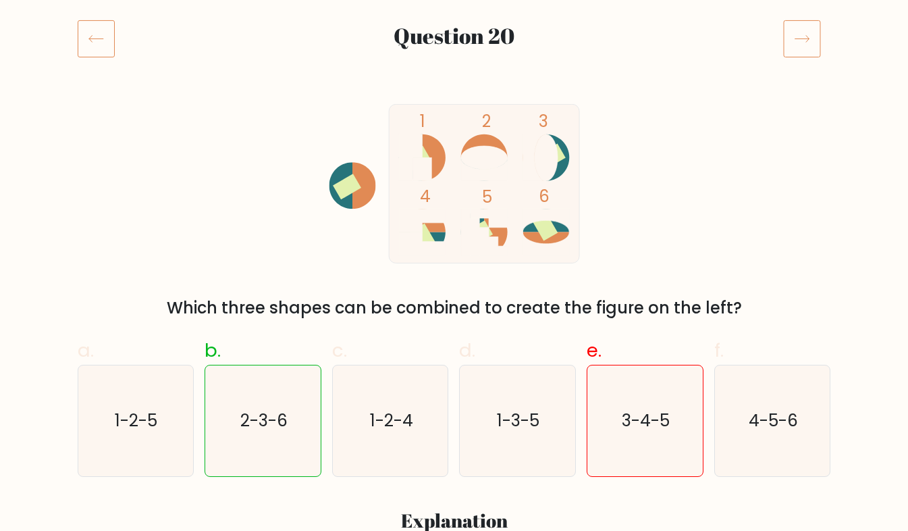
scroll to position [167, 0]
click at [790, 34] on icon at bounding box center [802, 39] width 38 height 38
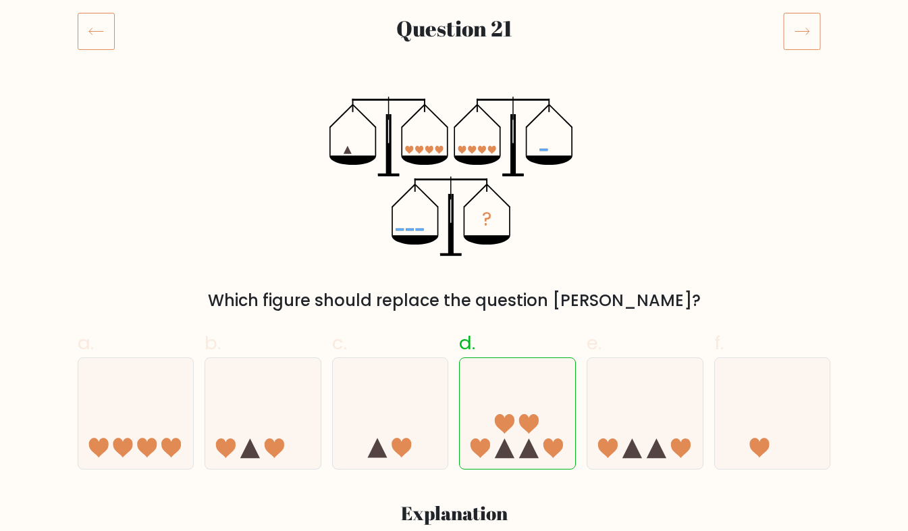
scroll to position [185, 0]
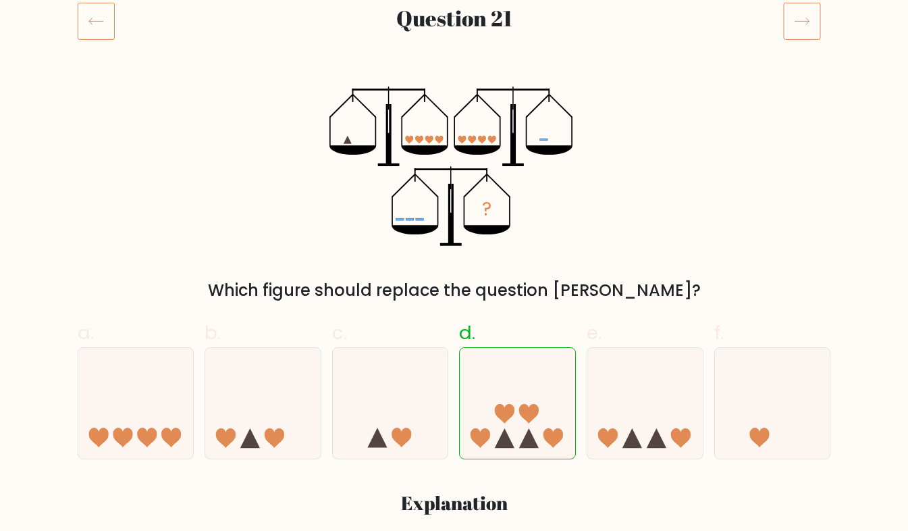
click at [800, 19] on icon at bounding box center [802, 21] width 38 height 38
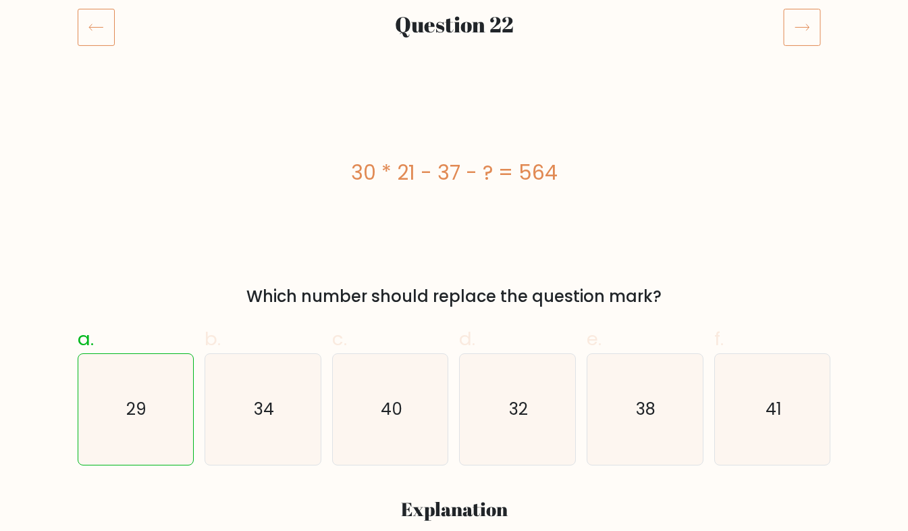
scroll to position [180, 0]
click at [790, 29] on icon at bounding box center [802, 26] width 38 height 38
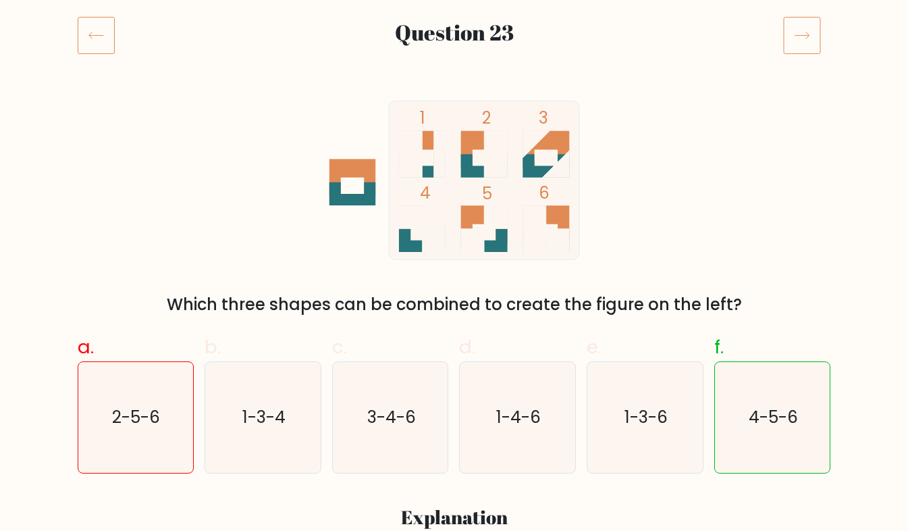
scroll to position [166, 0]
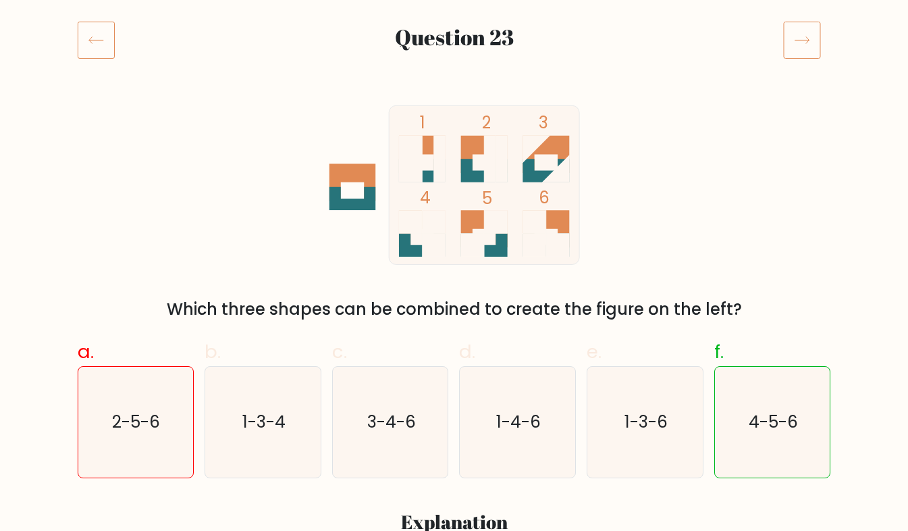
click at [808, 45] on icon at bounding box center [802, 40] width 38 height 38
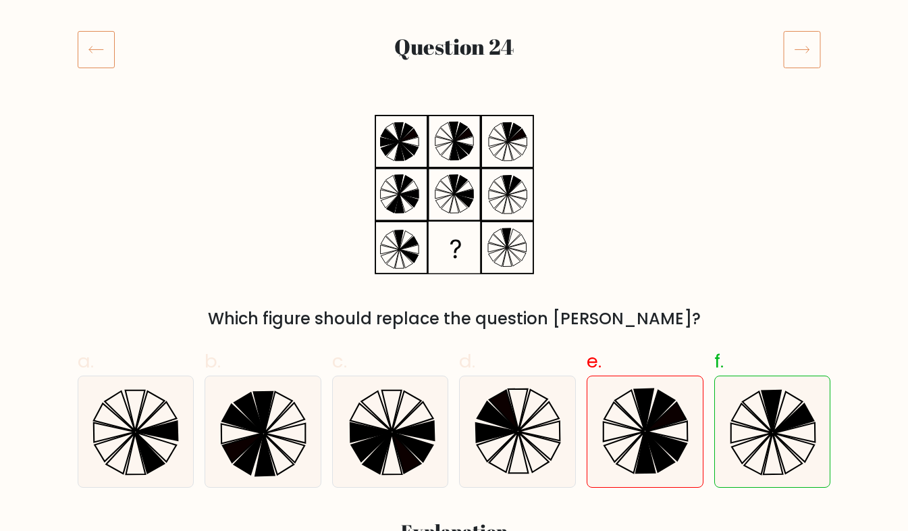
scroll to position [158, 0]
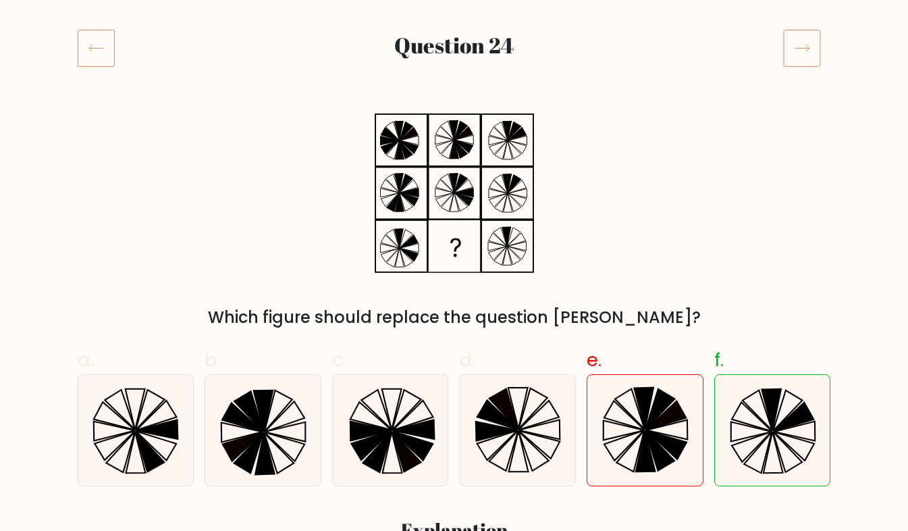
click at [812, 50] on icon at bounding box center [802, 48] width 38 height 38
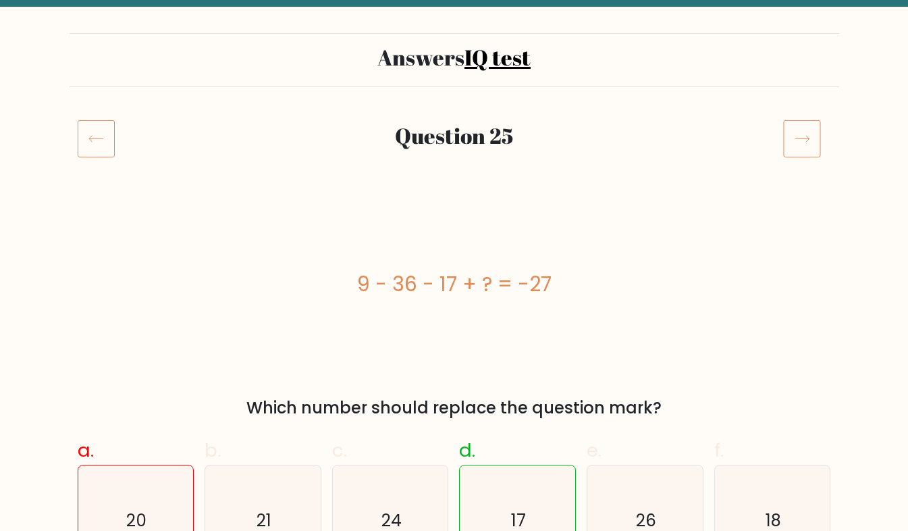
scroll to position [138, 0]
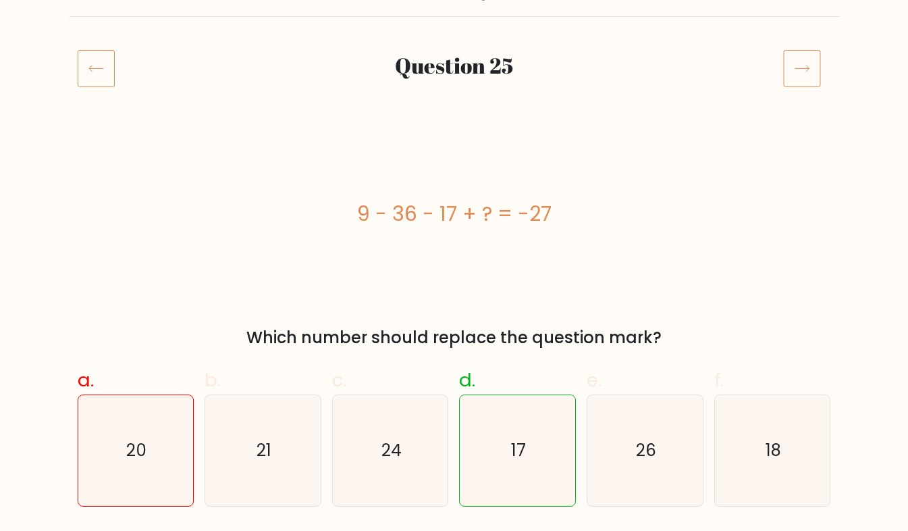
click at [804, 59] on icon at bounding box center [802, 68] width 38 height 38
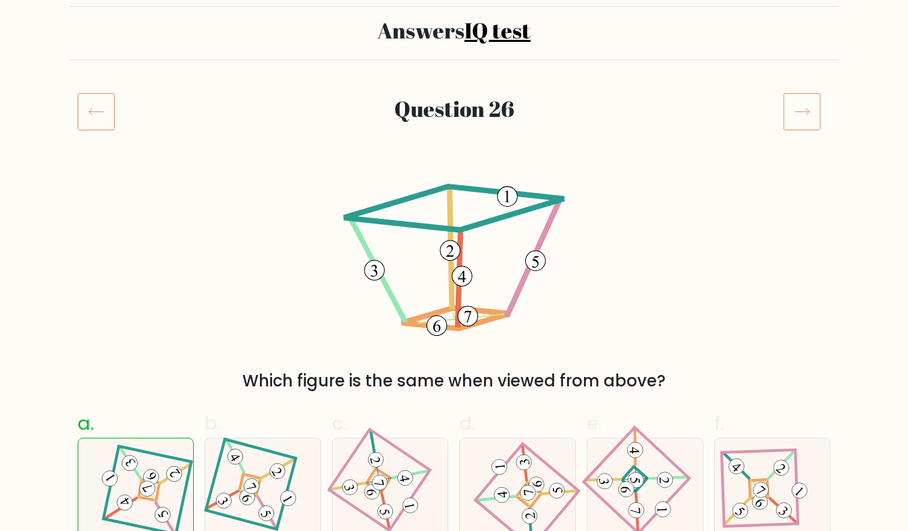
scroll to position [93, 0]
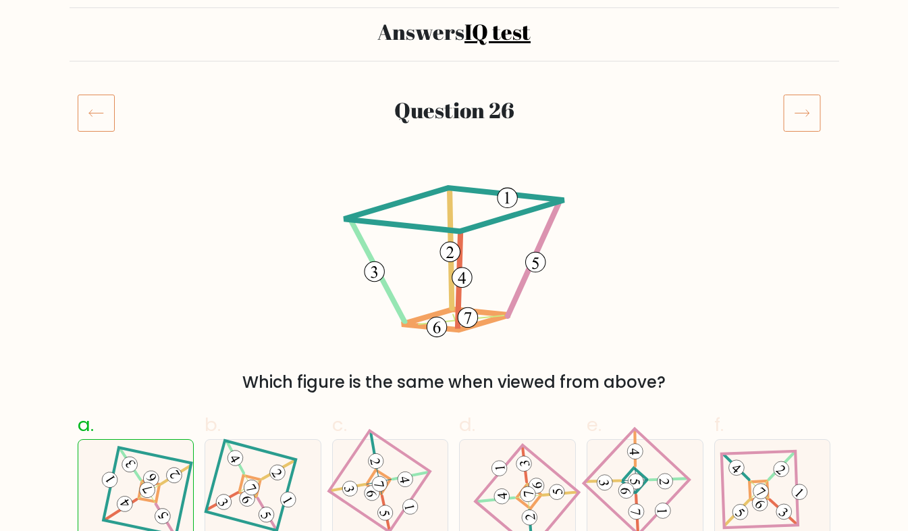
click at [805, 121] on icon at bounding box center [802, 113] width 38 height 38
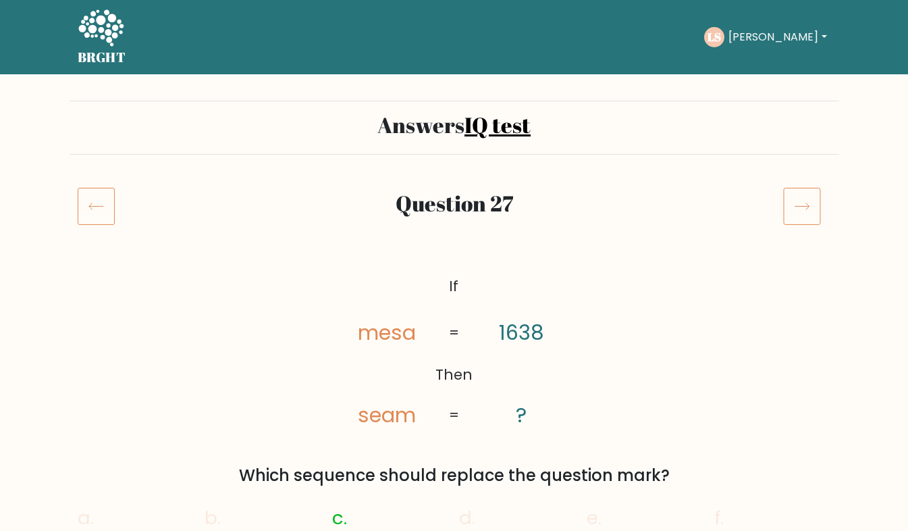
scroll to position [111, 0]
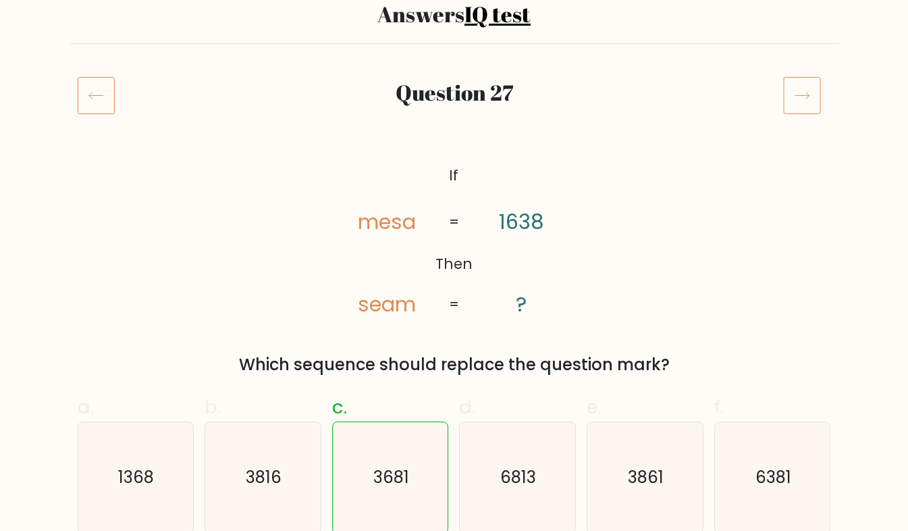
click at [794, 88] on icon at bounding box center [802, 95] width 38 height 38
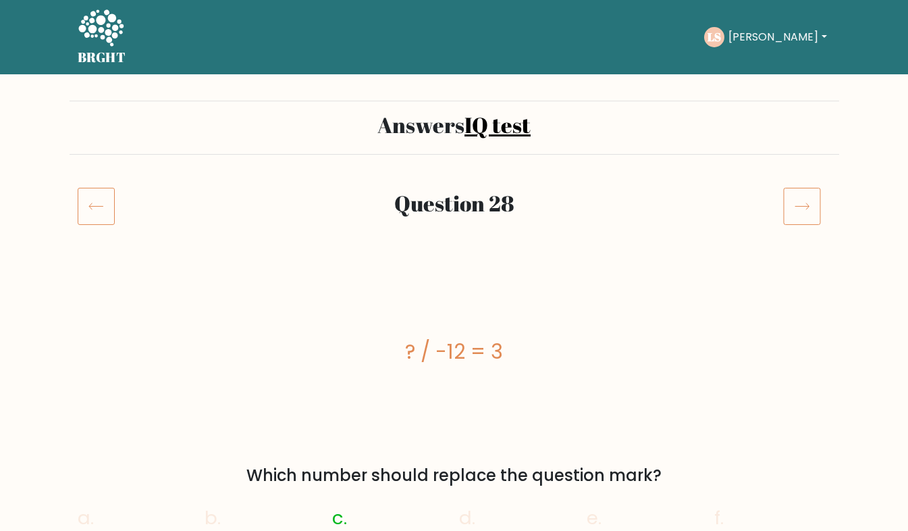
click at [803, 202] on icon at bounding box center [802, 206] width 38 height 38
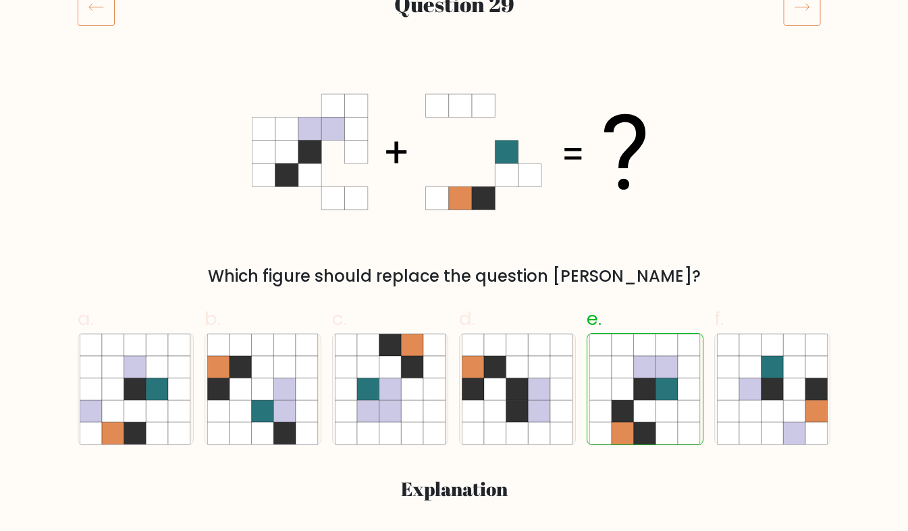
scroll to position [181, 0]
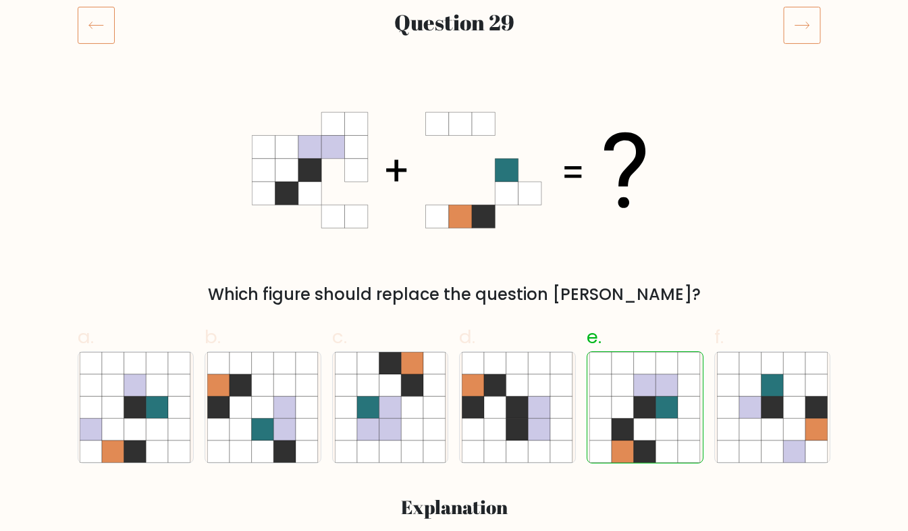
click at [793, 37] on icon at bounding box center [802, 25] width 38 height 38
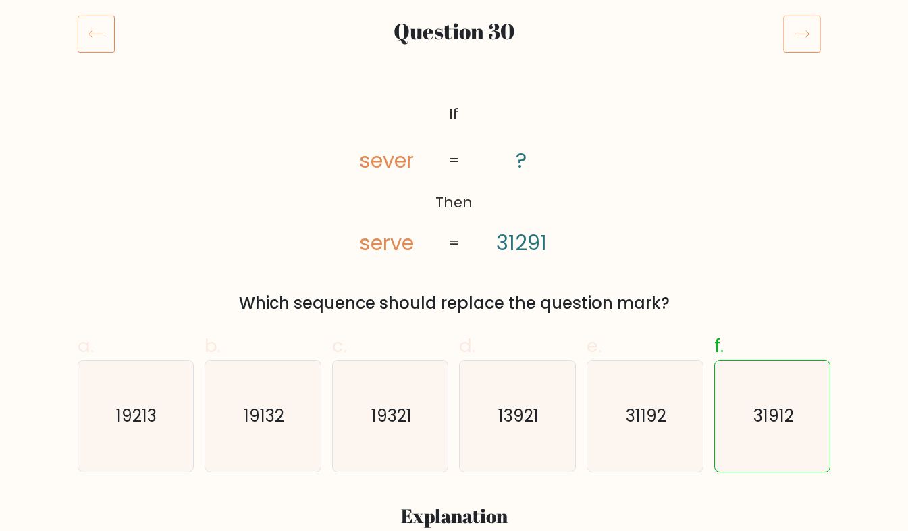
scroll to position [167, 0]
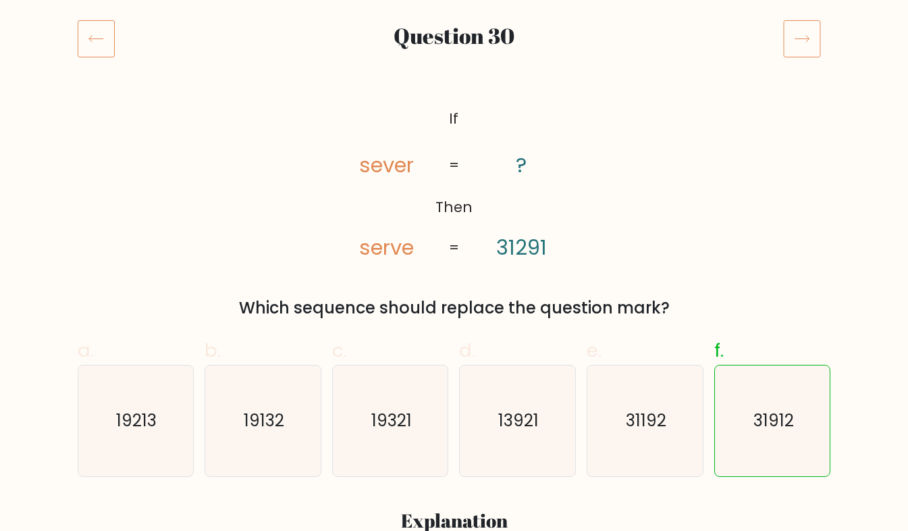
click at [806, 36] on icon at bounding box center [801, 39] width 14 height 7
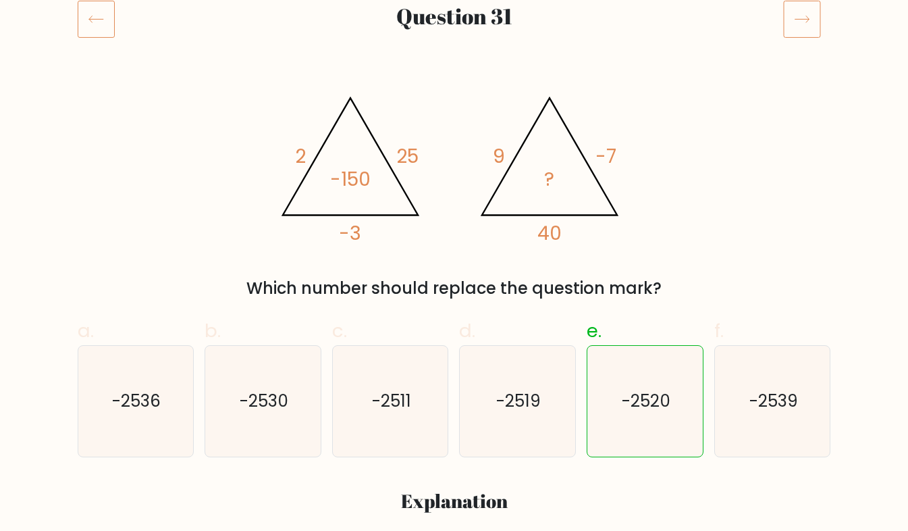
scroll to position [188, 0]
click at [797, 16] on icon at bounding box center [802, 18] width 38 height 38
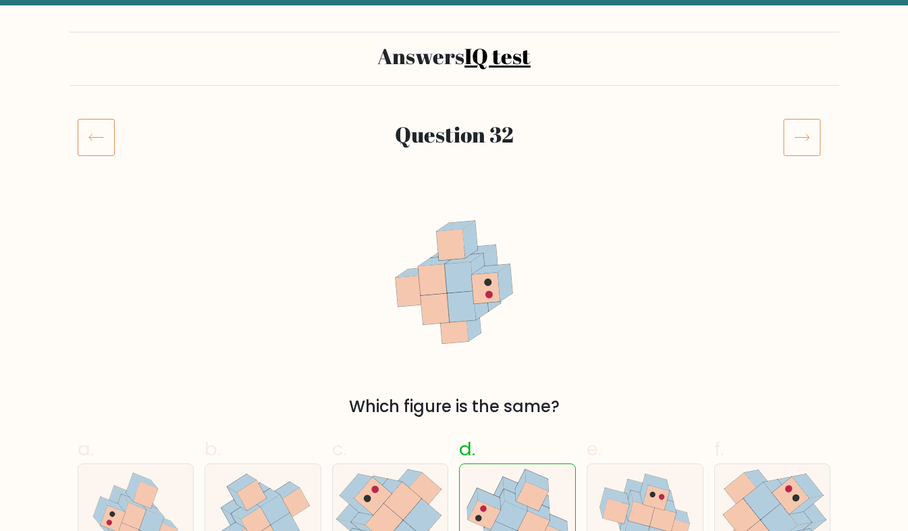
scroll to position [34, 0]
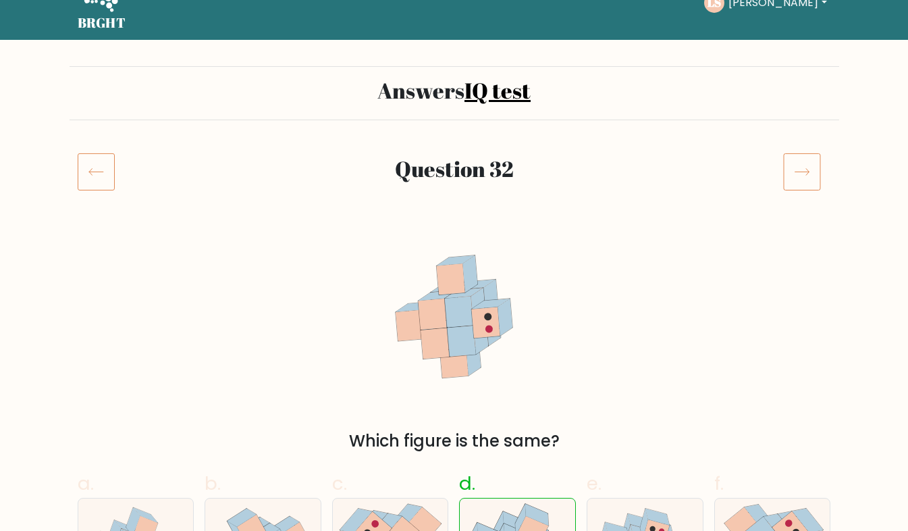
click at [792, 186] on icon at bounding box center [802, 172] width 38 height 38
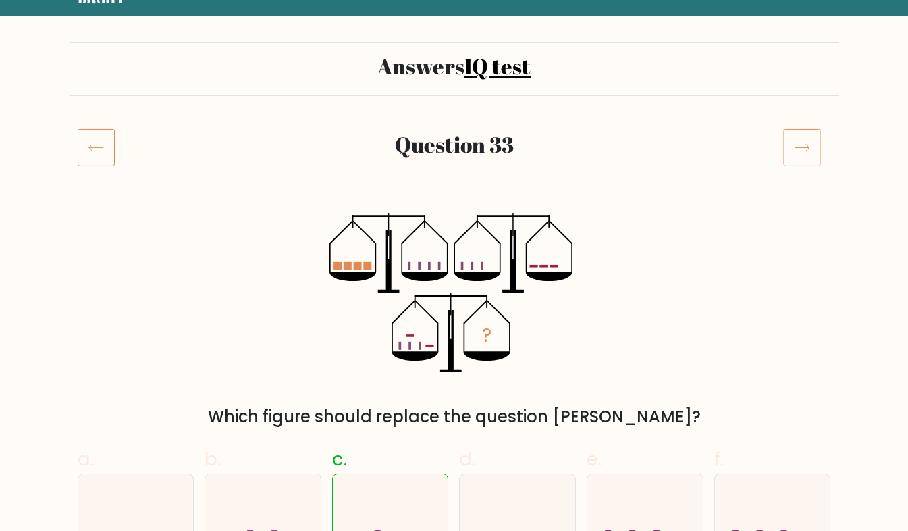
scroll to position [128, 0]
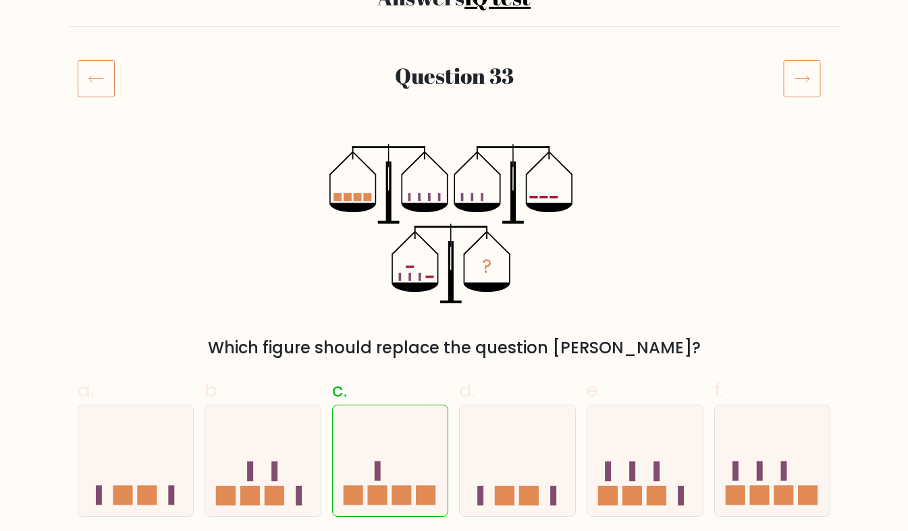
click at [812, 86] on icon at bounding box center [802, 78] width 38 height 38
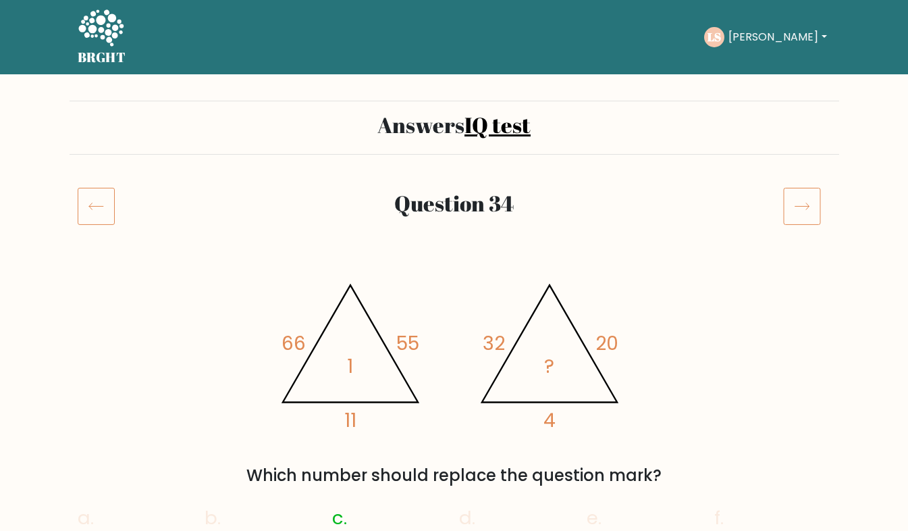
scroll to position [181, 0]
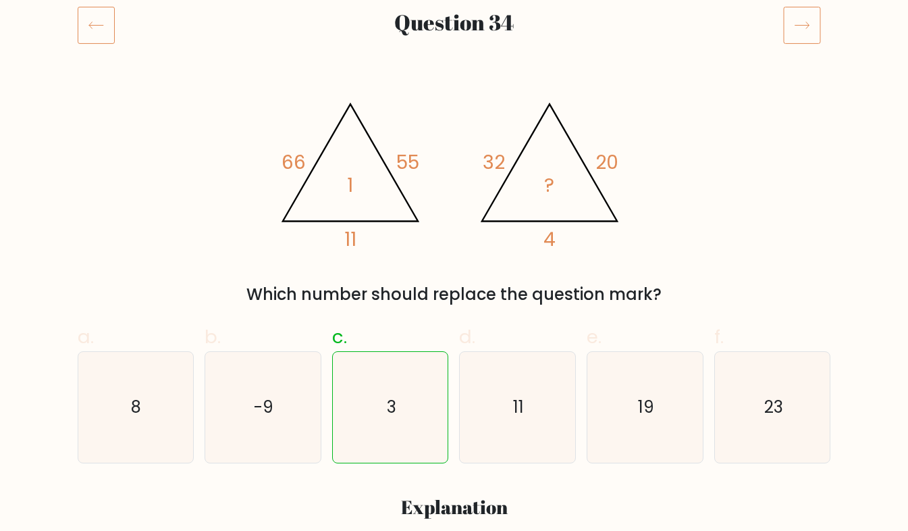
click at [804, 36] on icon at bounding box center [802, 25] width 38 height 38
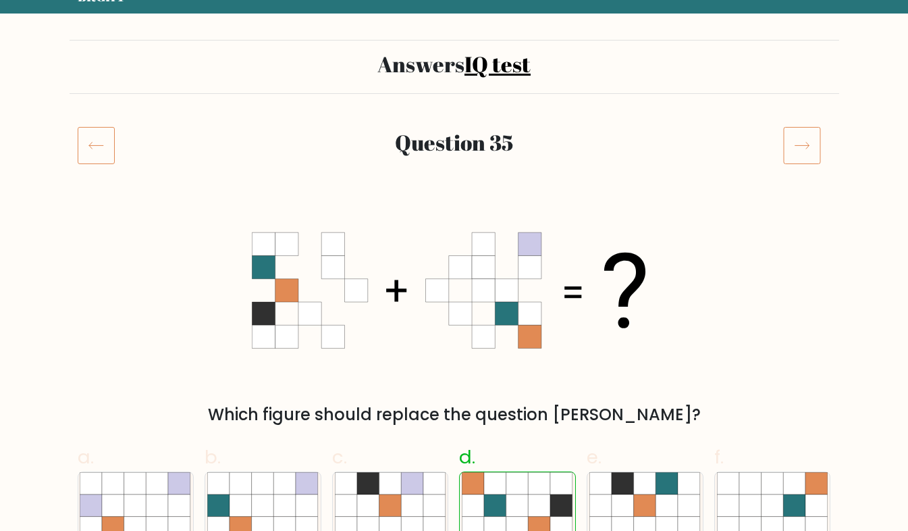
scroll to position [98, 0]
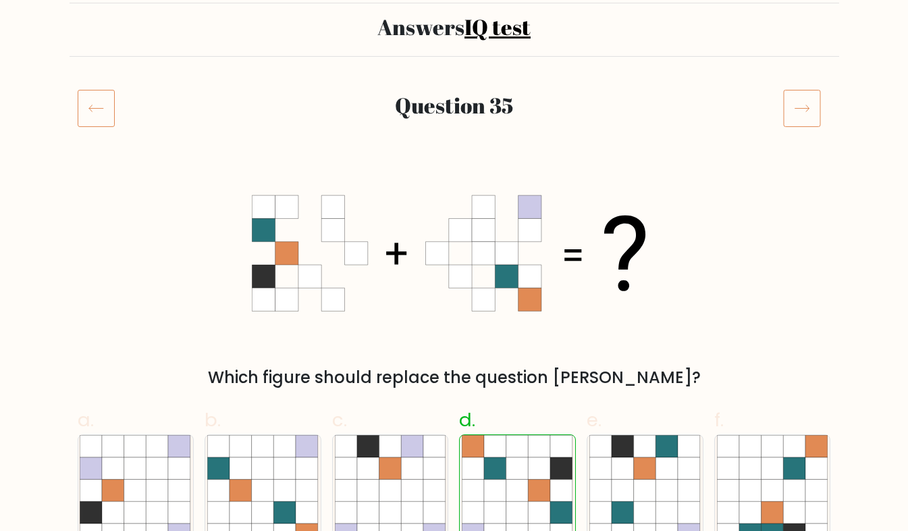
click at [803, 103] on icon at bounding box center [802, 108] width 38 height 38
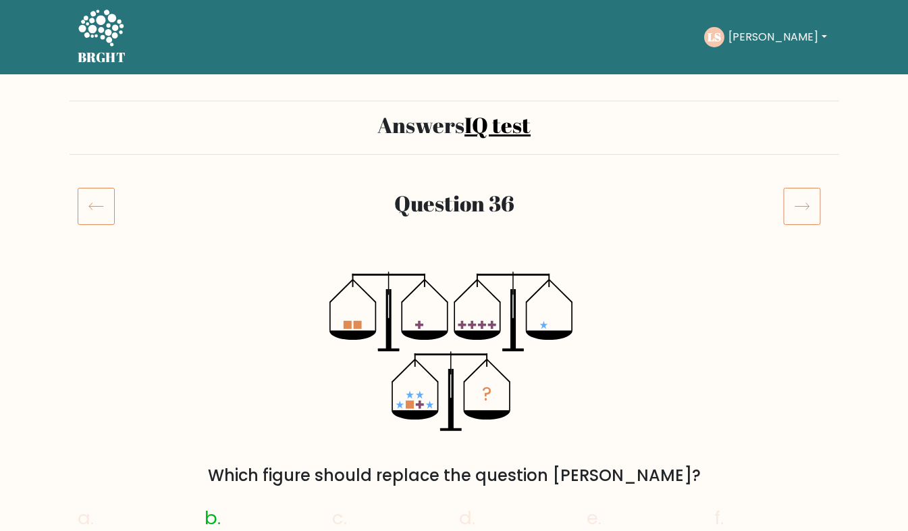
click at [112, 223] on icon at bounding box center [96, 206] width 37 height 38
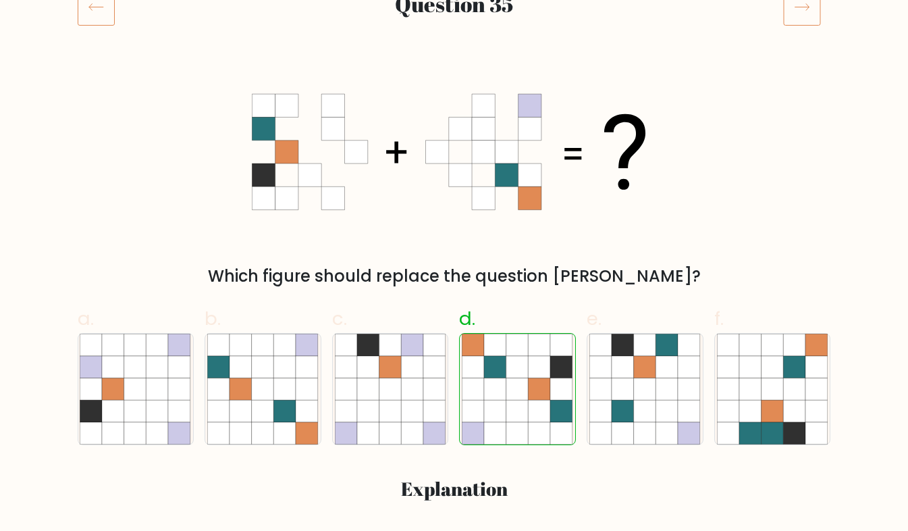
scroll to position [198, 0]
click at [809, 17] on icon at bounding box center [802, 8] width 38 height 38
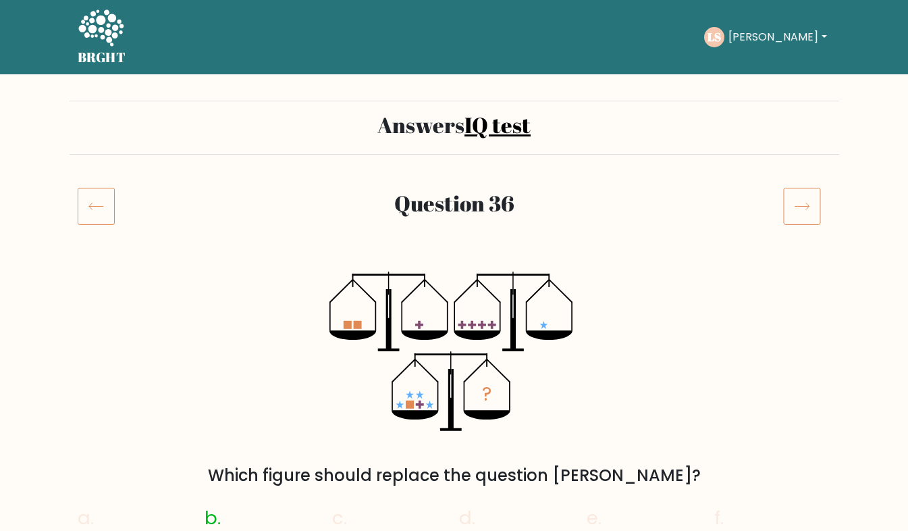
scroll to position [164, 0]
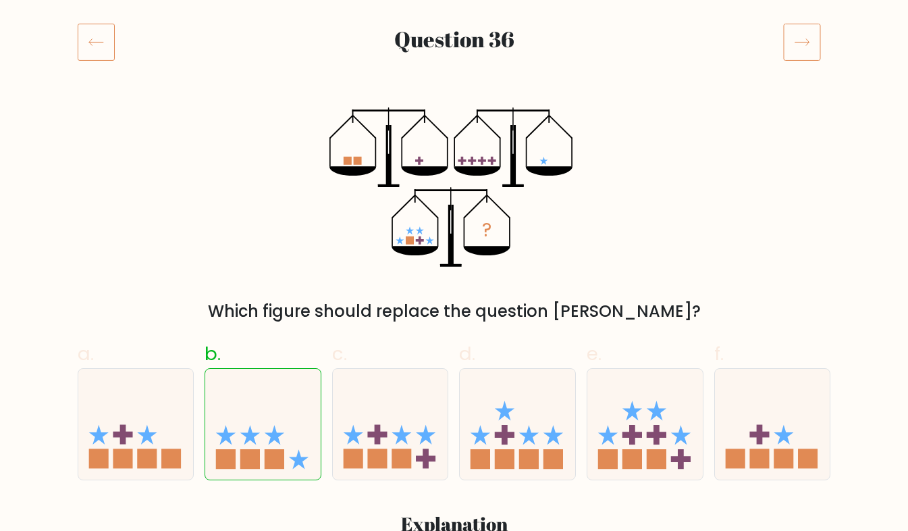
click at [794, 34] on icon at bounding box center [802, 42] width 38 height 38
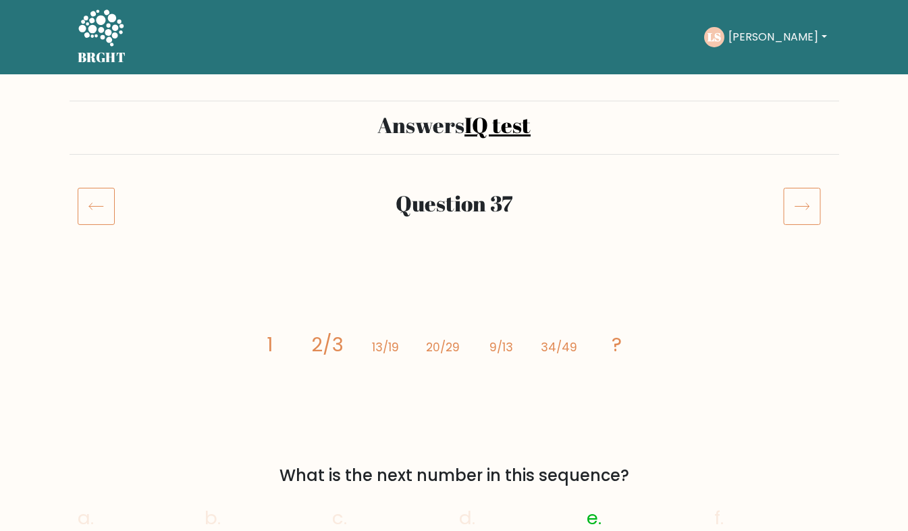
scroll to position [137, 0]
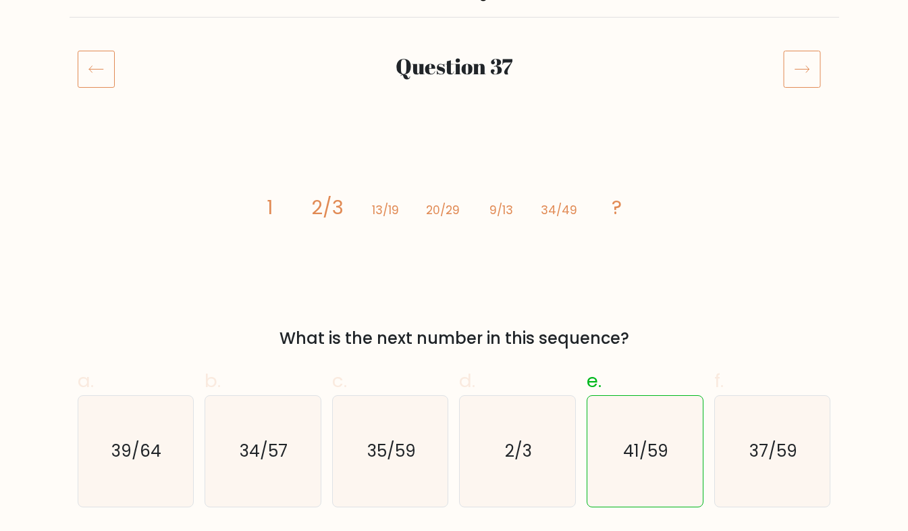
click at [803, 76] on icon at bounding box center [802, 69] width 38 height 38
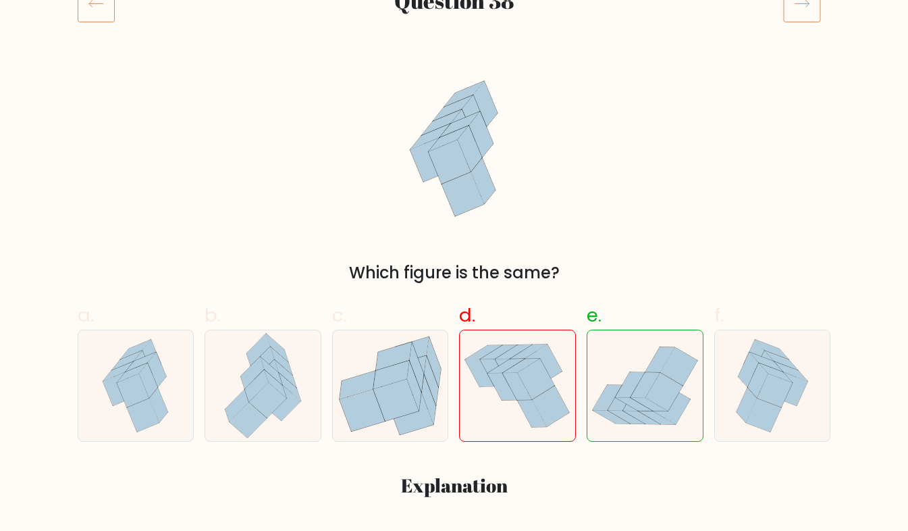
scroll to position [153, 0]
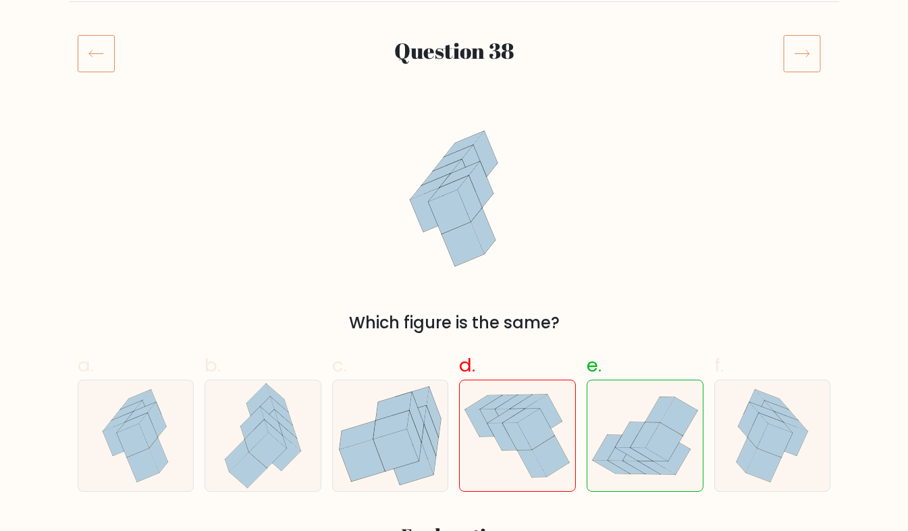
click at [810, 63] on icon at bounding box center [802, 53] width 38 height 38
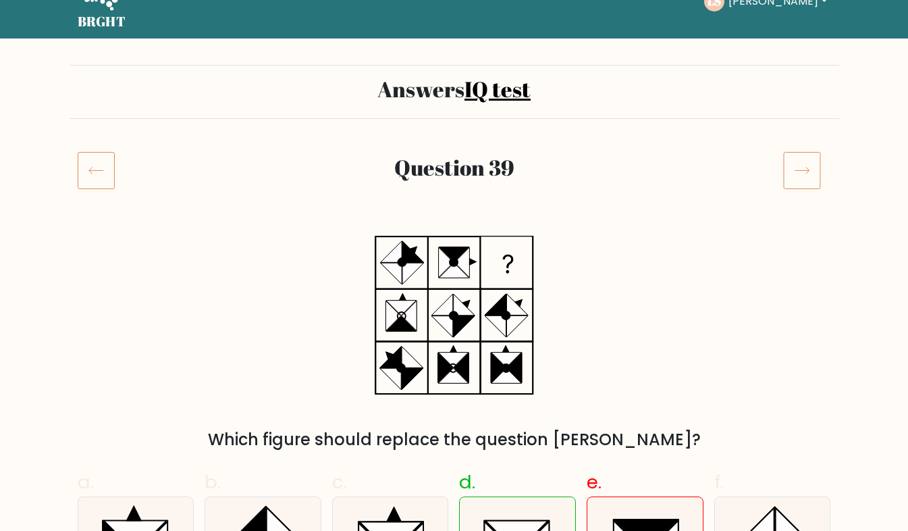
scroll to position [13, 0]
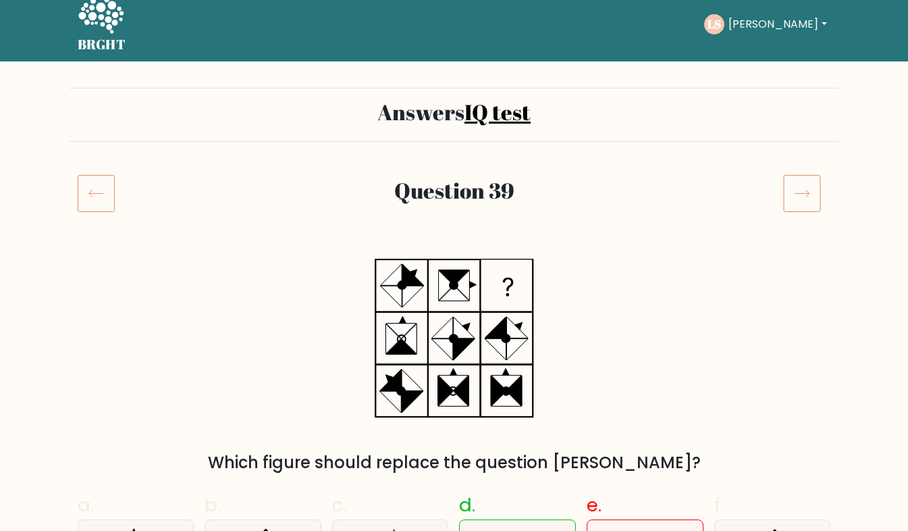
click at [799, 196] on icon at bounding box center [802, 193] width 38 height 38
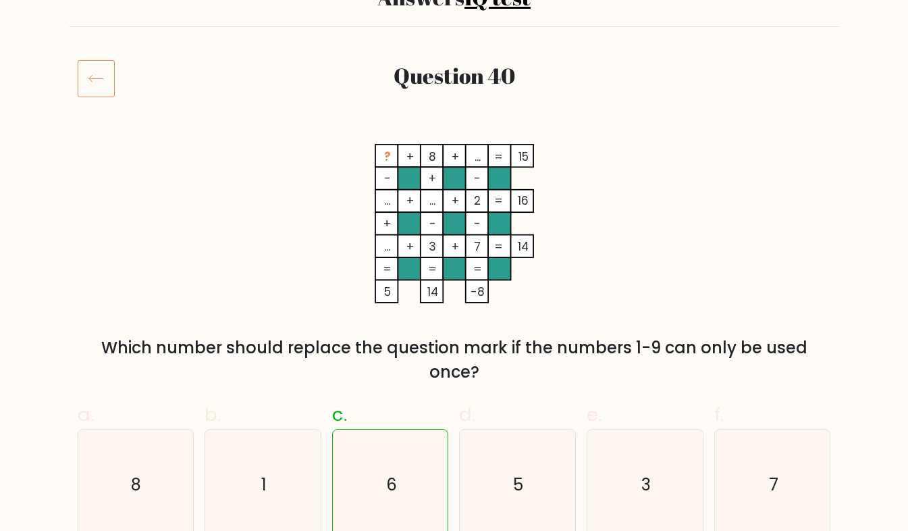
scroll to position [151, 0]
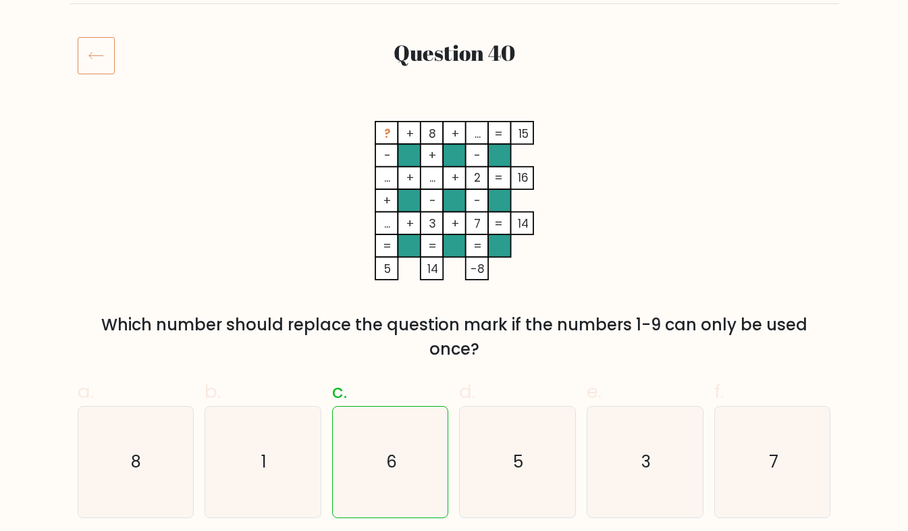
click at [589, 241] on icon "? + 8 + ... 15 - + - ... + ... + 2 16 + - - ... + 3 + 7 = 14 = = = = 5 14 -8 =" at bounding box center [454, 200] width 405 height 159
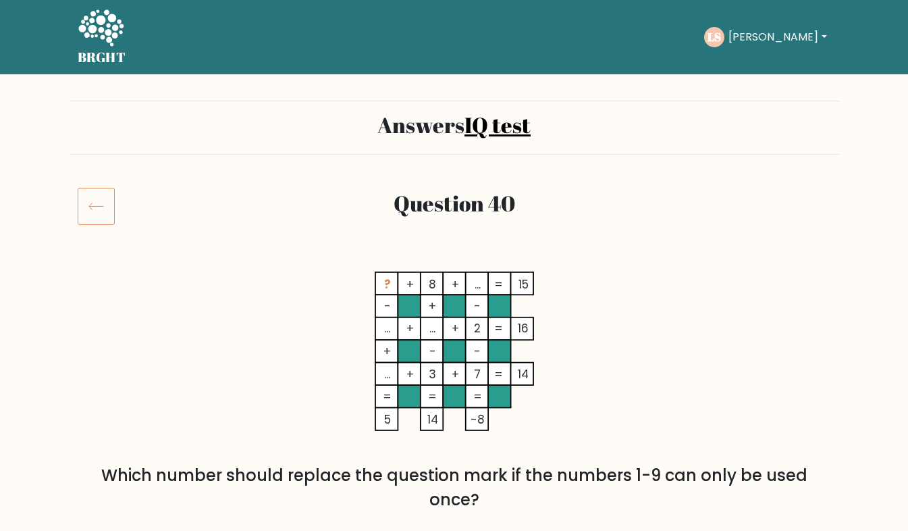
click at [483, 135] on link "IQ test" at bounding box center [497, 124] width 66 height 29
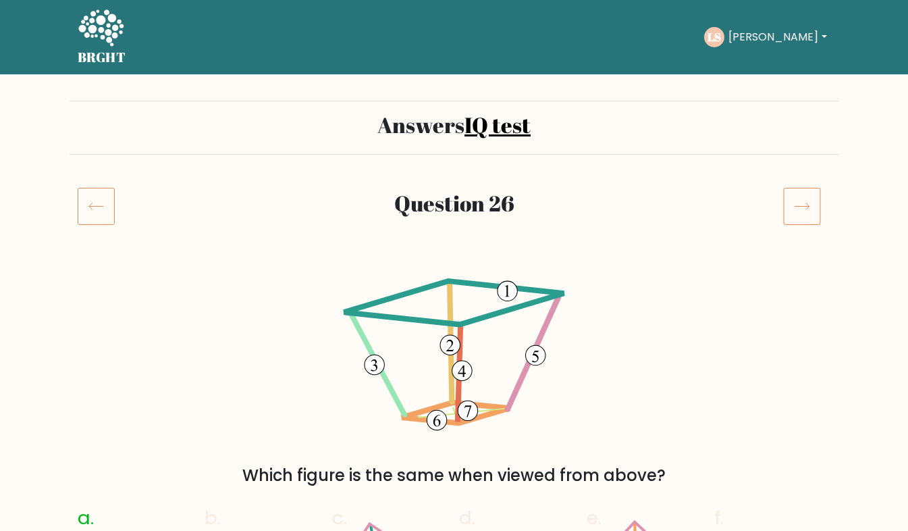
scroll to position [93, 0]
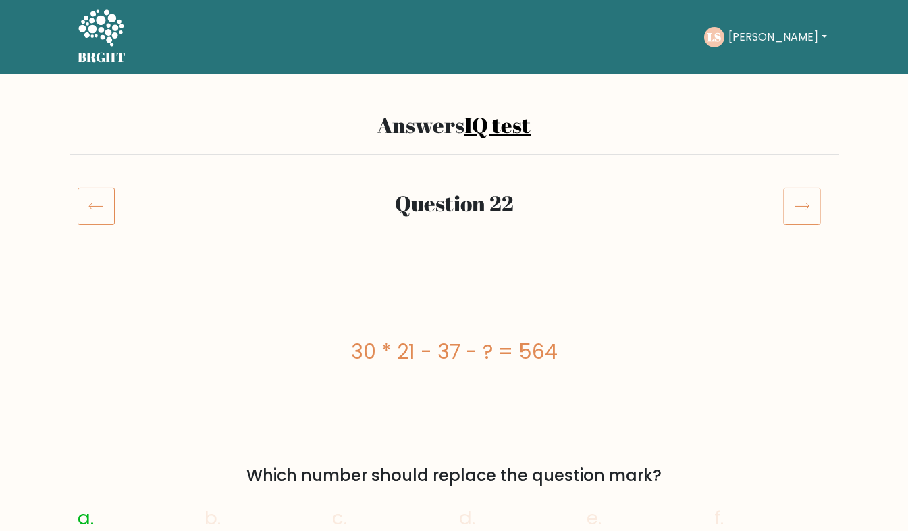
scroll to position [180, 0]
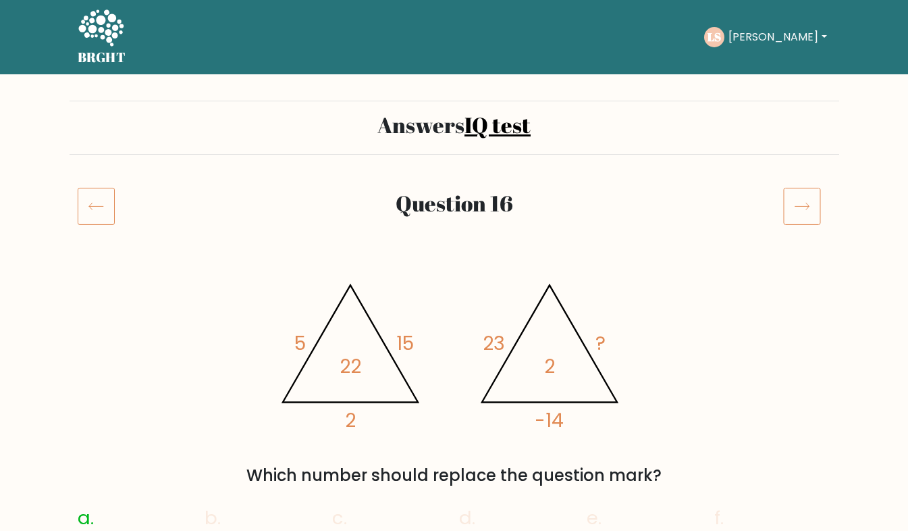
scroll to position [149, 0]
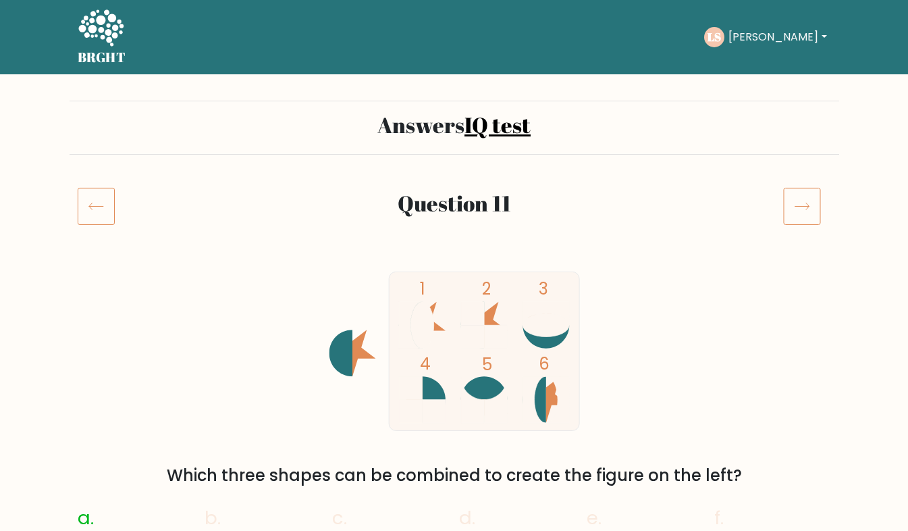
scroll to position [155, 0]
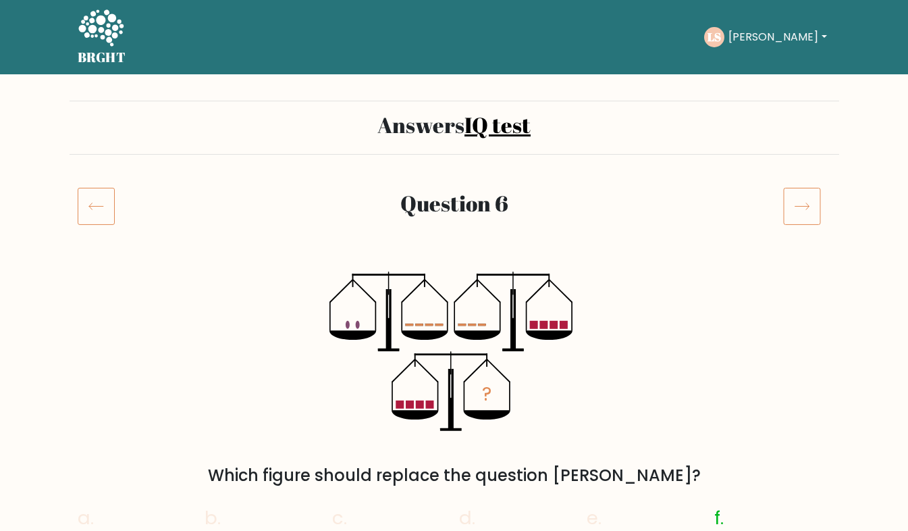
scroll to position [149, 0]
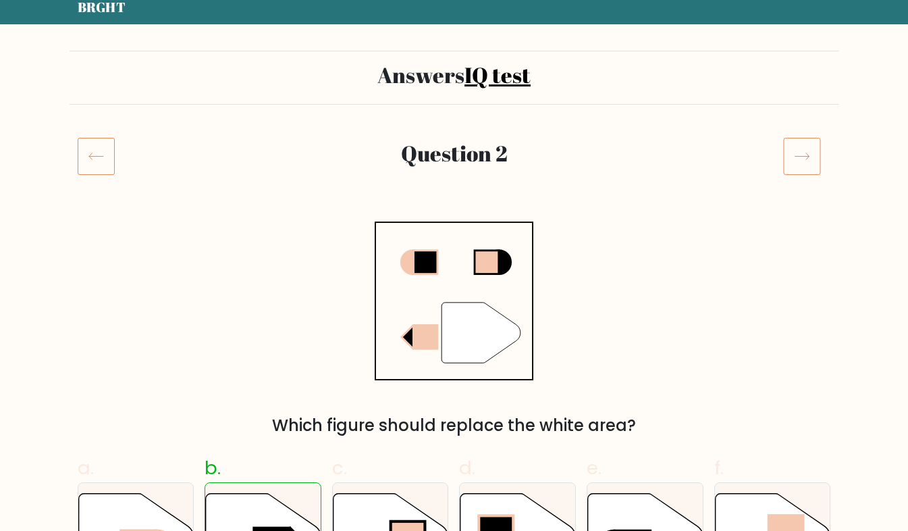
scroll to position [50, 0]
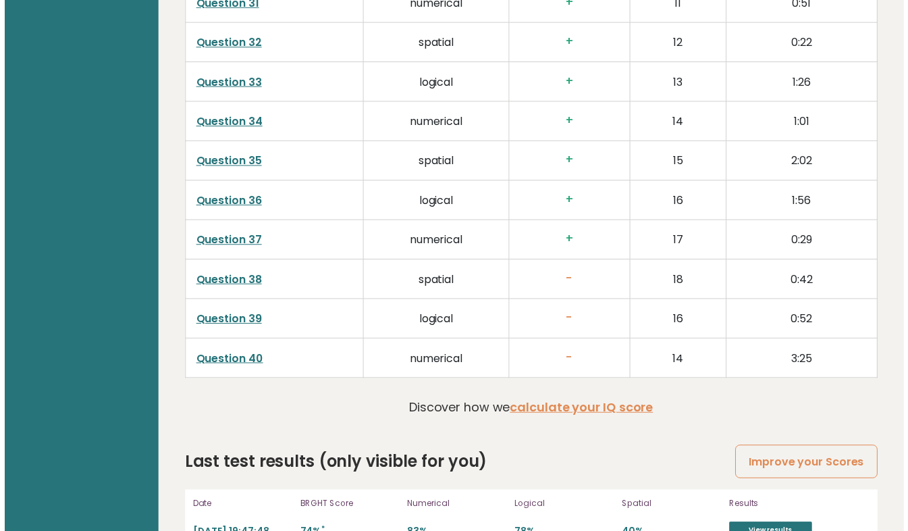
scroll to position [3341, 0]
